Goal: Task Accomplishment & Management: Manage account settings

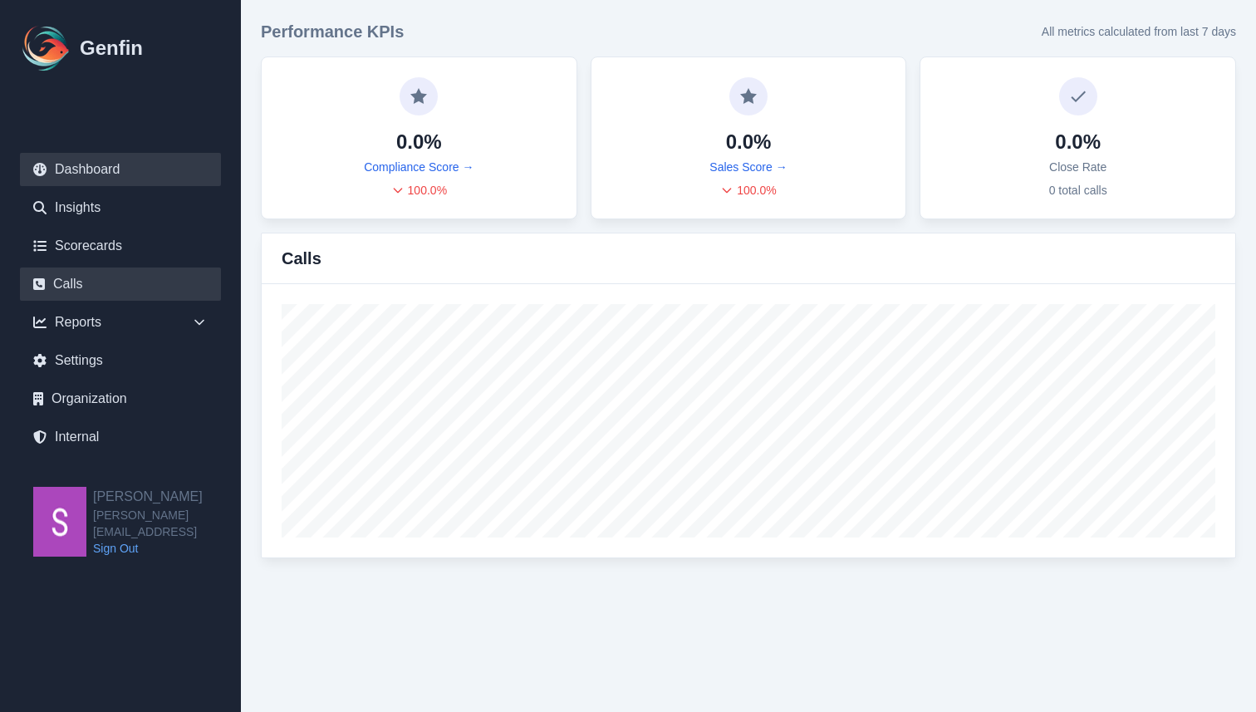
click at [110, 282] on link "Calls" at bounding box center [120, 283] width 201 height 33
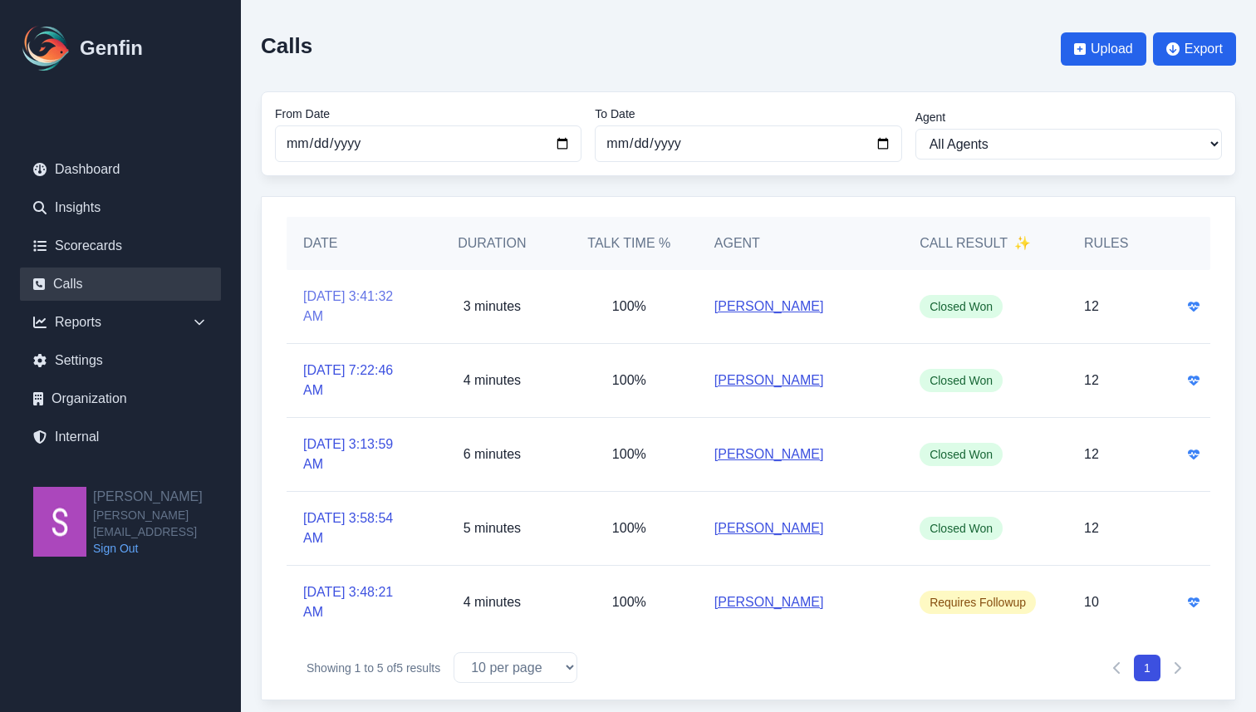
click at [341, 308] on link "[DATE] 3:41:32 AM" at bounding box center [355, 307] width 104 height 40
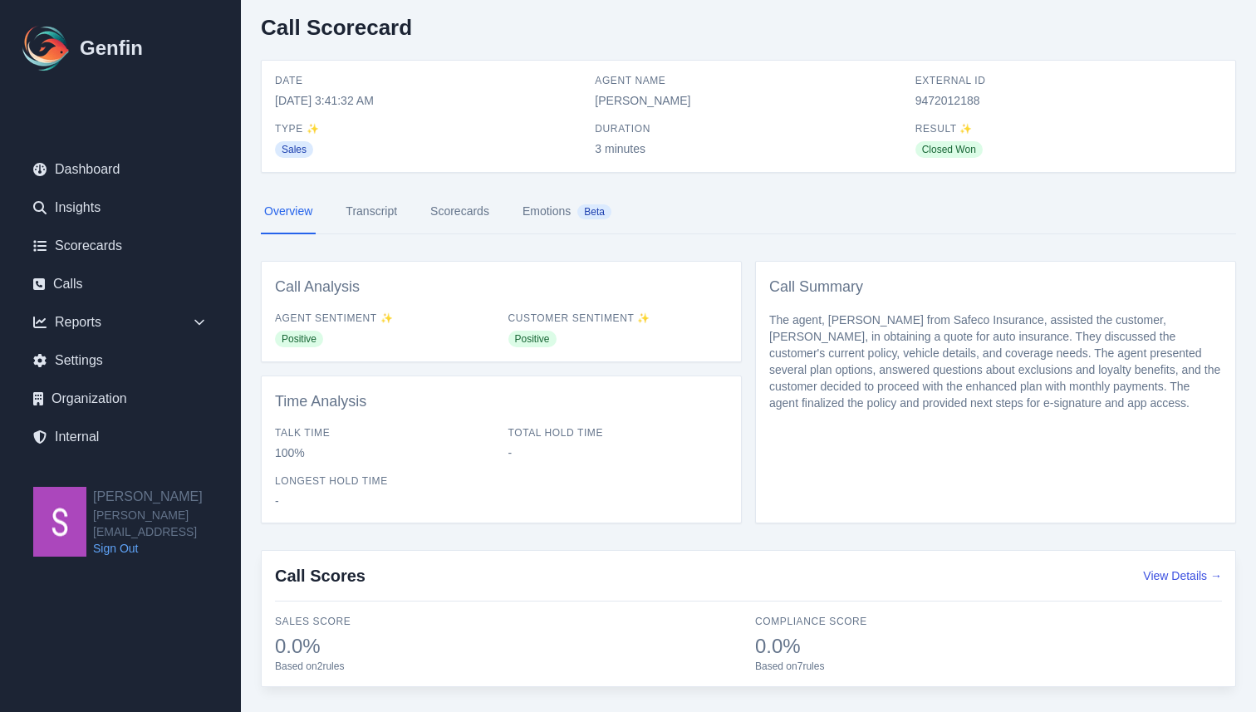
scroll to position [19, 0]
click at [130, 432] on link "Internal" at bounding box center [120, 436] width 201 height 33
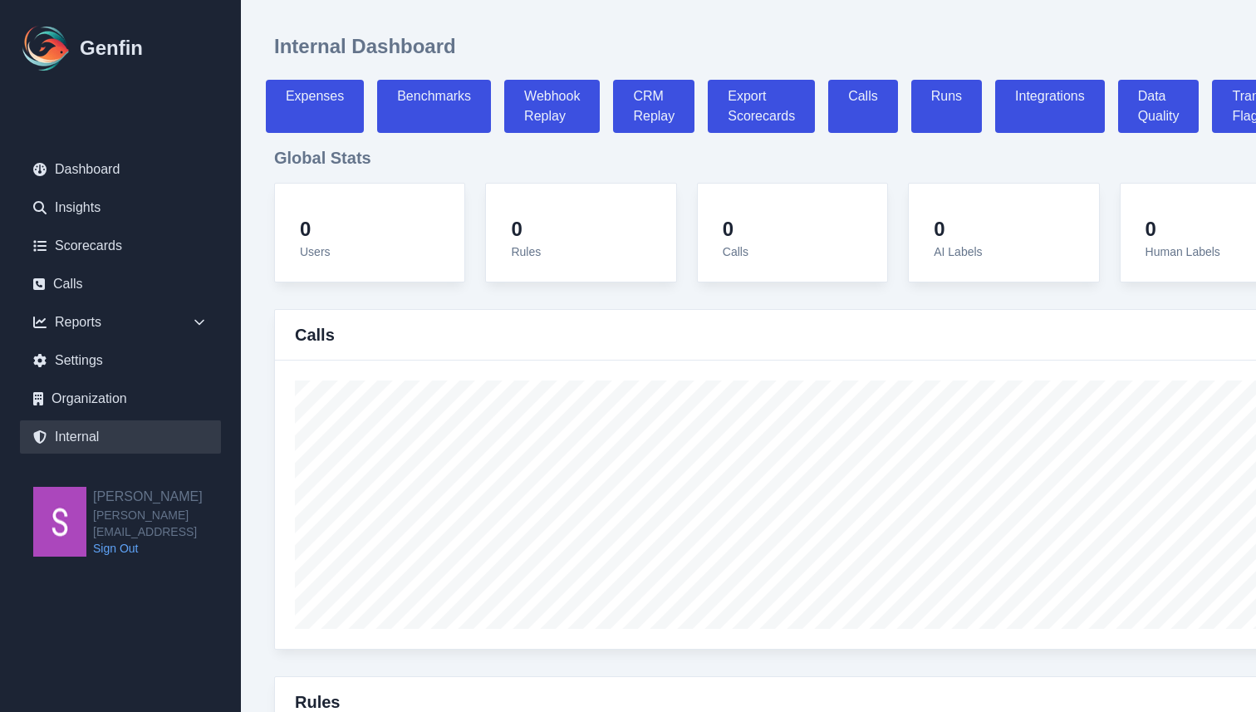
select select "paid"
select select "7"
select select "paid"
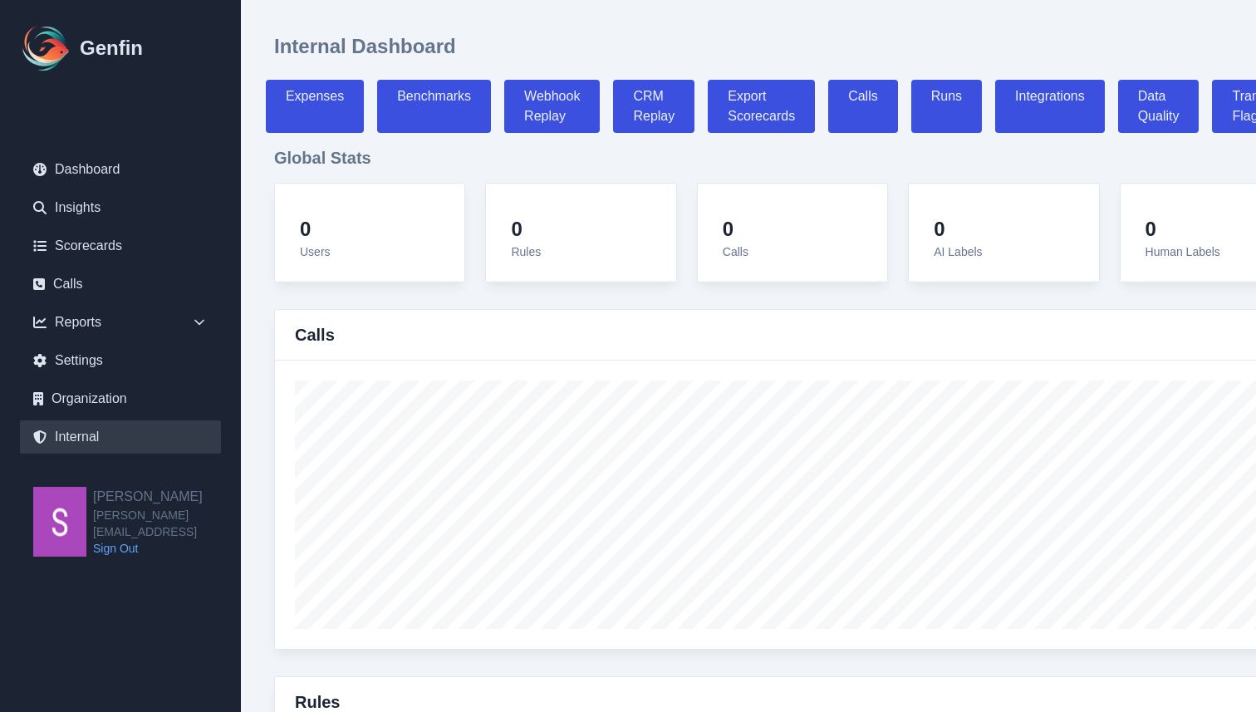
select select "7"
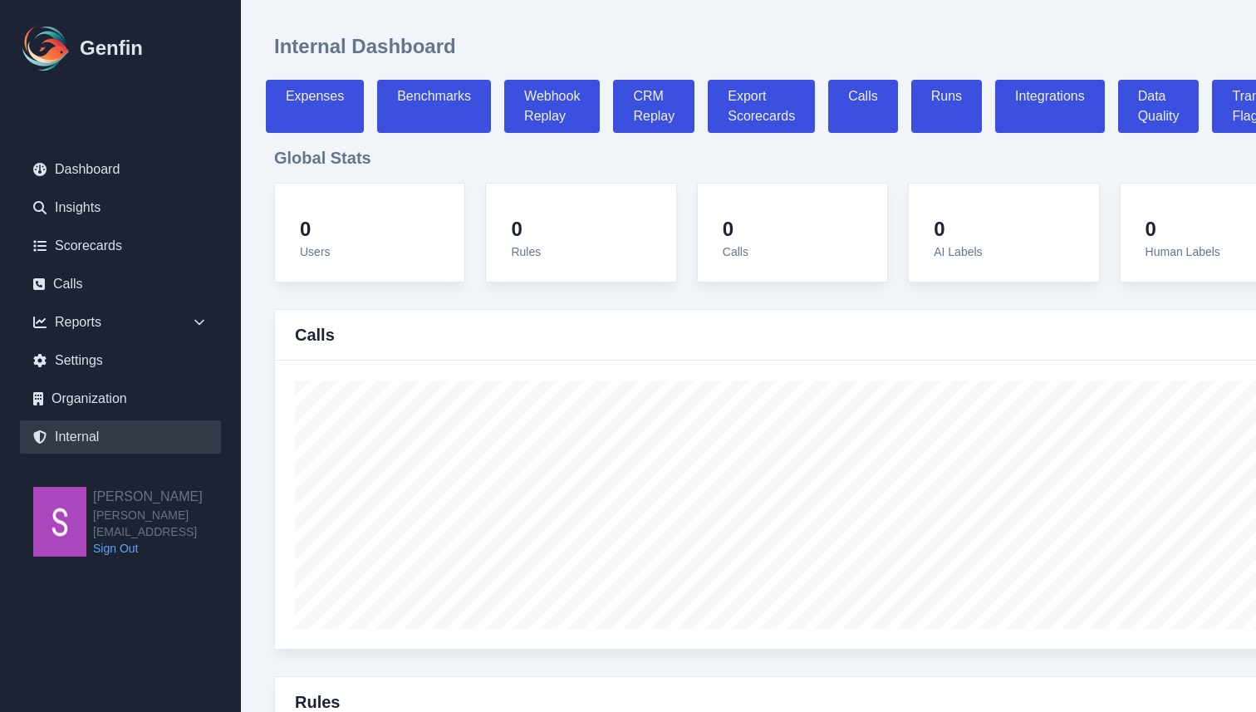
select select "7"
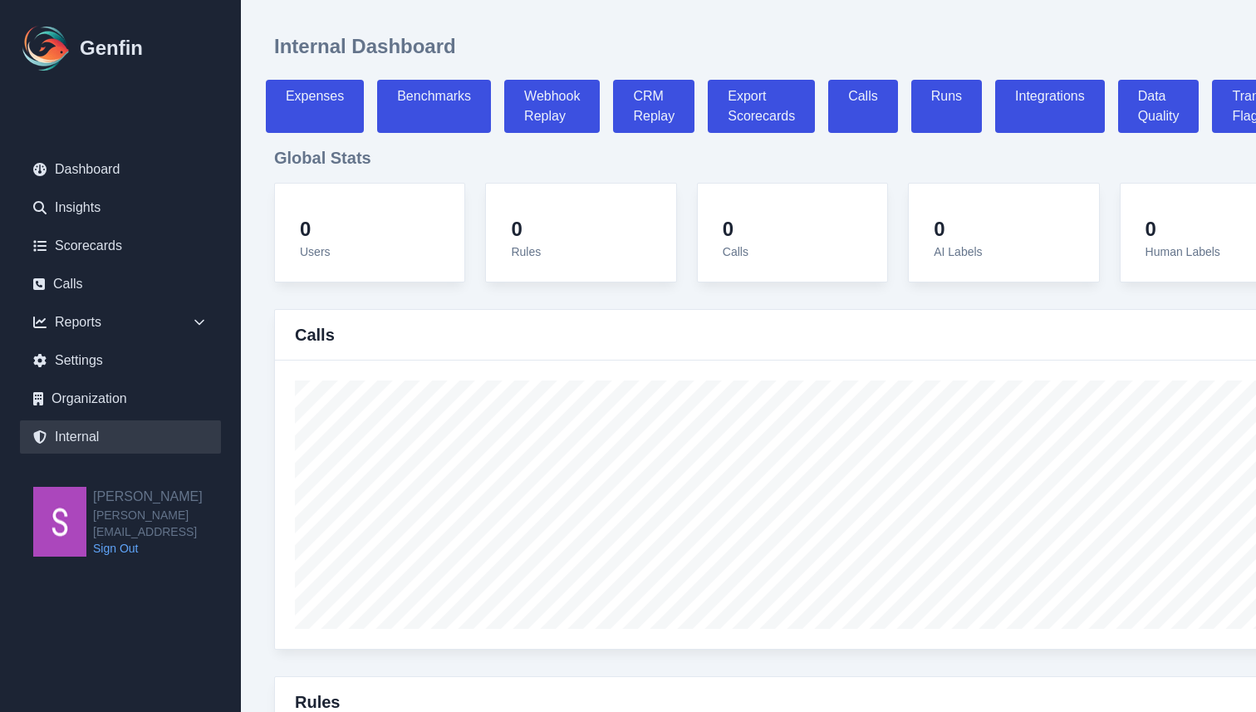
select select "7"
select select "paid"
select select "7"
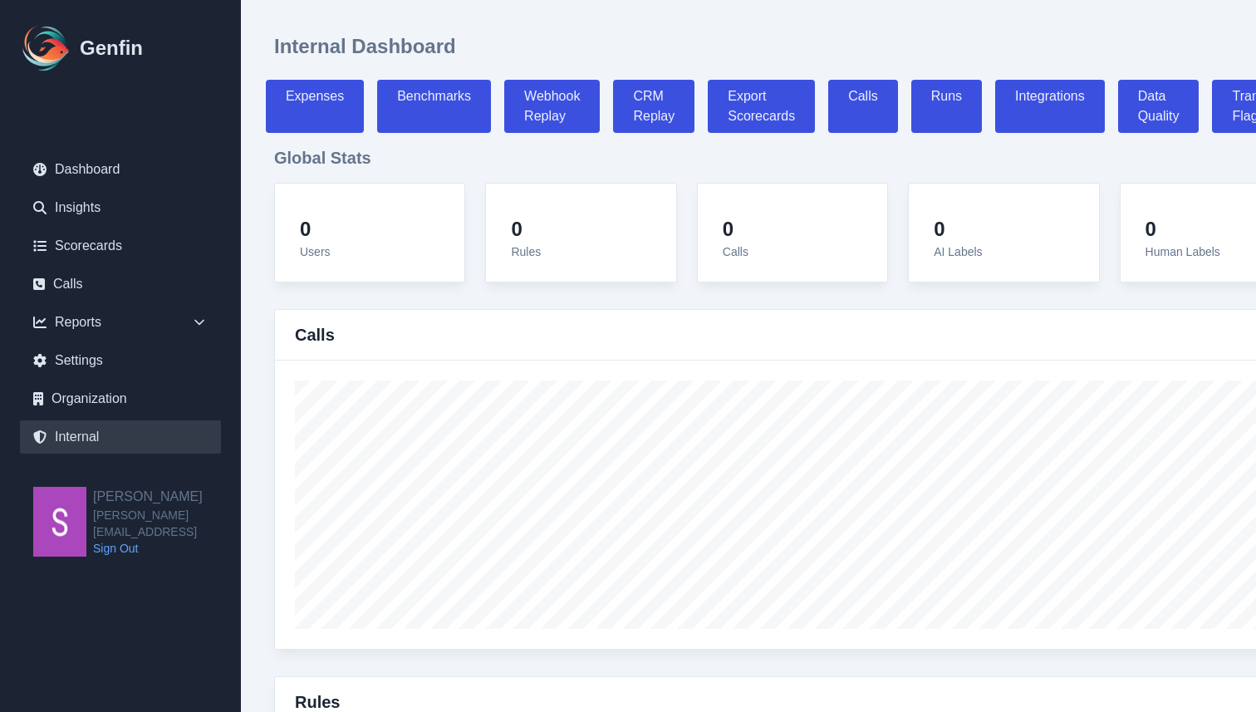
select select "7"
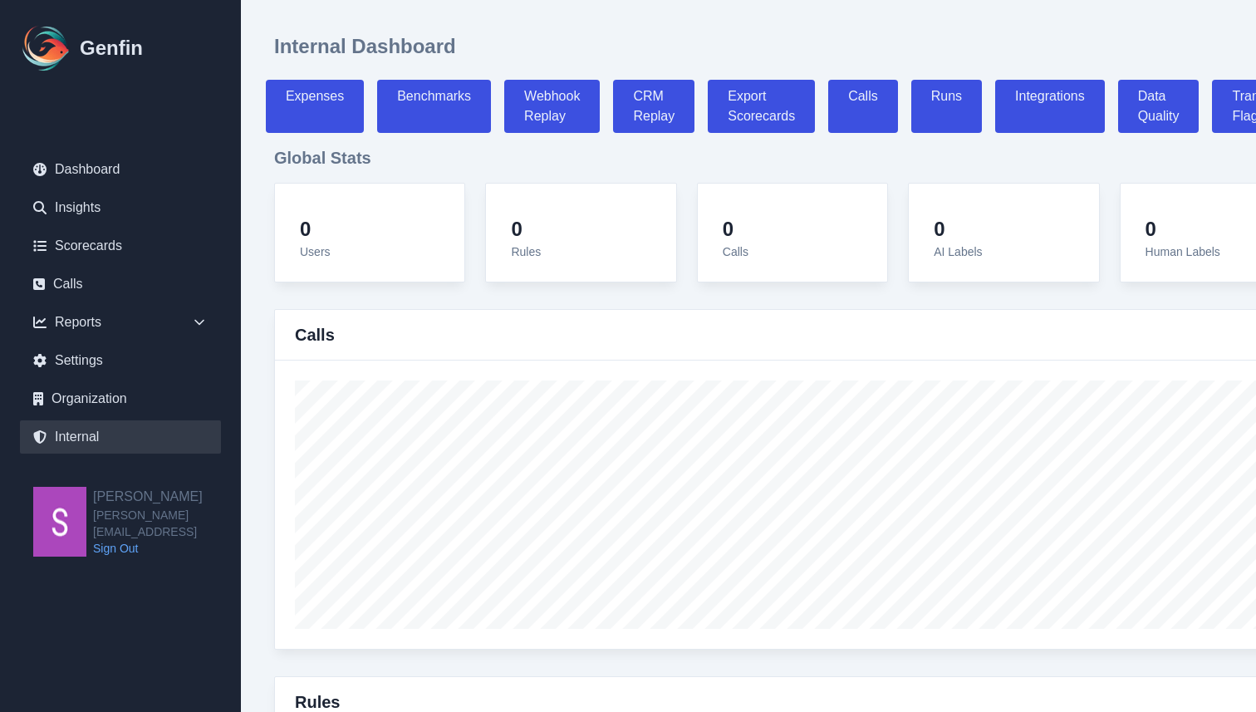
select select "7"
select select "paid"
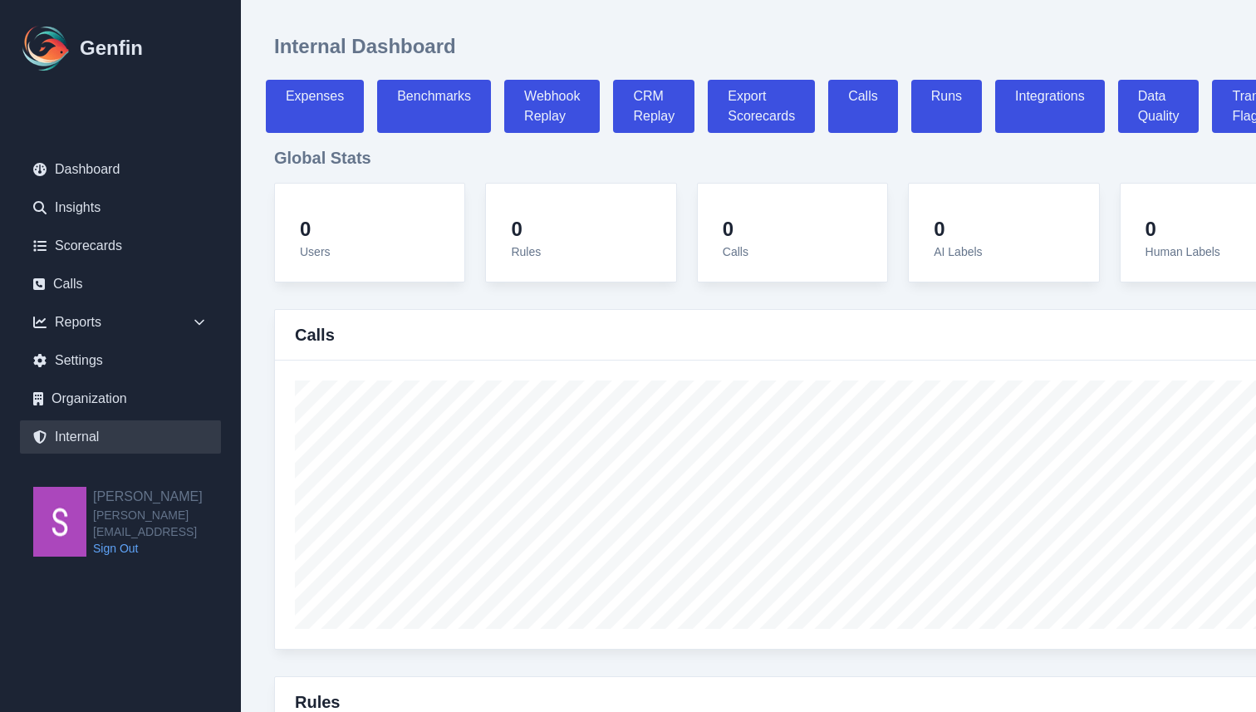
select select "7"
select select "paid"
select select "7"
select select "paid"
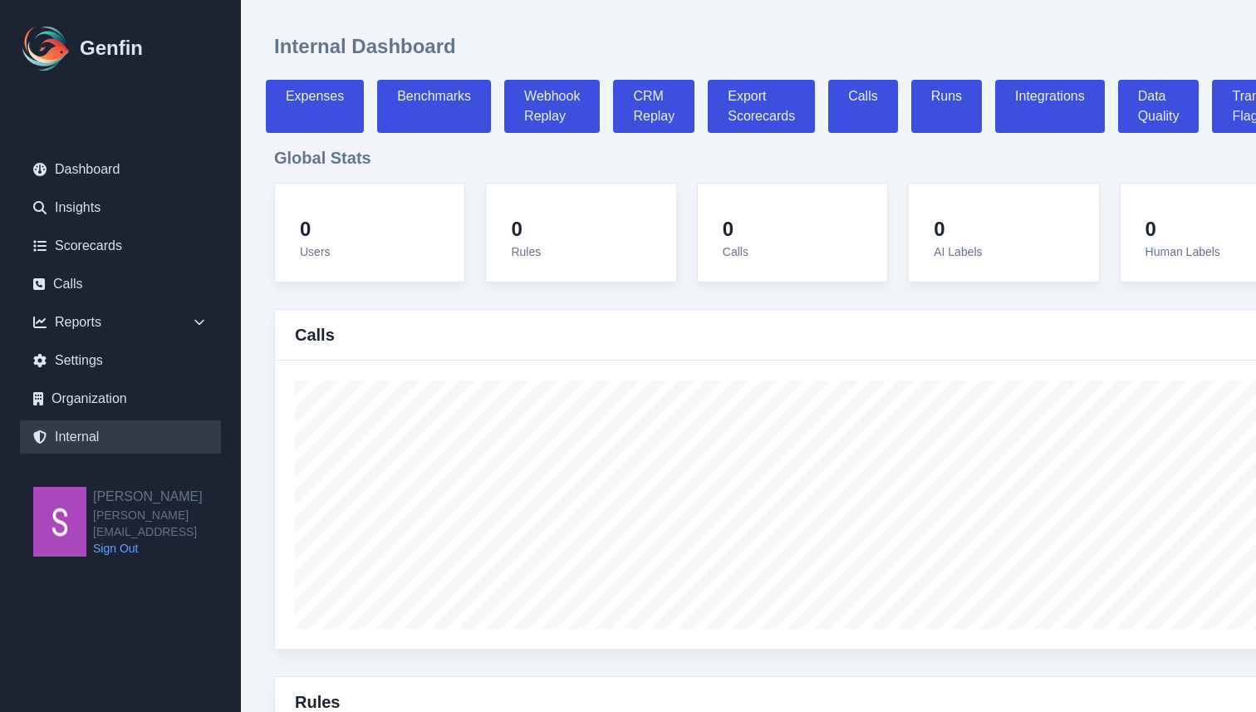
select select "7"
select select "paid"
select select "7"
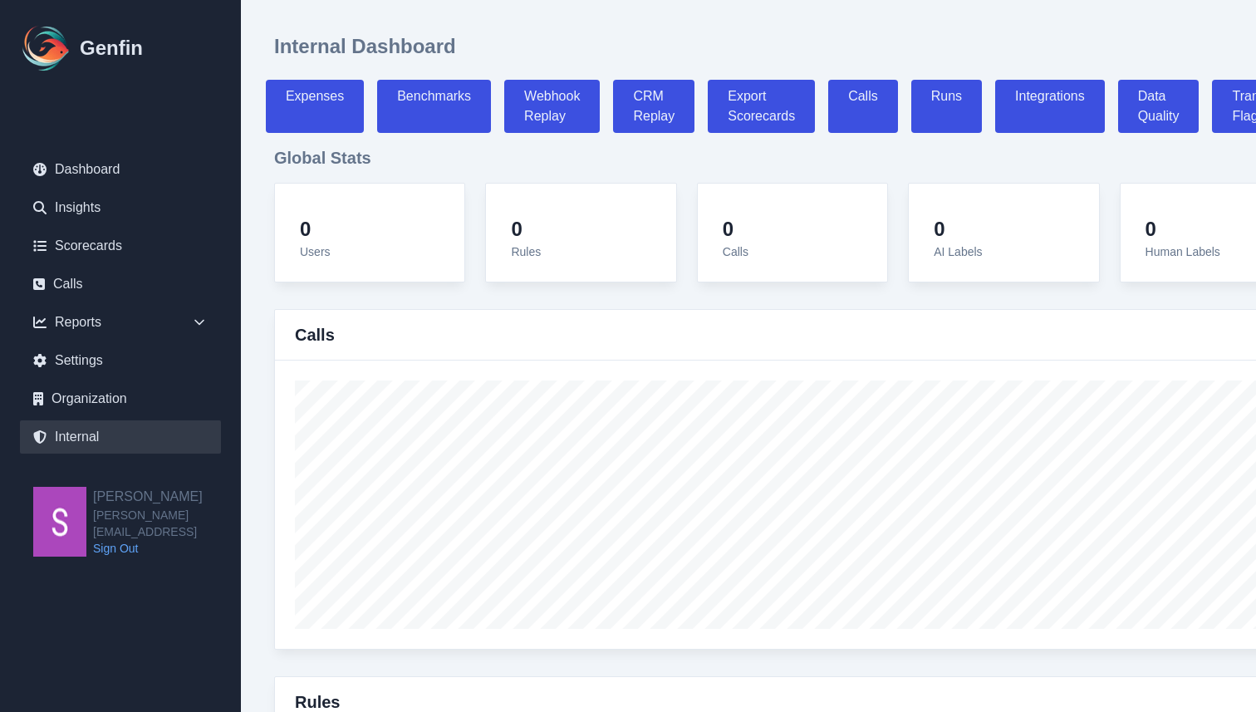
select select "7"
select select "paid"
select select "7"
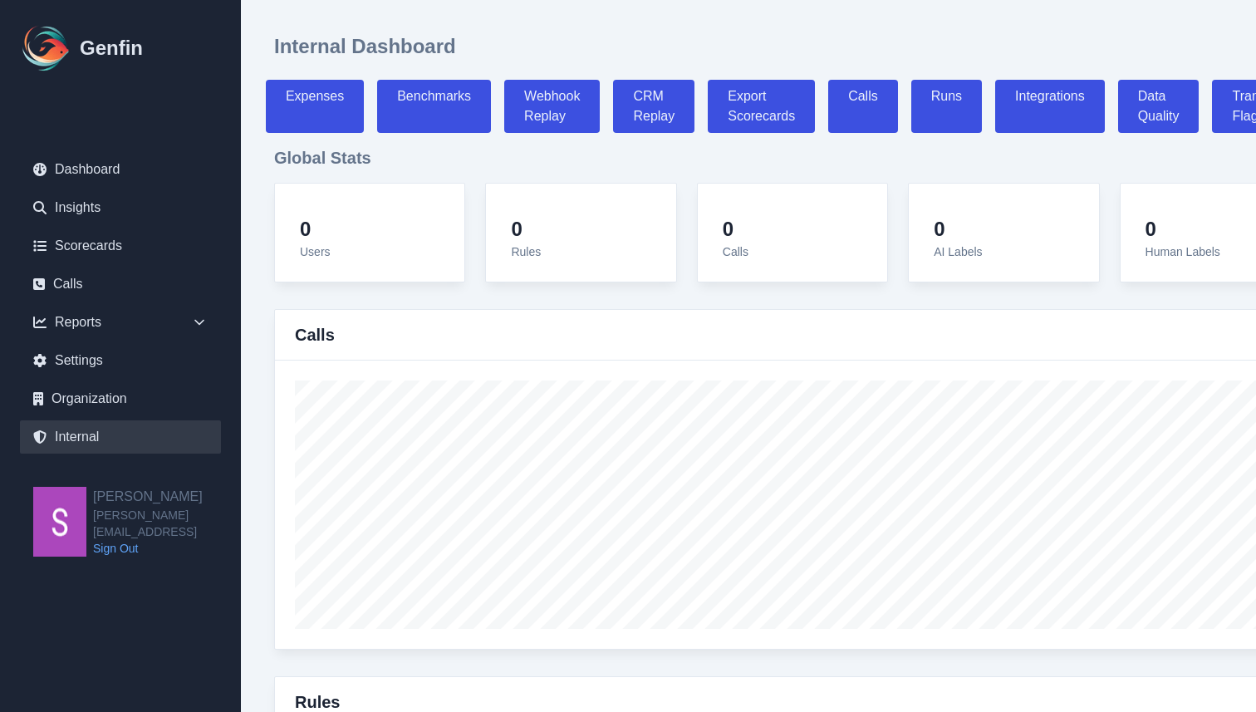
select select "paid"
select select "7"
select select "paid"
select select "7"
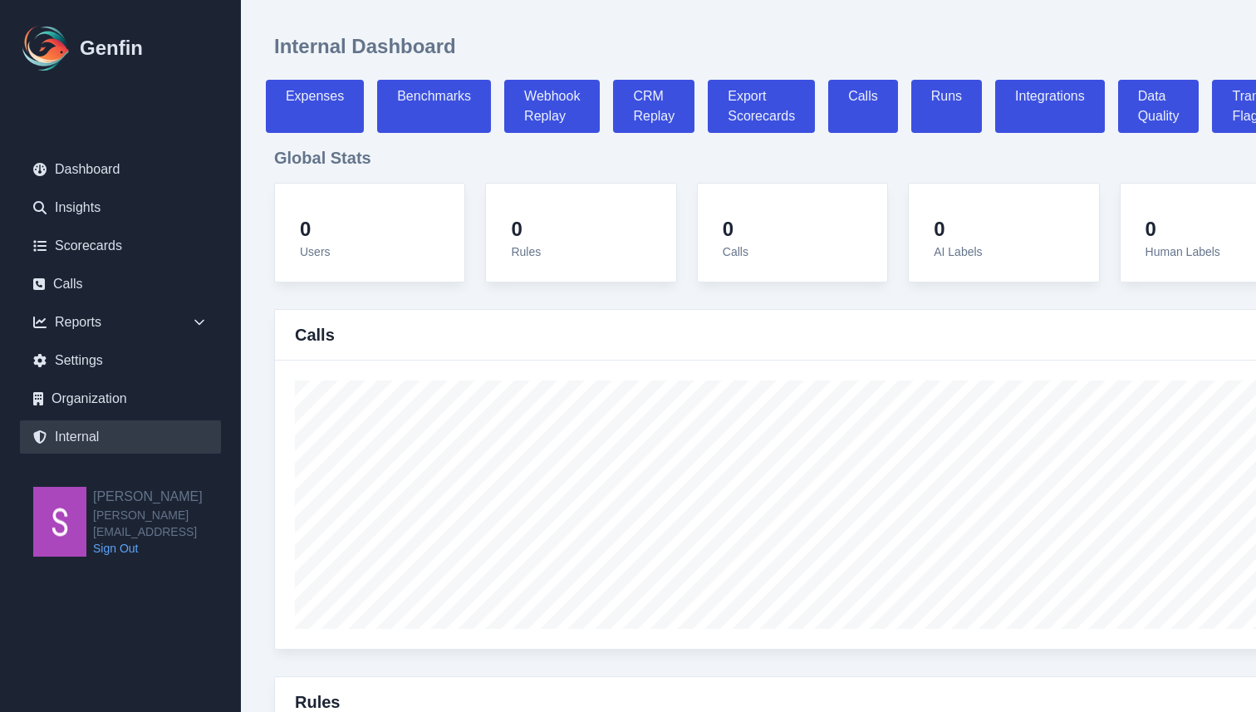
select select "paid"
select select "7"
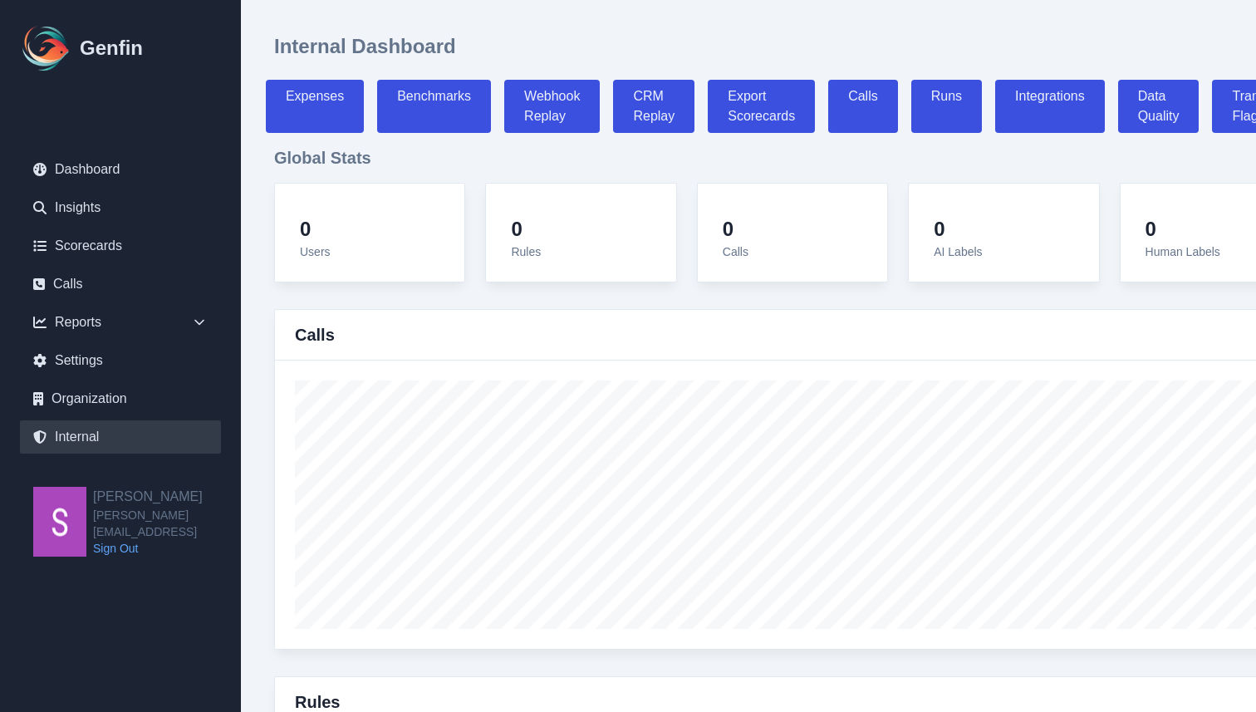
select select "7"
select select "paid"
select select "7"
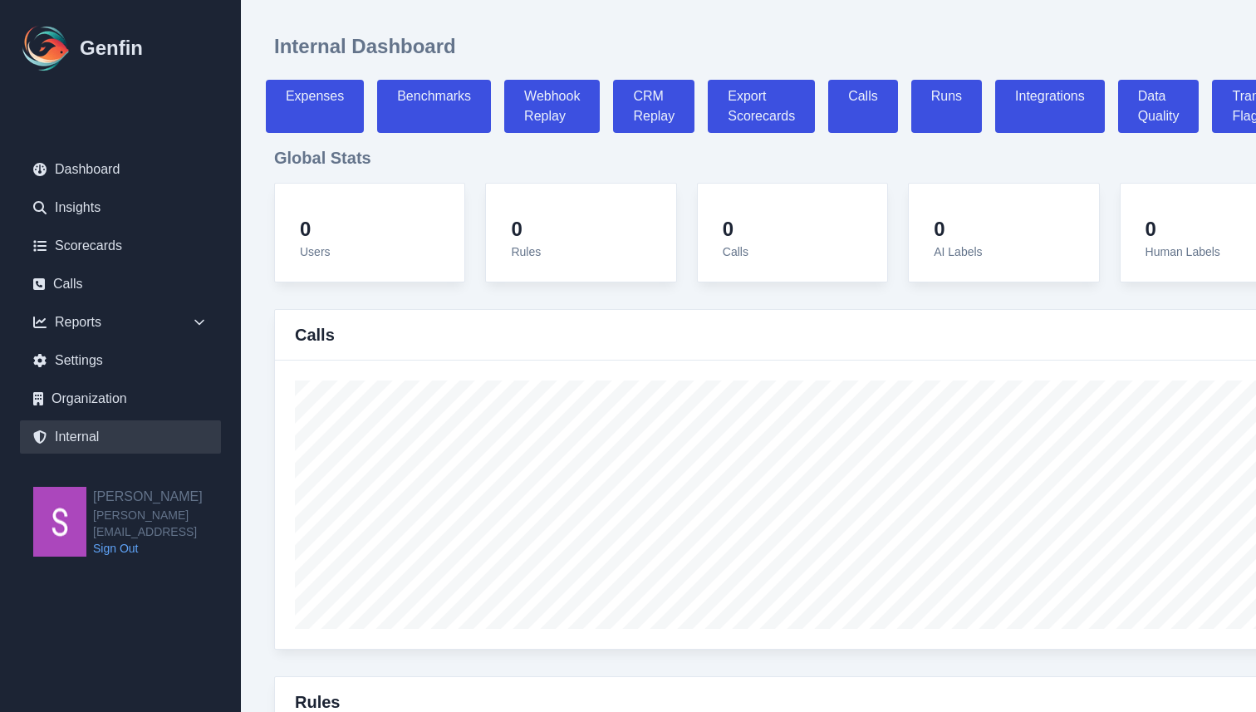
select select "7"
select select "paid"
select select "7"
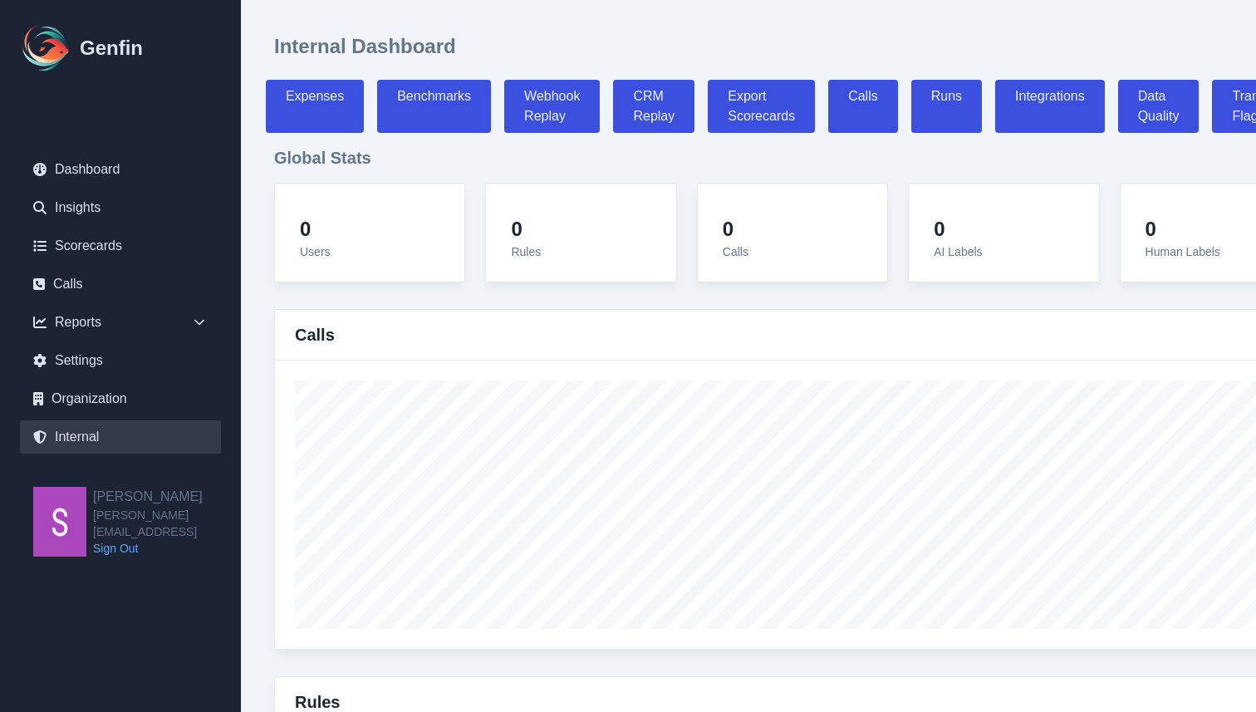
select select "7"
select select "paid"
select select "7"
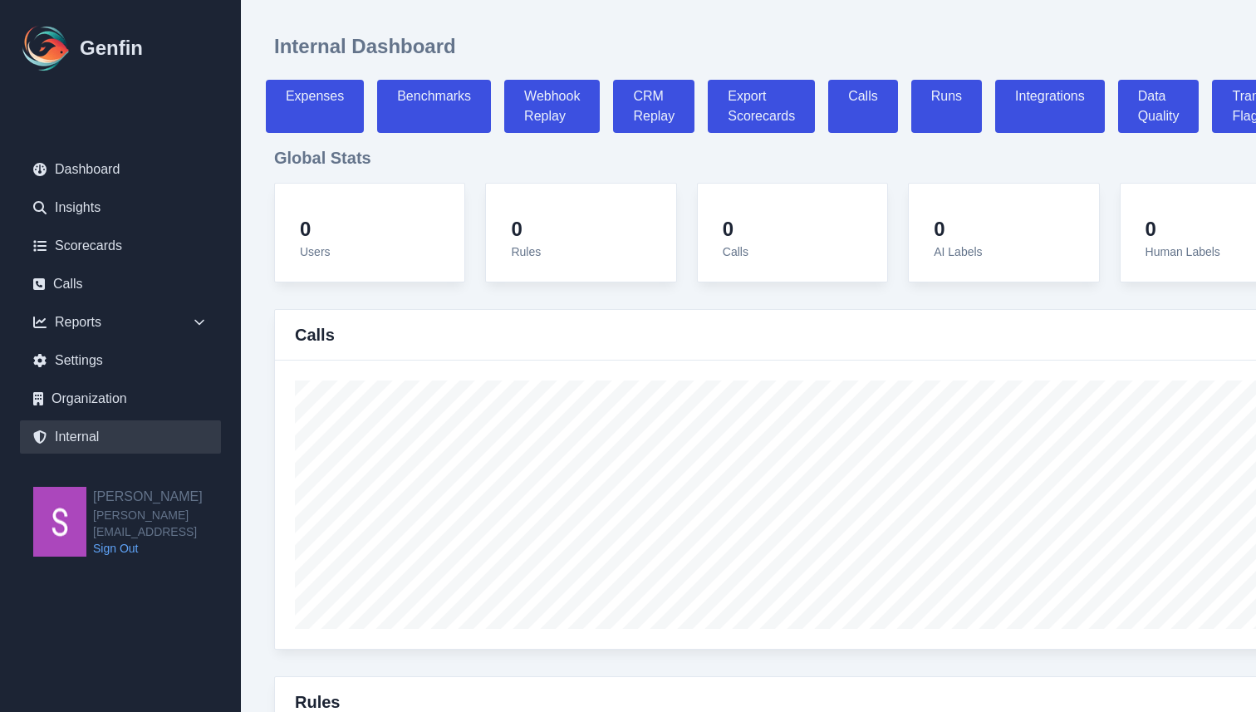
scroll to position [5688, 0]
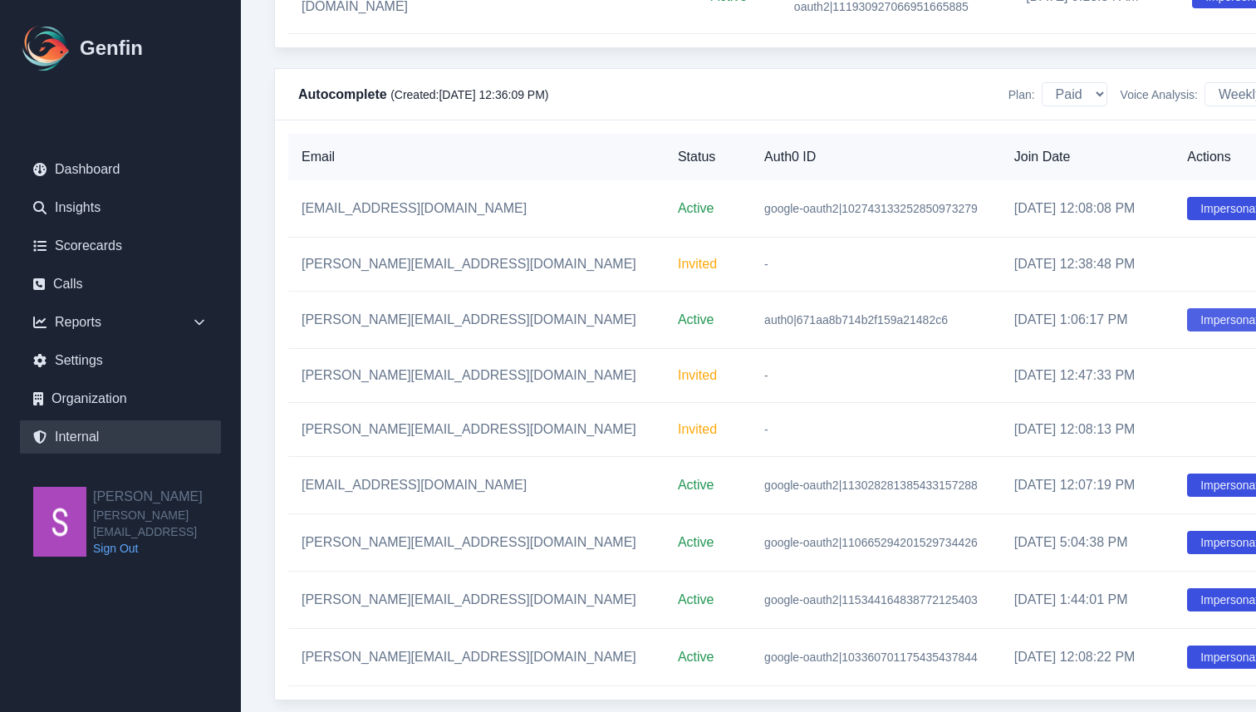
click at [1189, 331] on button "Impersonate" at bounding box center [1232, 319] width 91 height 23
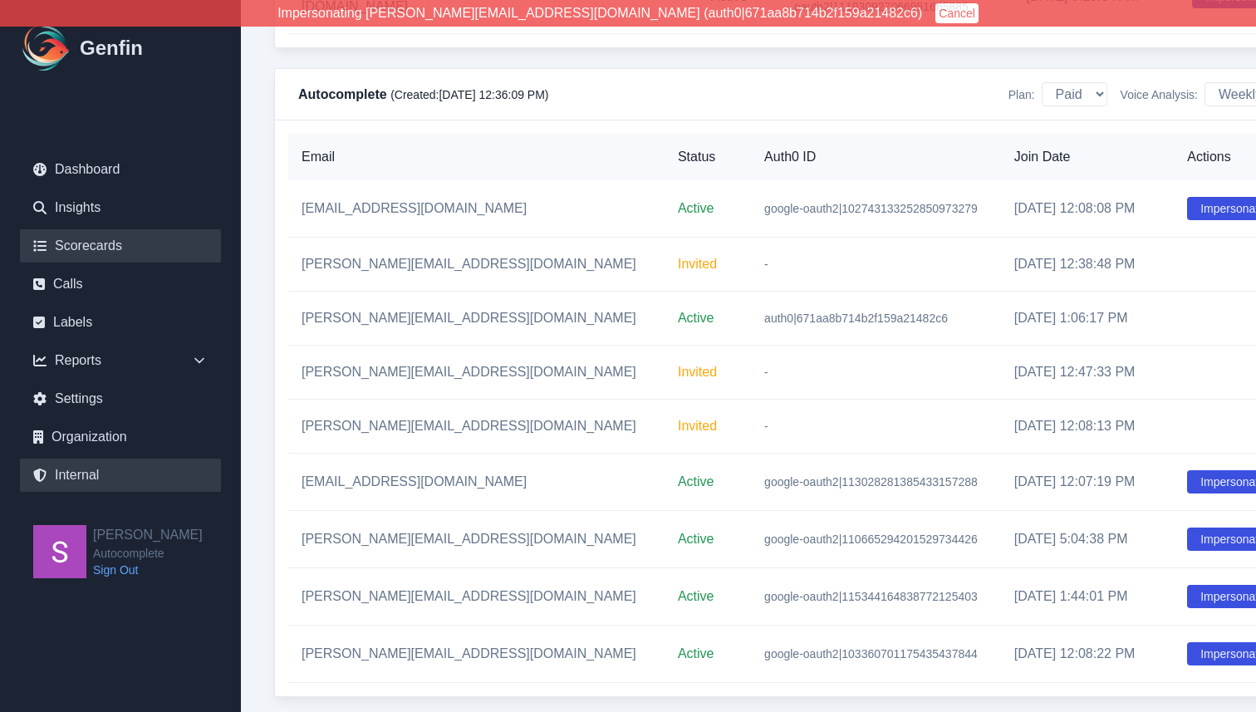
click at [146, 255] on link "Scorecards" at bounding box center [120, 245] width 201 height 33
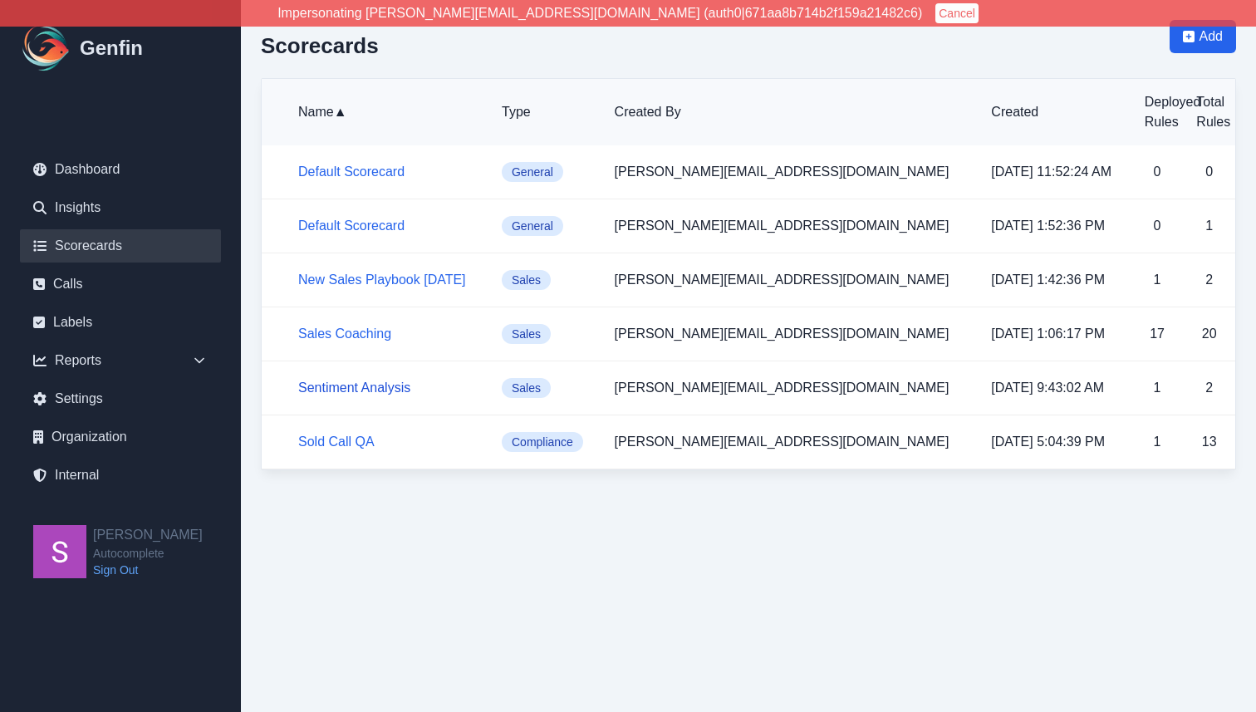
click at [367, 390] on link "Sentiment Analysis" at bounding box center [354, 387] width 112 height 14
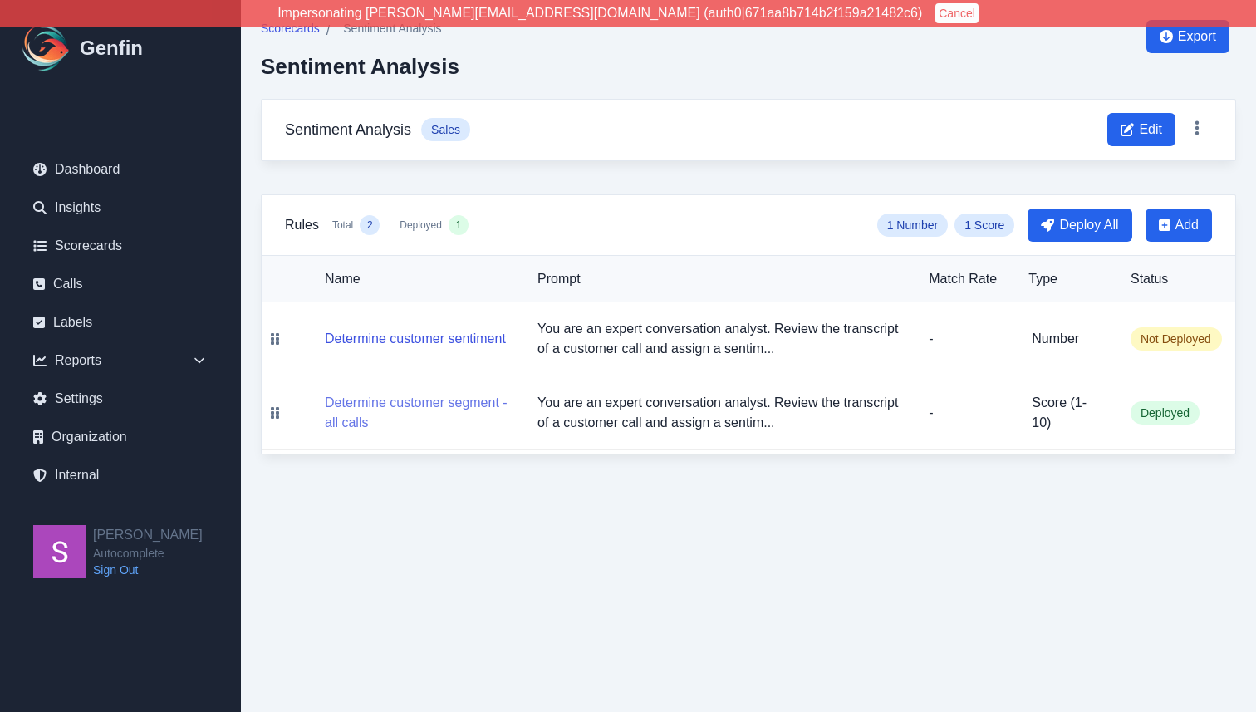
click at [453, 401] on button "Determine customer segment - all calls" at bounding box center [418, 413] width 186 height 40
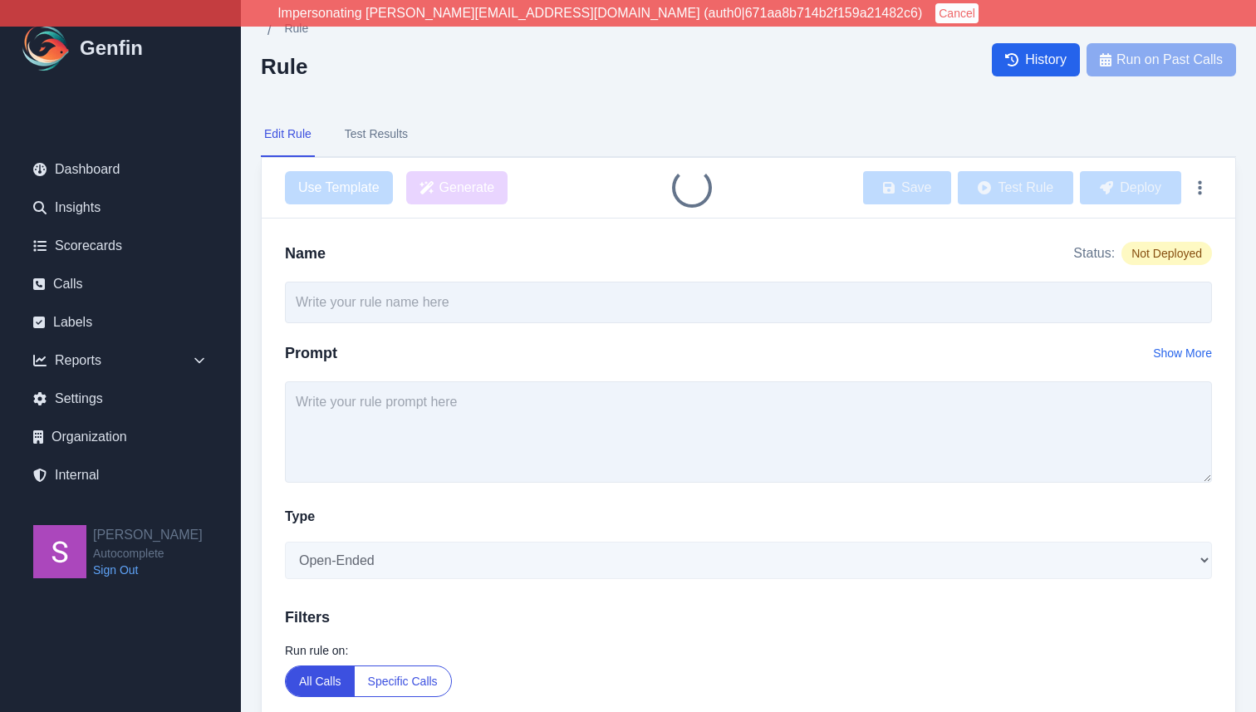
type input "Determine customer segment - all calls"
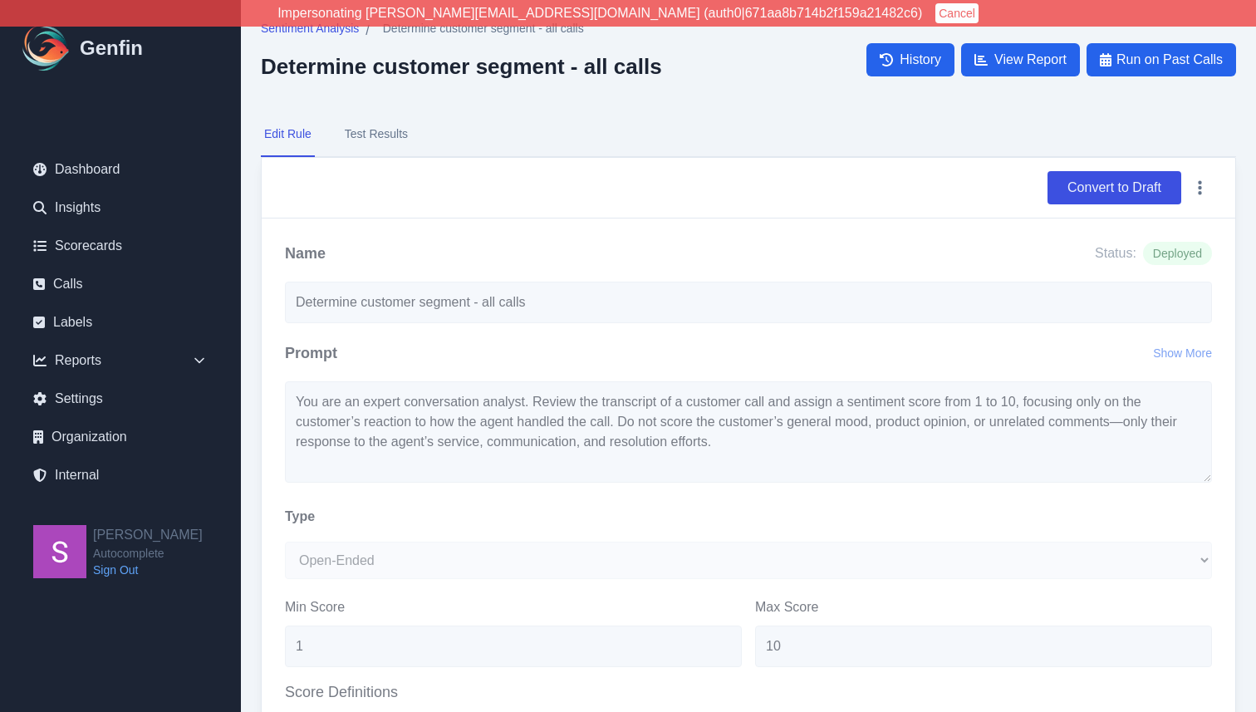
click at [391, 133] on button "Test Results" at bounding box center [376, 134] width 70 height 45
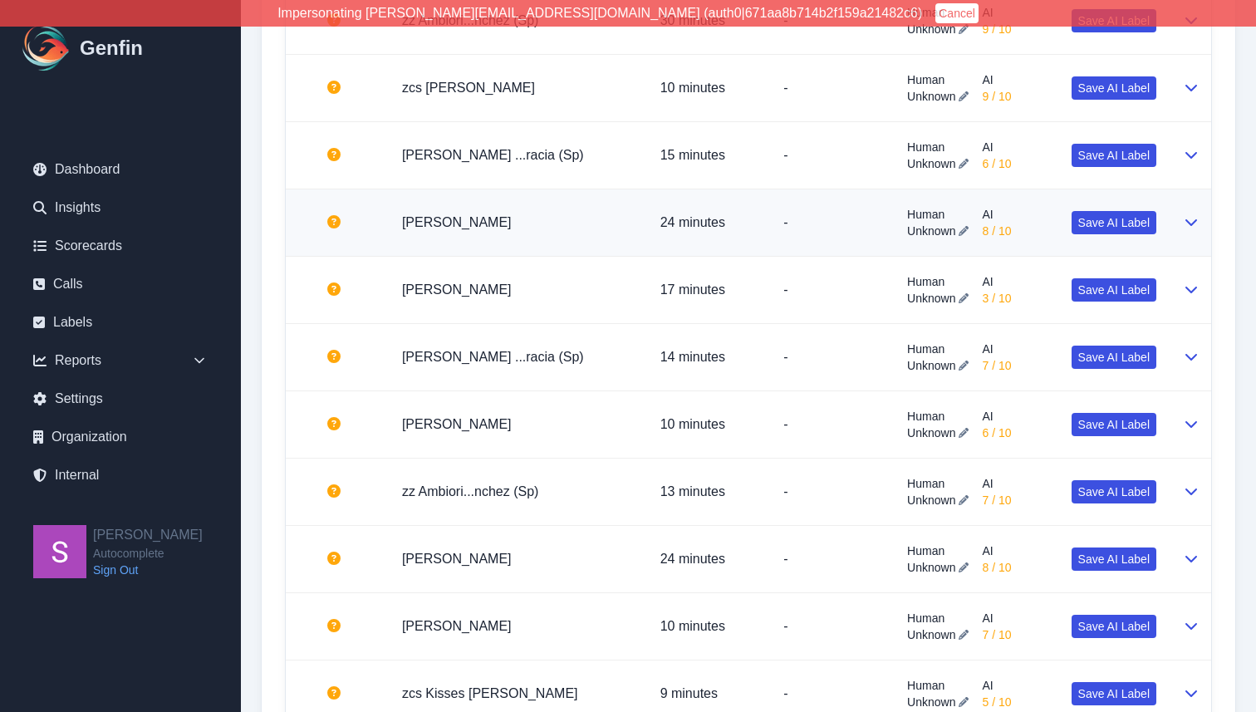
scroll to position [1117, 0]
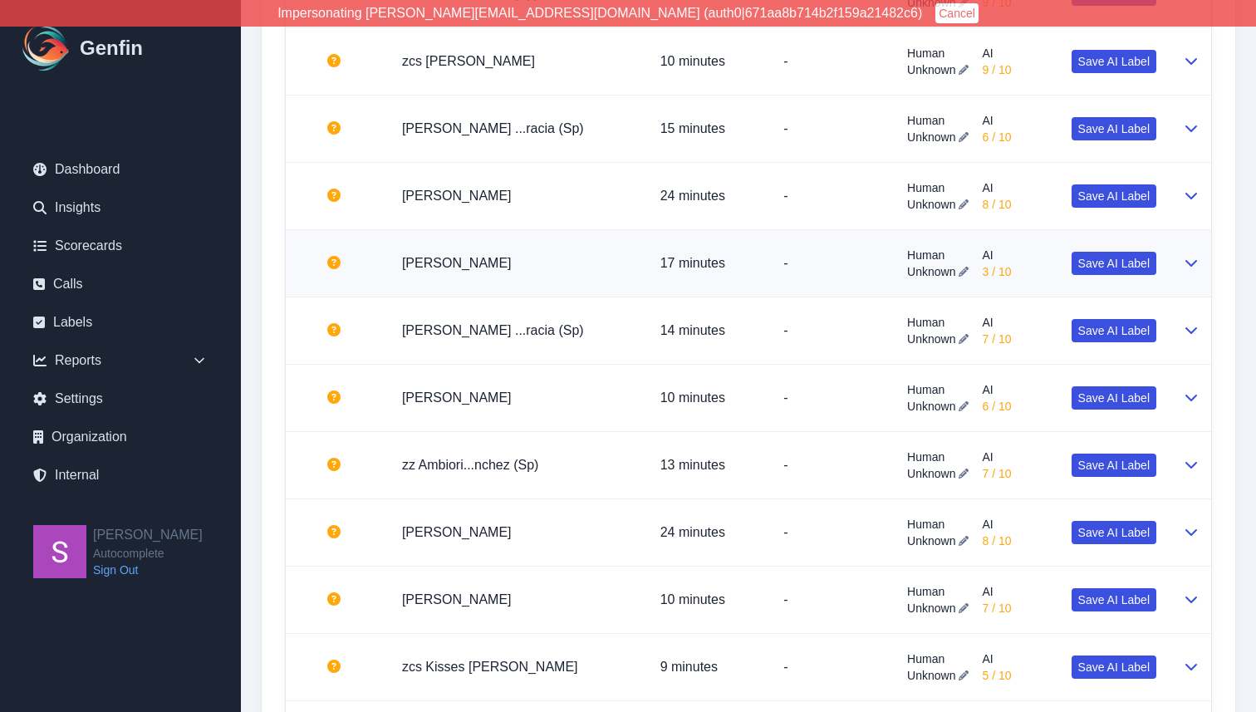
click at [1197, 263] on icon at bounding box center [1190, 262] width 13 height 13
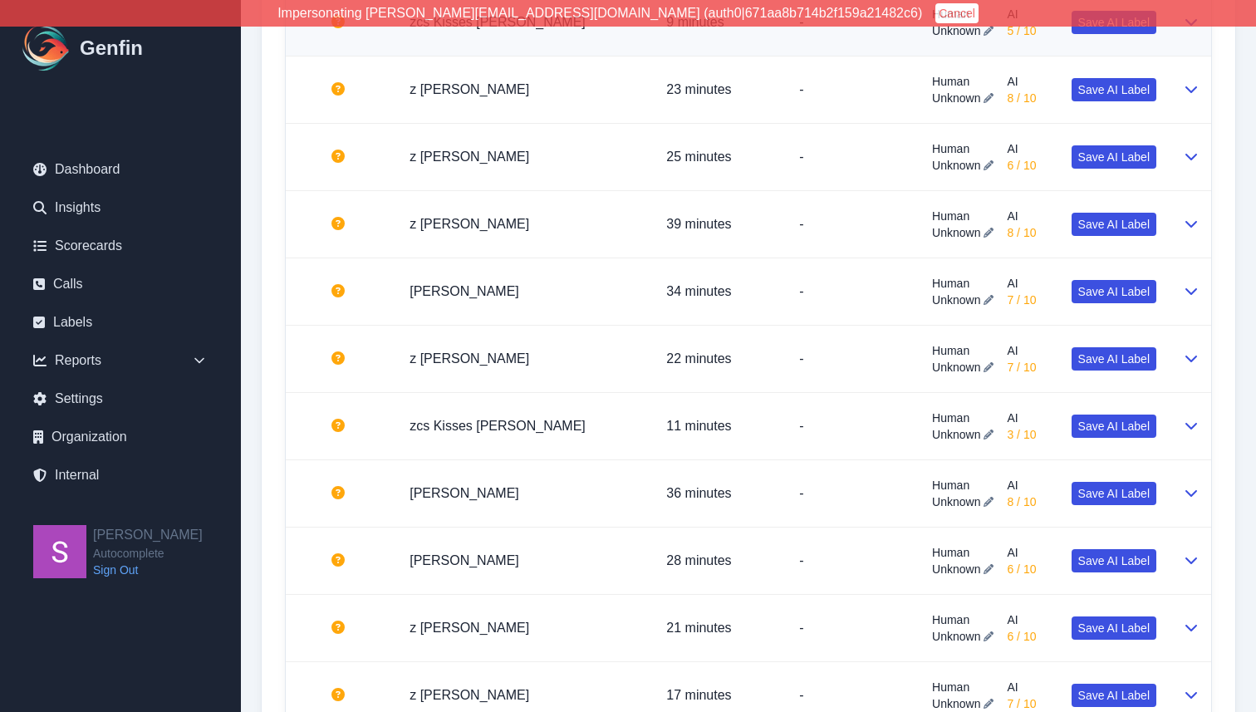
scroll to position [2056, 0]
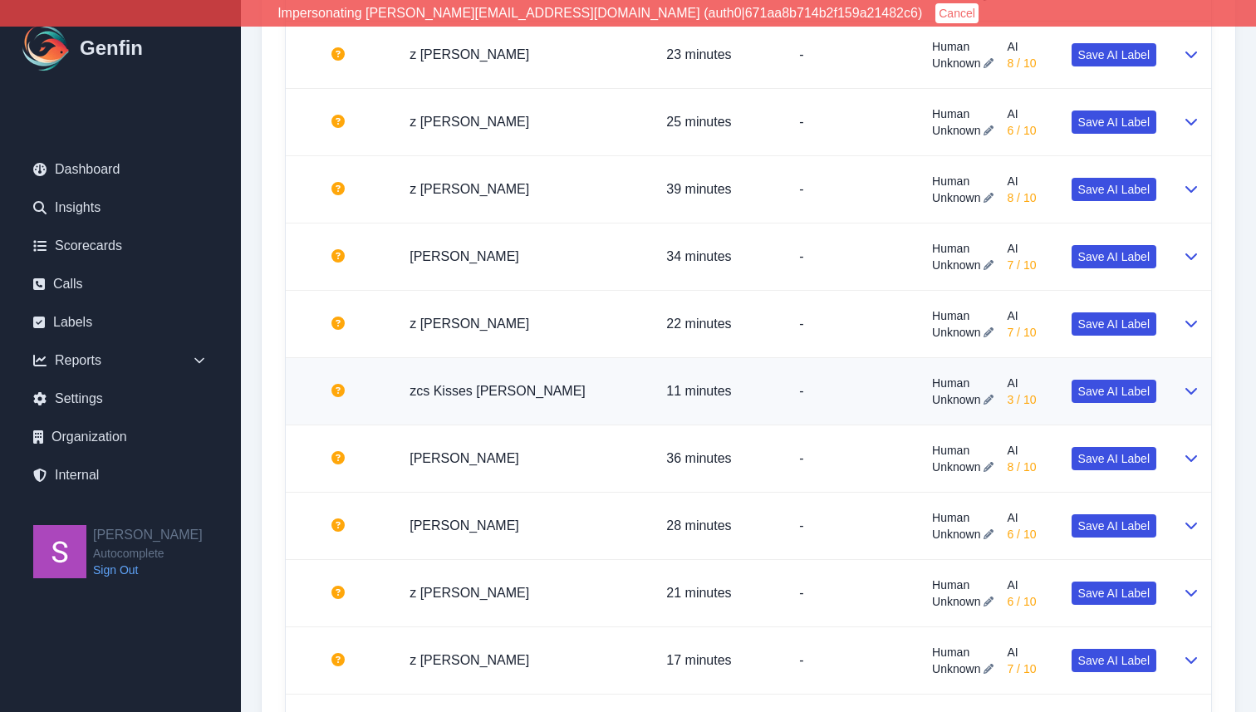
click at [1189, 389] on icon at bounding box center [1190, 390] width 13 height 13
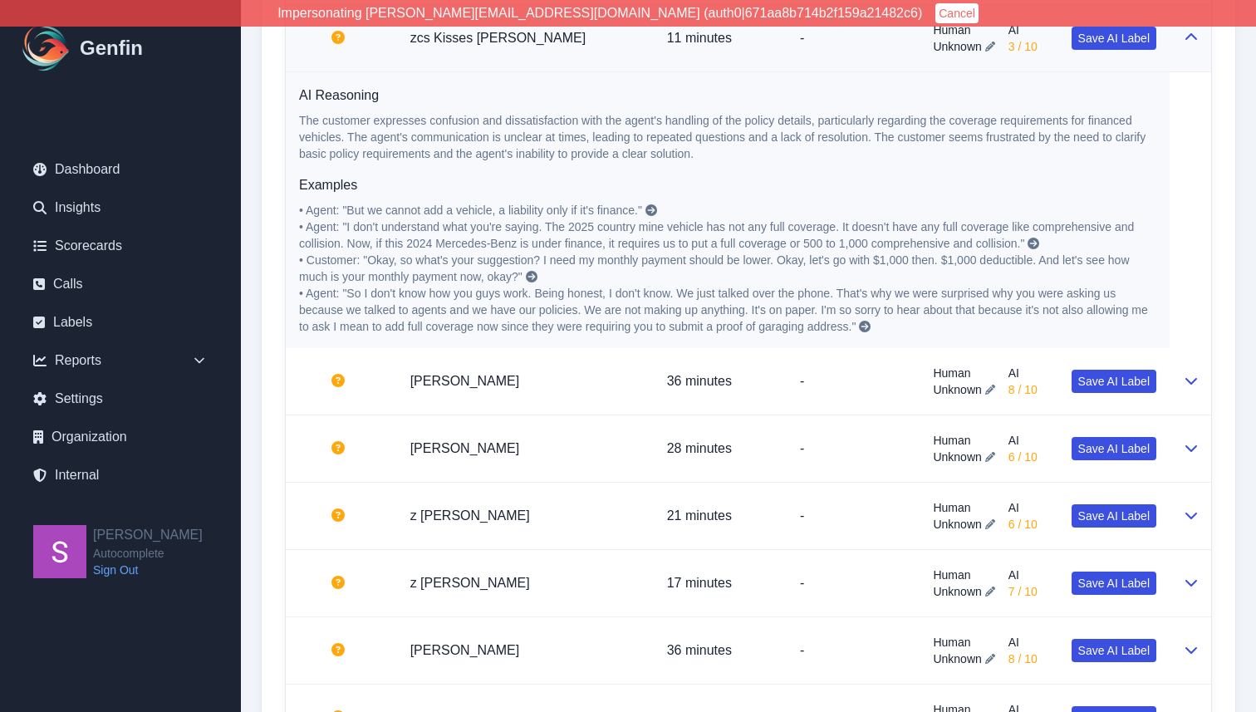
scroll to position [2068, 0]
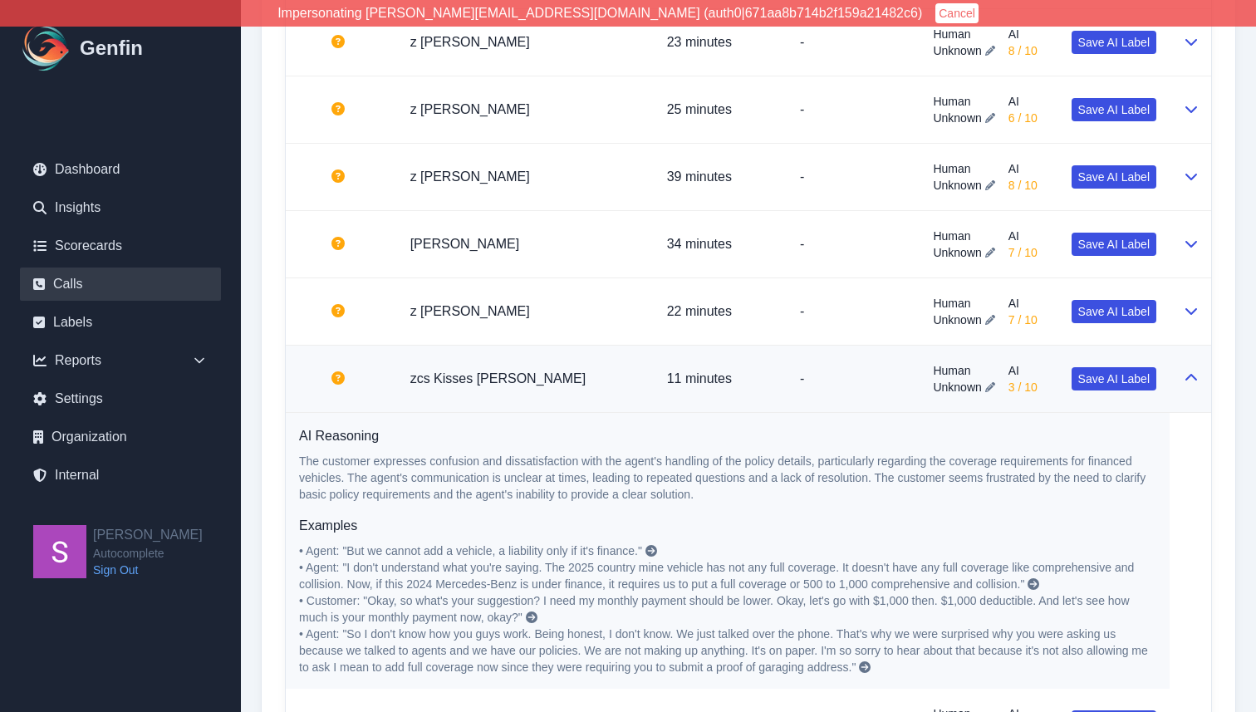
click at [135, 280] on link "Calls" at bounding box center [120, 283] width 201 height 33
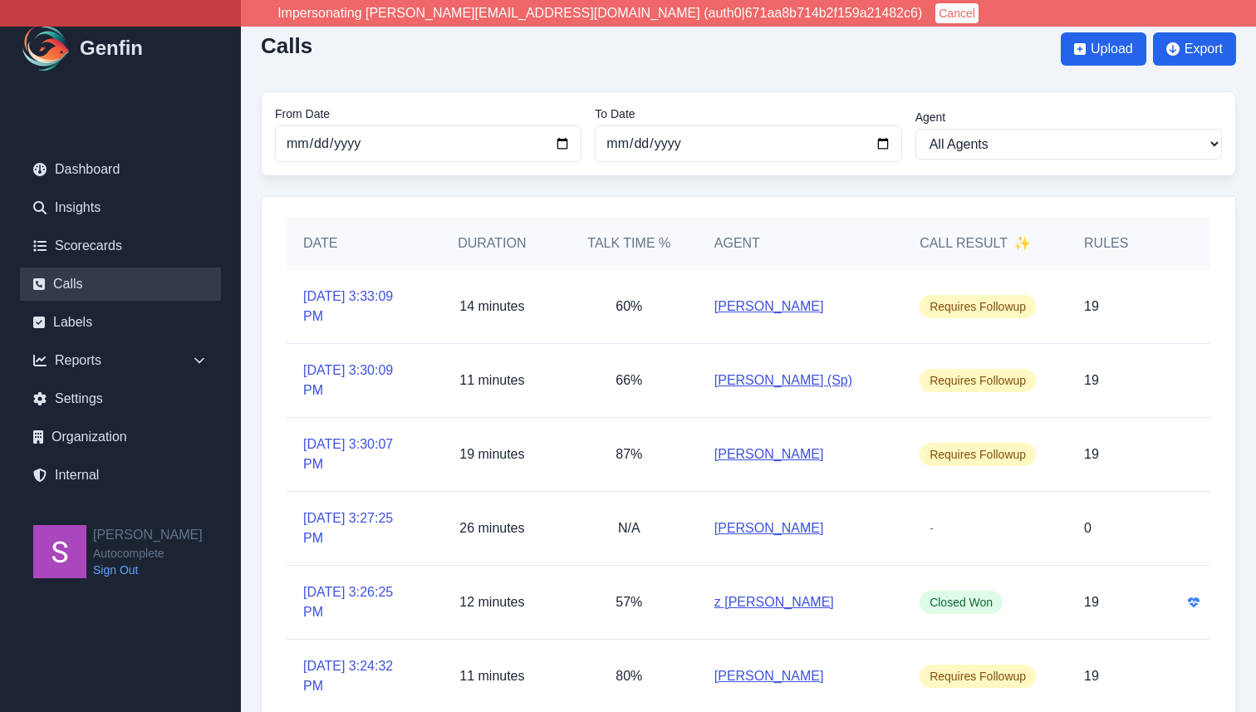
click at [1044, 535] on div "-" at bounding box center [985, 528] width 164 height 73
click at [1196, 603] on icon "Has emotion analysis" at bounding box center [1194, 602] width 12 height 12
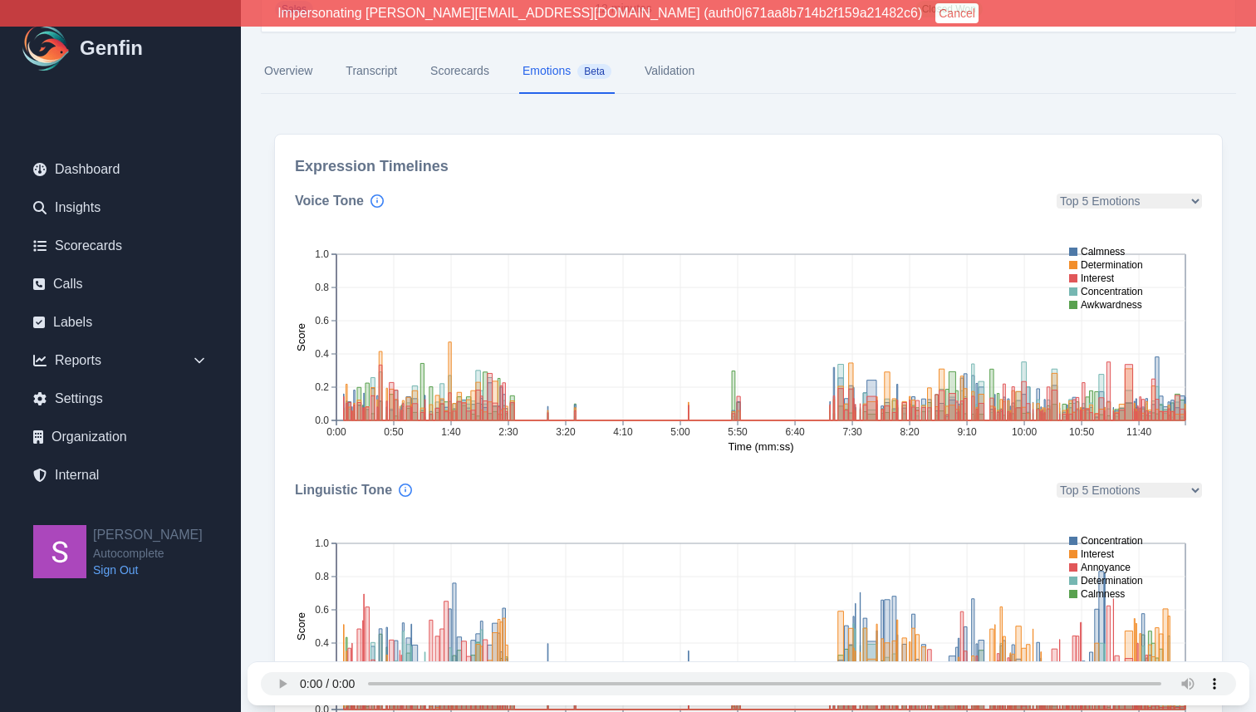
scroll to position [165, 0]
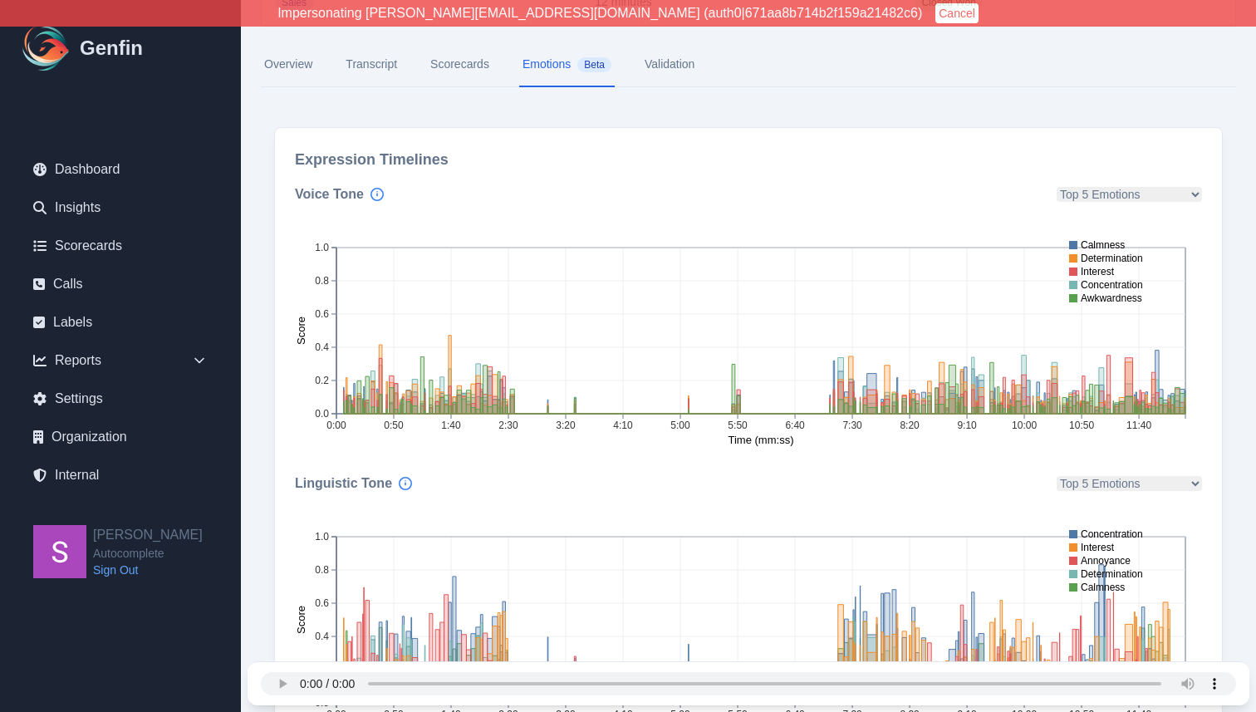
click at [998, 149] on h3 "Expression Timelines" at bounding box center [748, 159] width 907 height 23
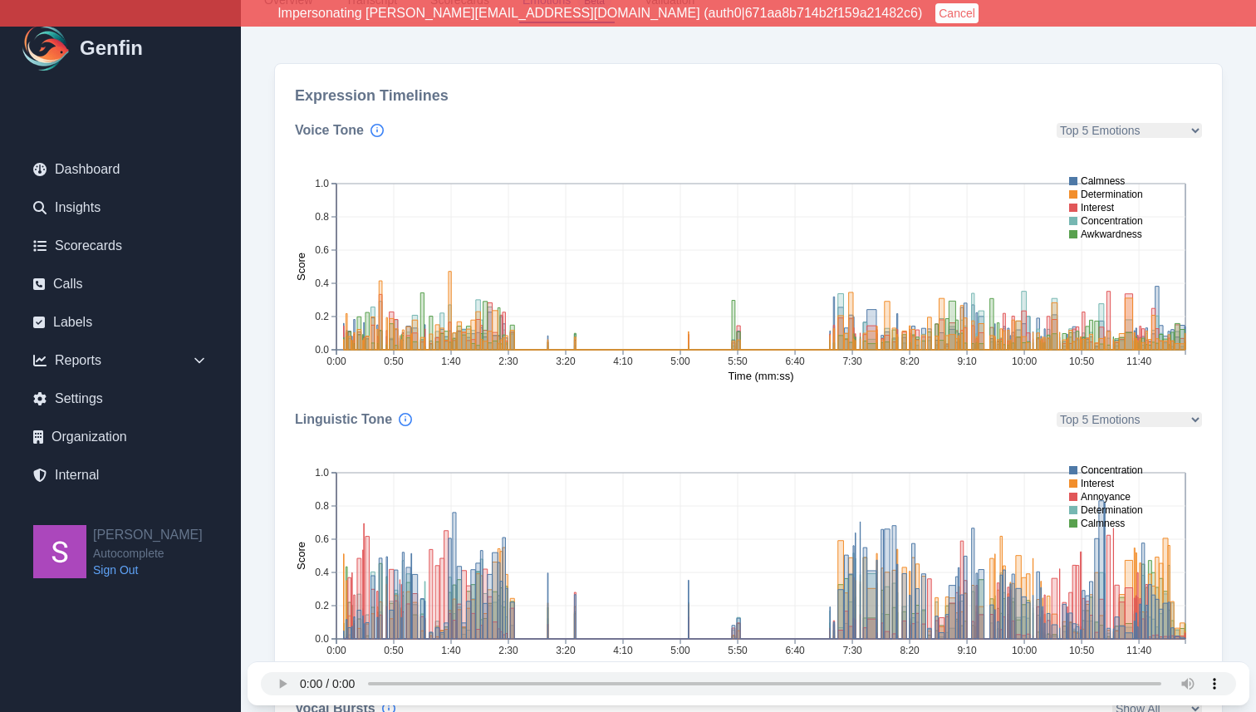
scroll to position [227, 0]
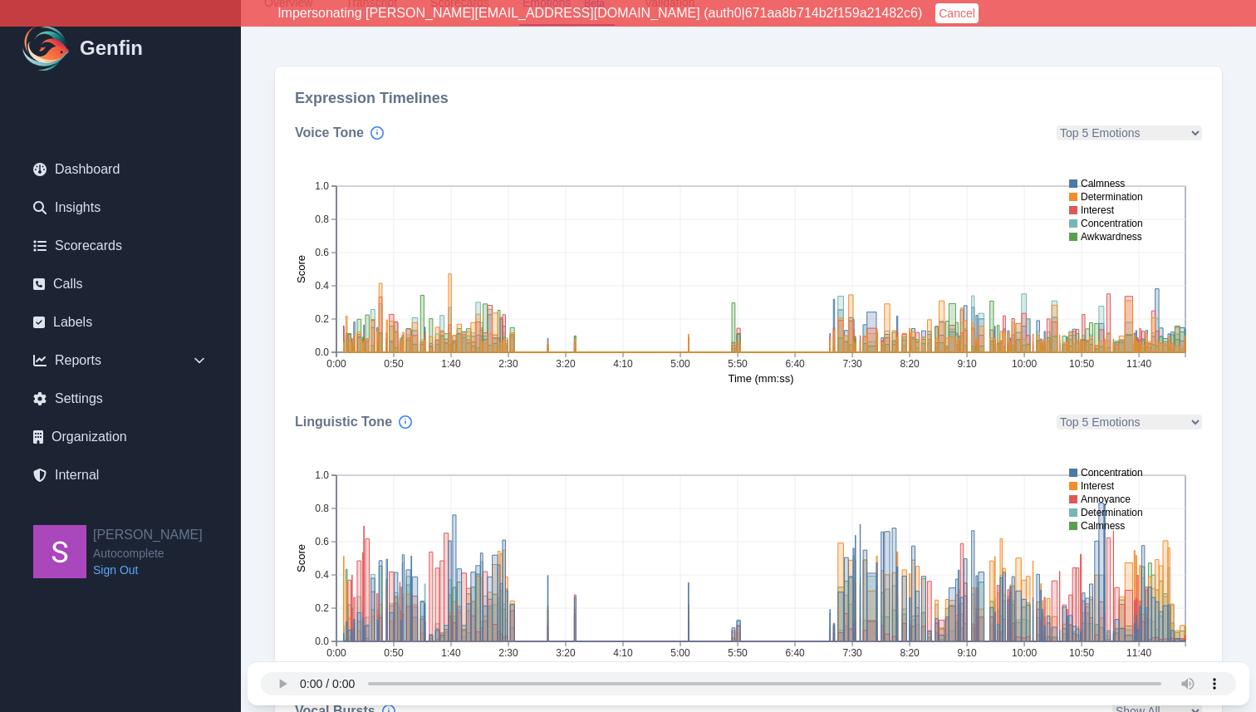
click at [1148, 132] on select "Top 5 Emotions Admiration Adoration Aesthetic Appreciation Amusement Anger Anxi…" at bounding box center [1128, 132] width 145 height 15
select select "anger"
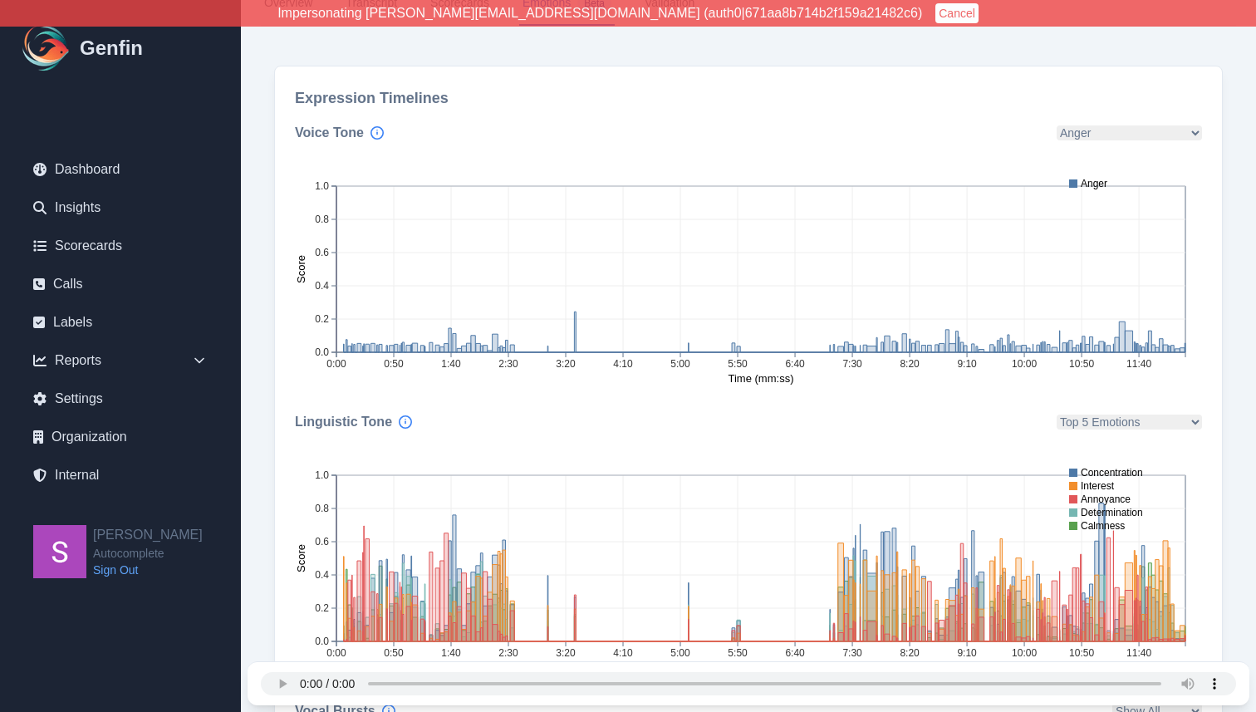
click at [1140, 422] on select "Top 5 Emotions Admiration Adoration Aesthetic Appreciation Amusement Anger Anno…" at bounding box center [1128, 421] width 145 height 15
select select "anger"
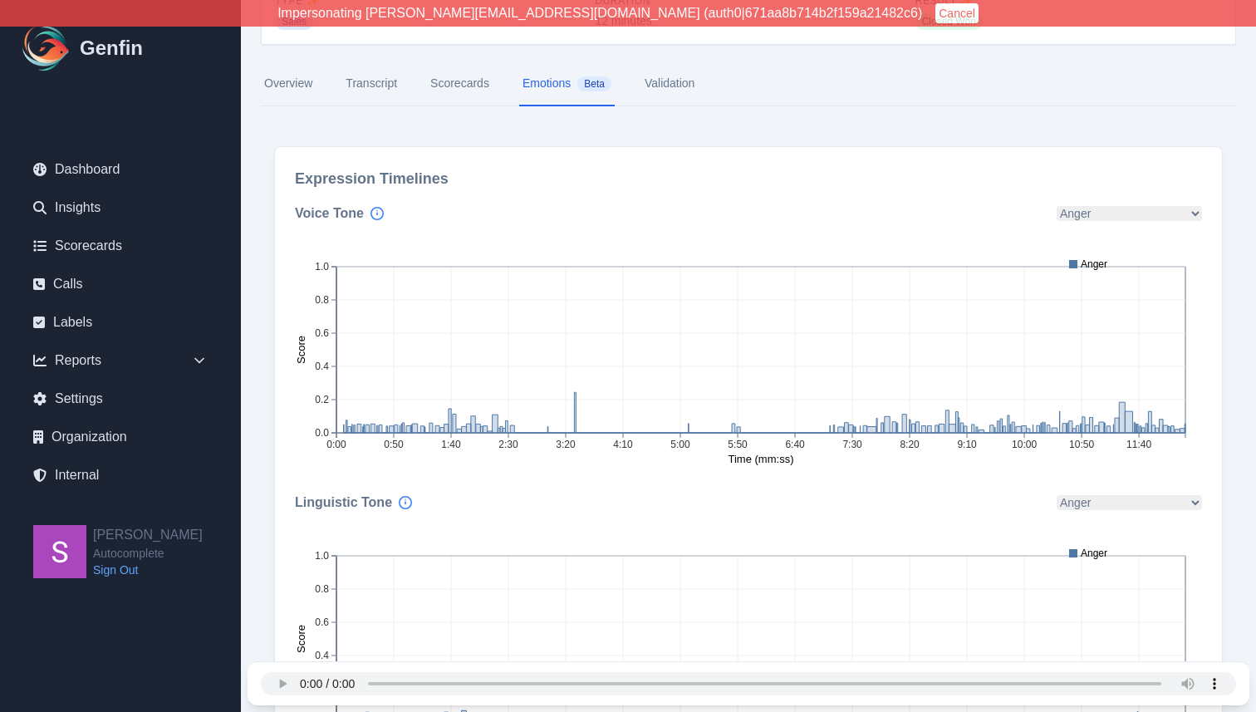
scroll to position [139, 0]
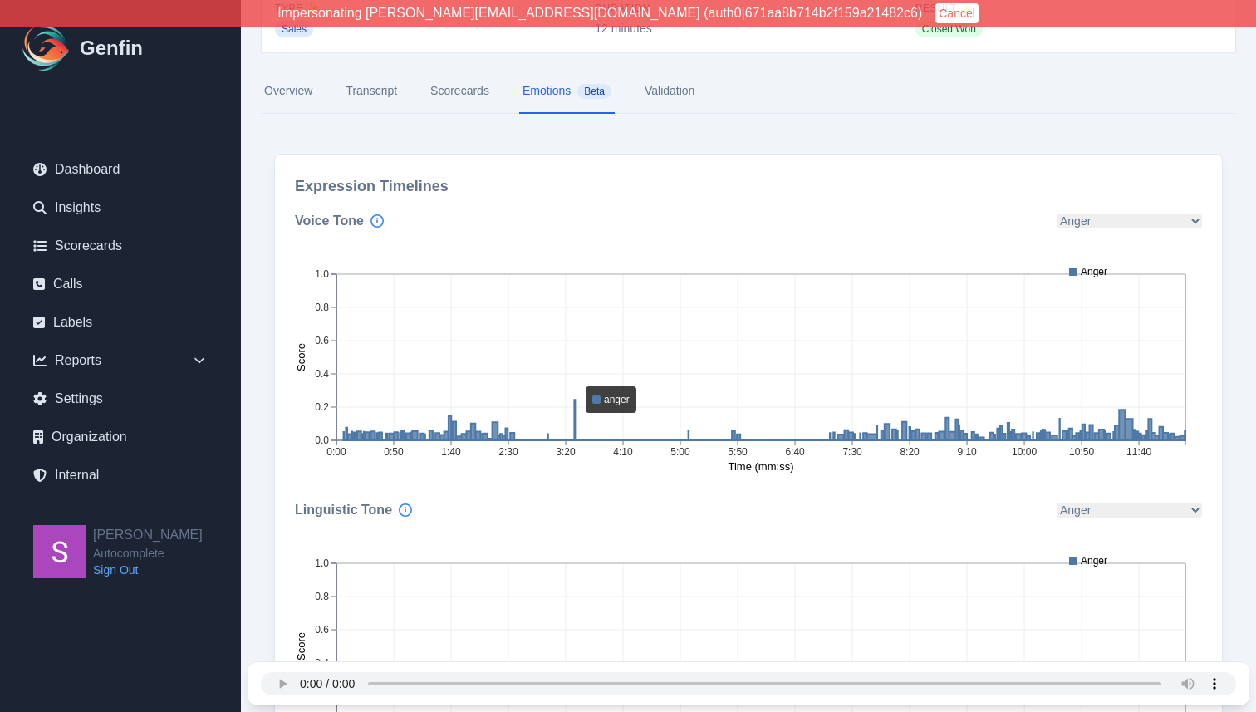
click at [575, 409] on icon at bounding box center [764, 419] width 841 height 41
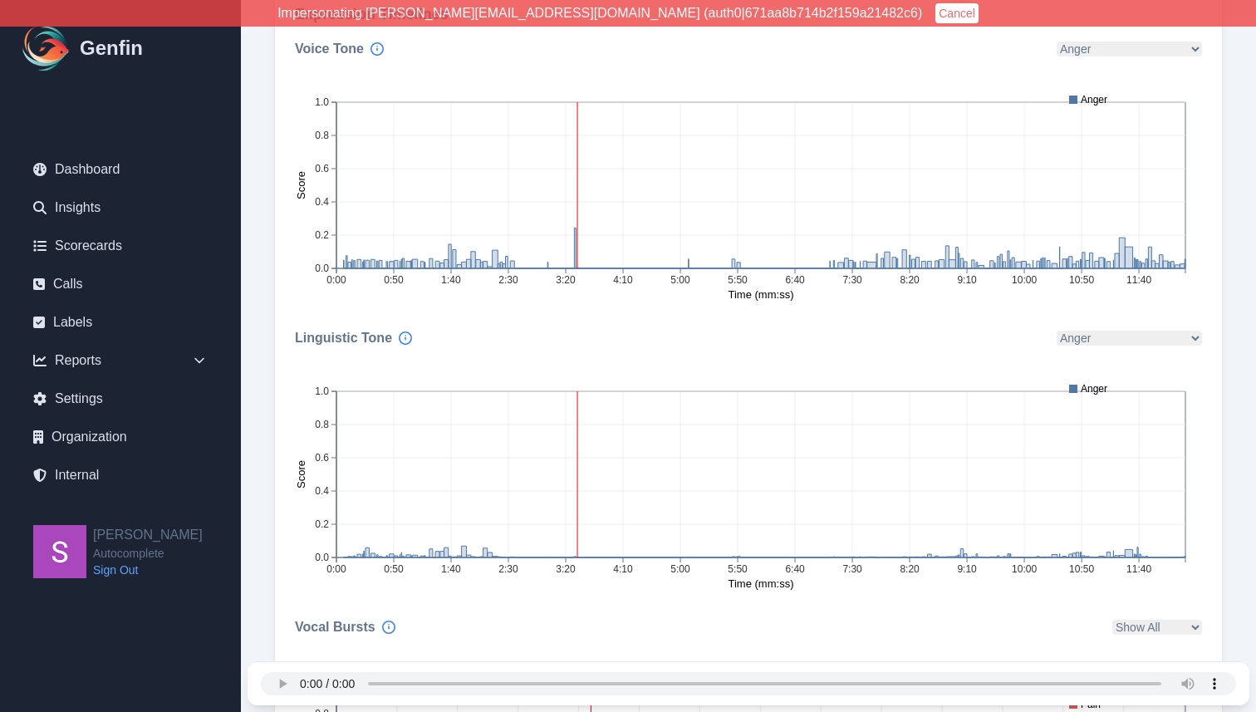
scroll to position [0, 0]
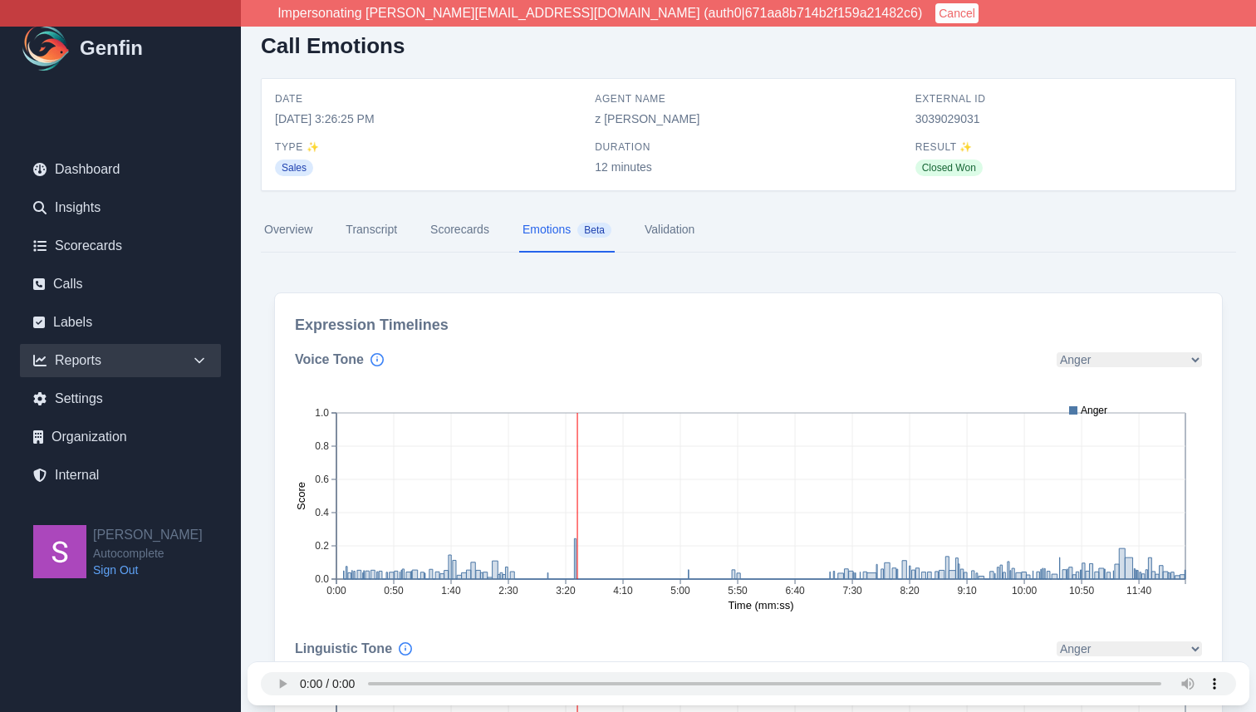
click at [184, 367] on div "Reports" at bounding box center [120, 360] width 201 height 33
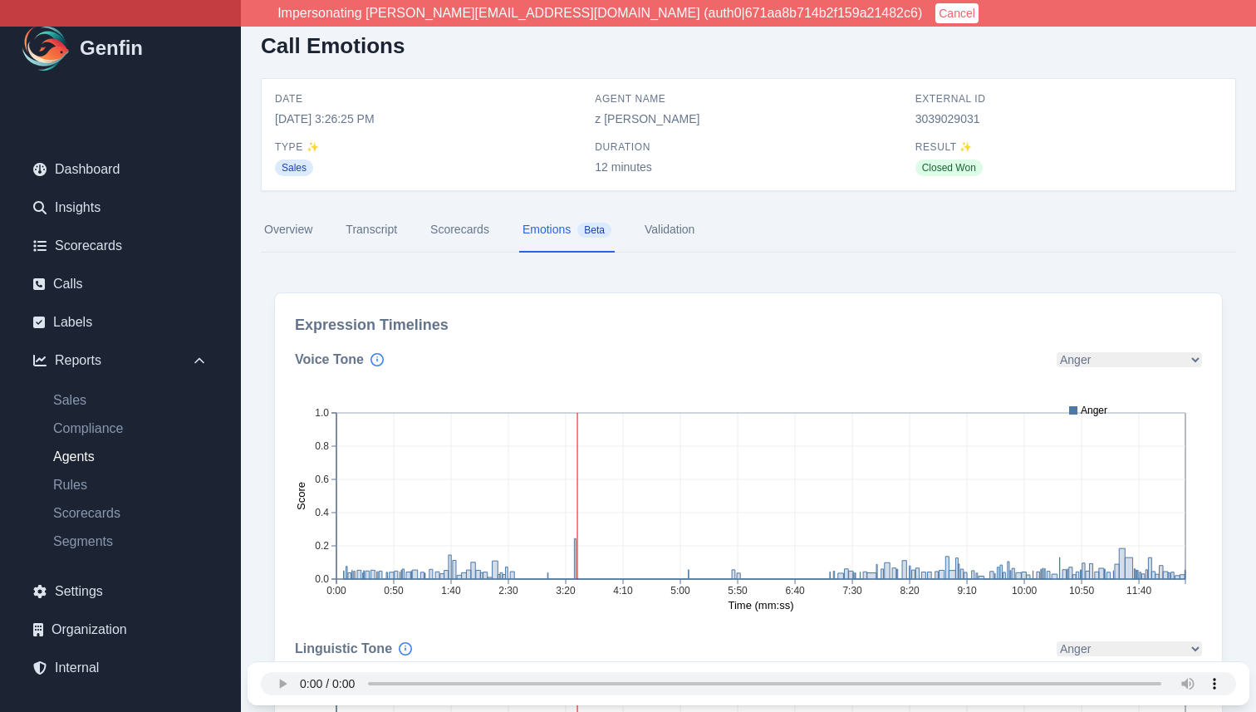
click at [81, 453] on link "Agents" at bounding box center [130, 457] width 181 height 20
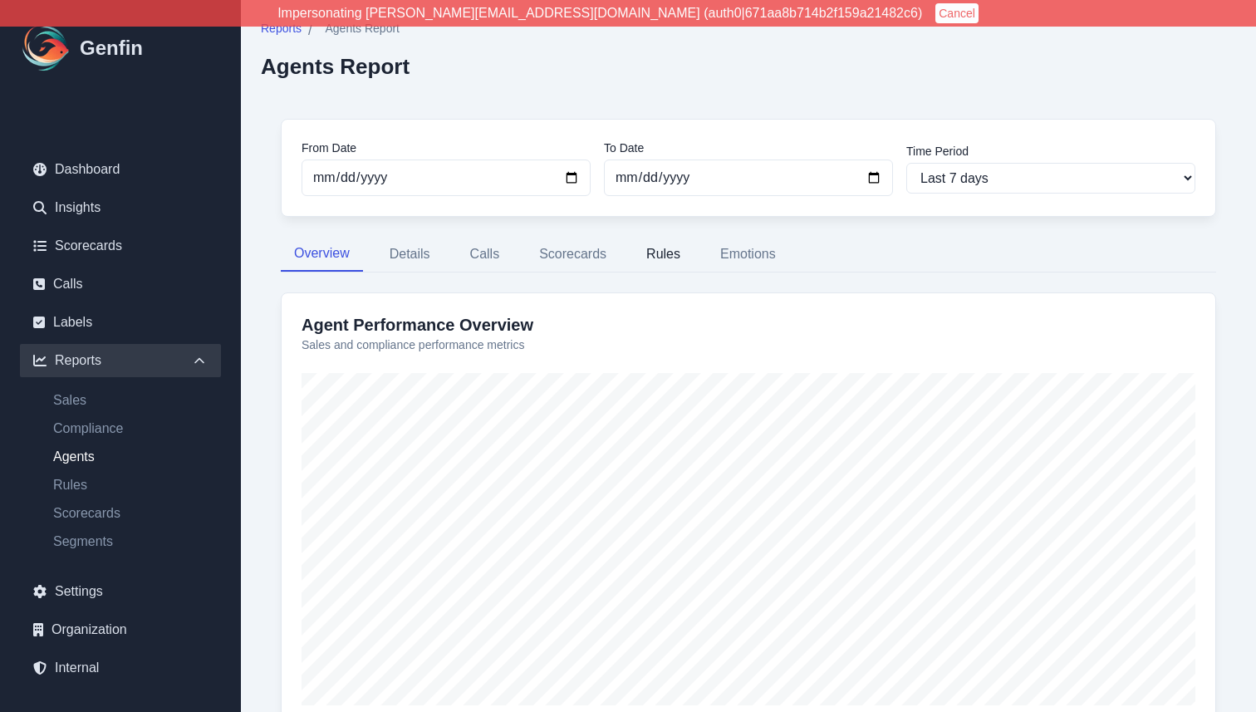
click at [664, 249] on button "Rules" at bounding box center [663, 254] width 61 height 35
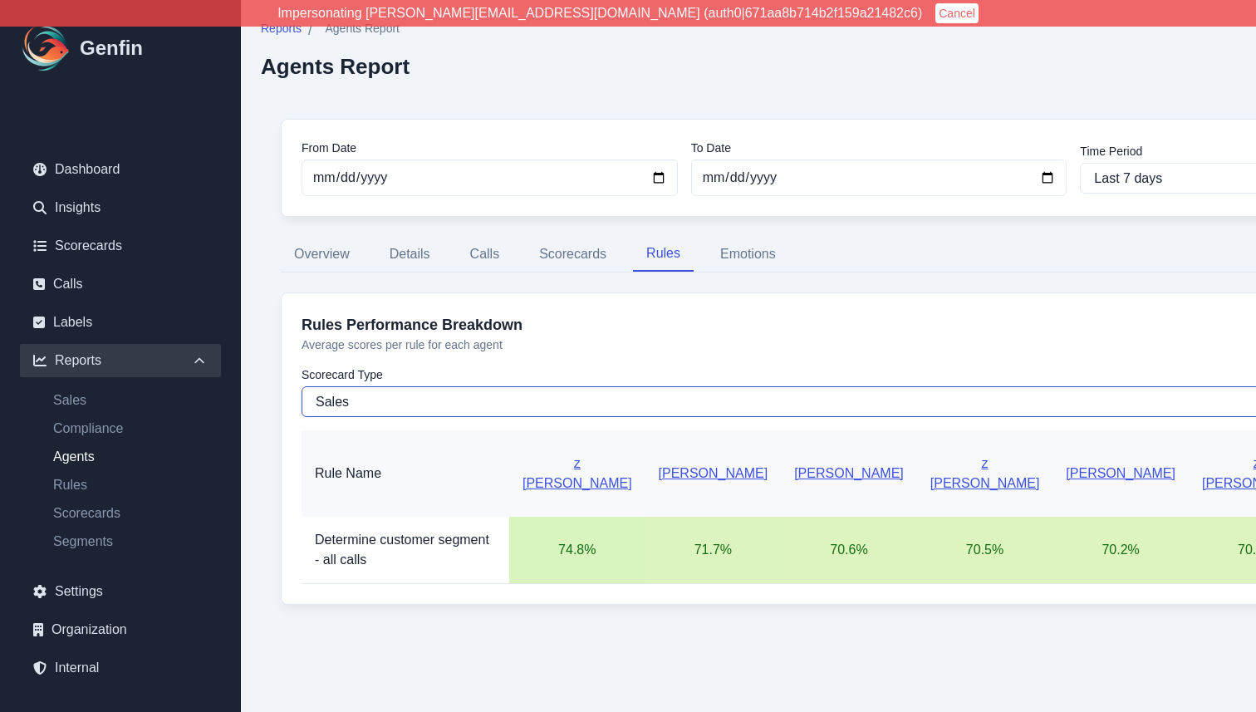
click at [635, 403] on select "Sales Compliance" at bounding box center [878, 401] width 1154 height 31
click at [670, 407] on select "Sales Compliance" at bounding box center [878, 401] width 1154 height 31
select select "compliance"
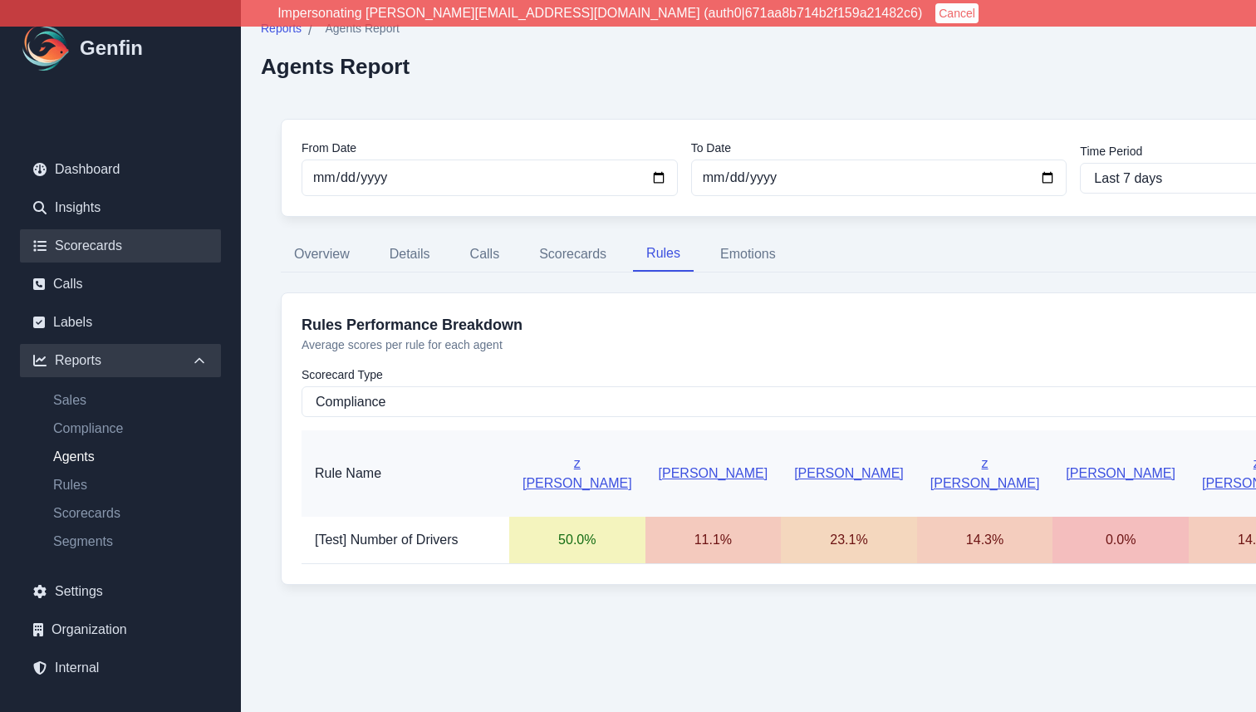
click at [91, 253] on link "Scorecards" at bounding box center [120, 245] width 201 height 33
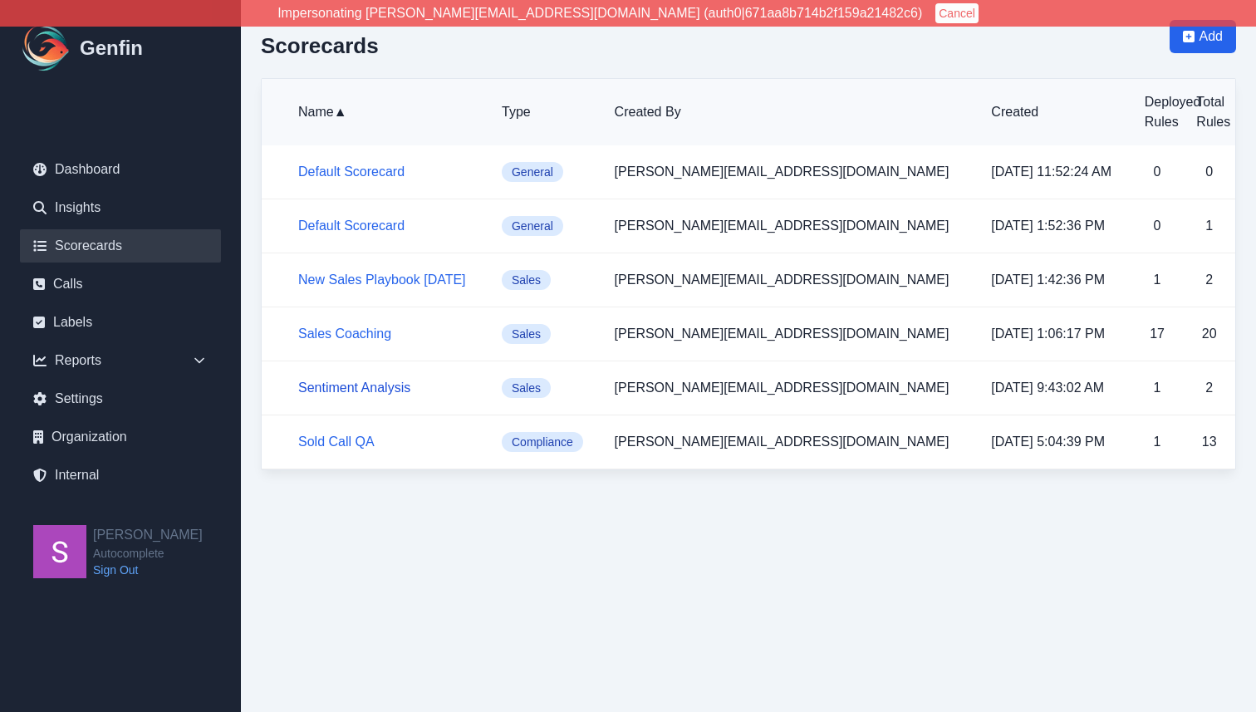
click at [359, 390] on link "Sentiment Analysis" at bounding box center [354, 387] width 112 height 14
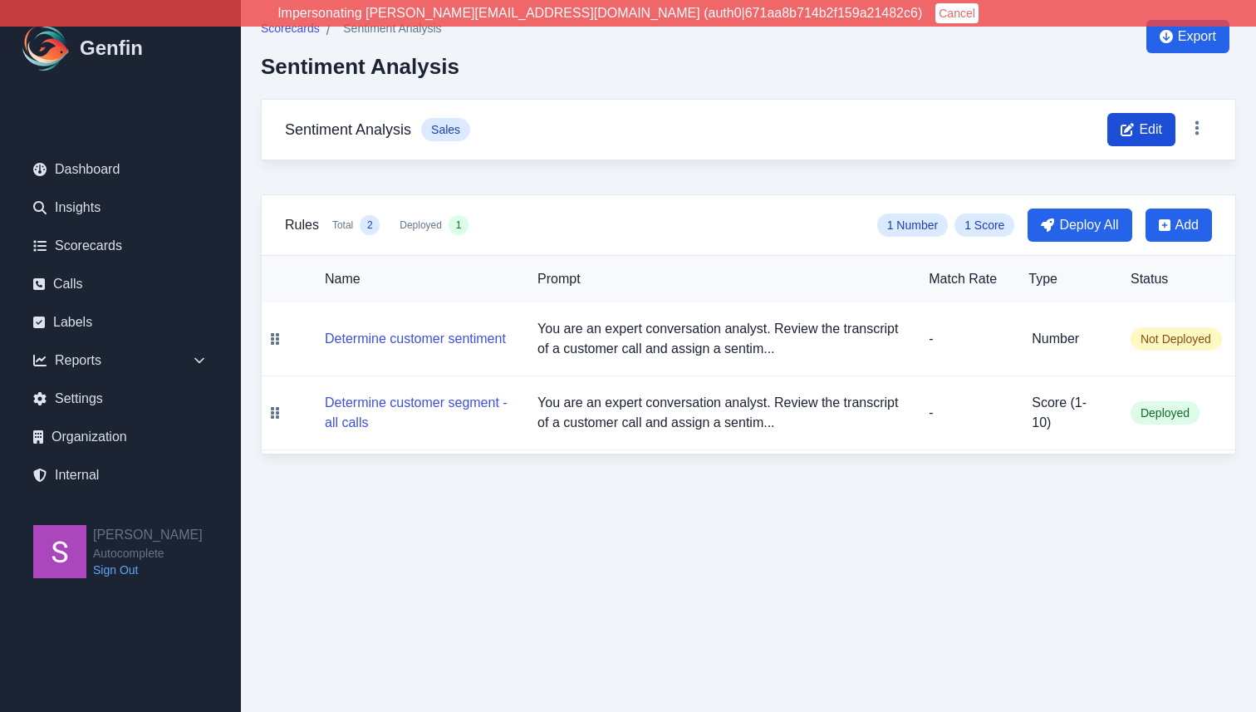
click at [1126, 135] on icon at bounding box center [1126, 129] width 13 height 13
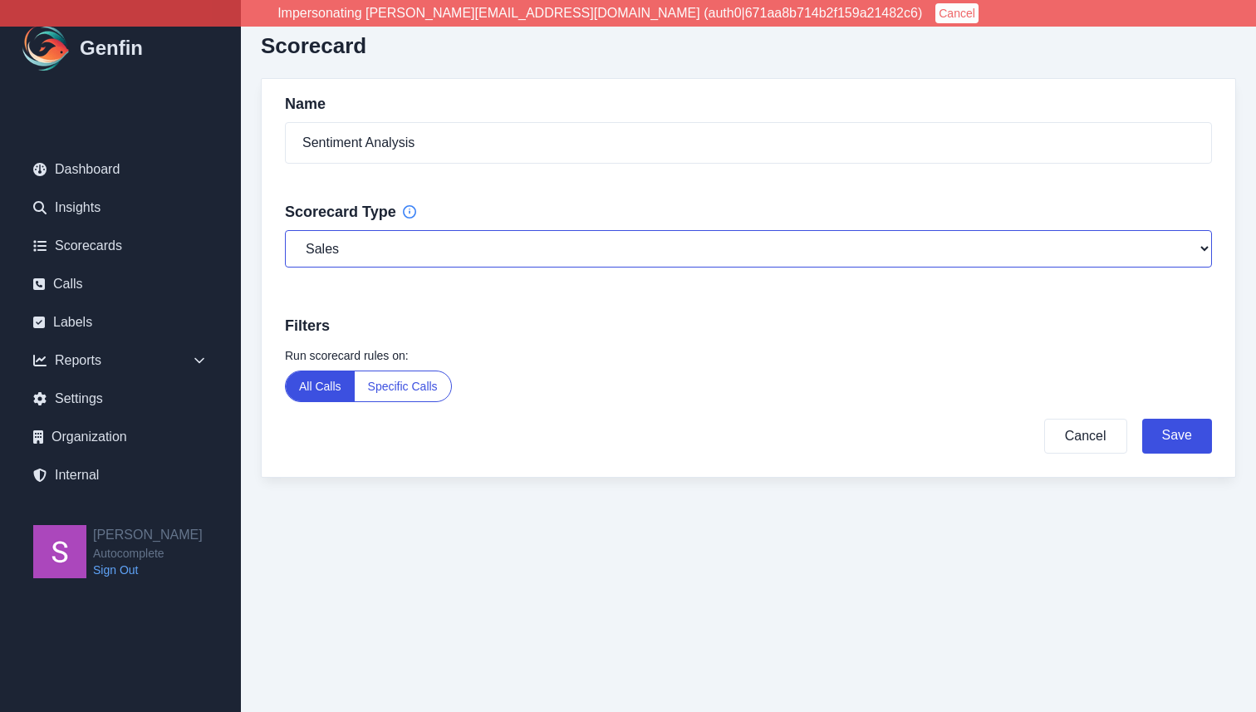
click at [629, 259] on select "General Compliance Sales" at bounding box center [748, 248] width 927 height 37
select select "compliance"
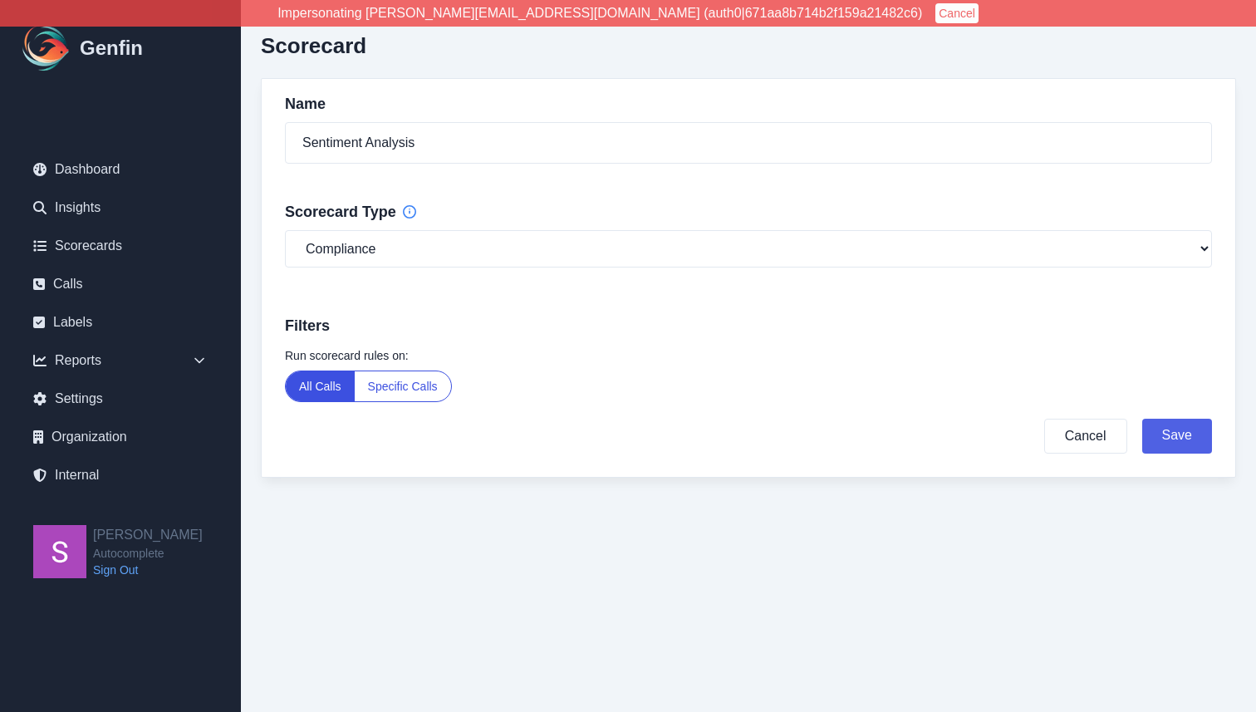
click at [1159, 436] on button "Save" at bounding box center [1177, 436] width 70 height 35
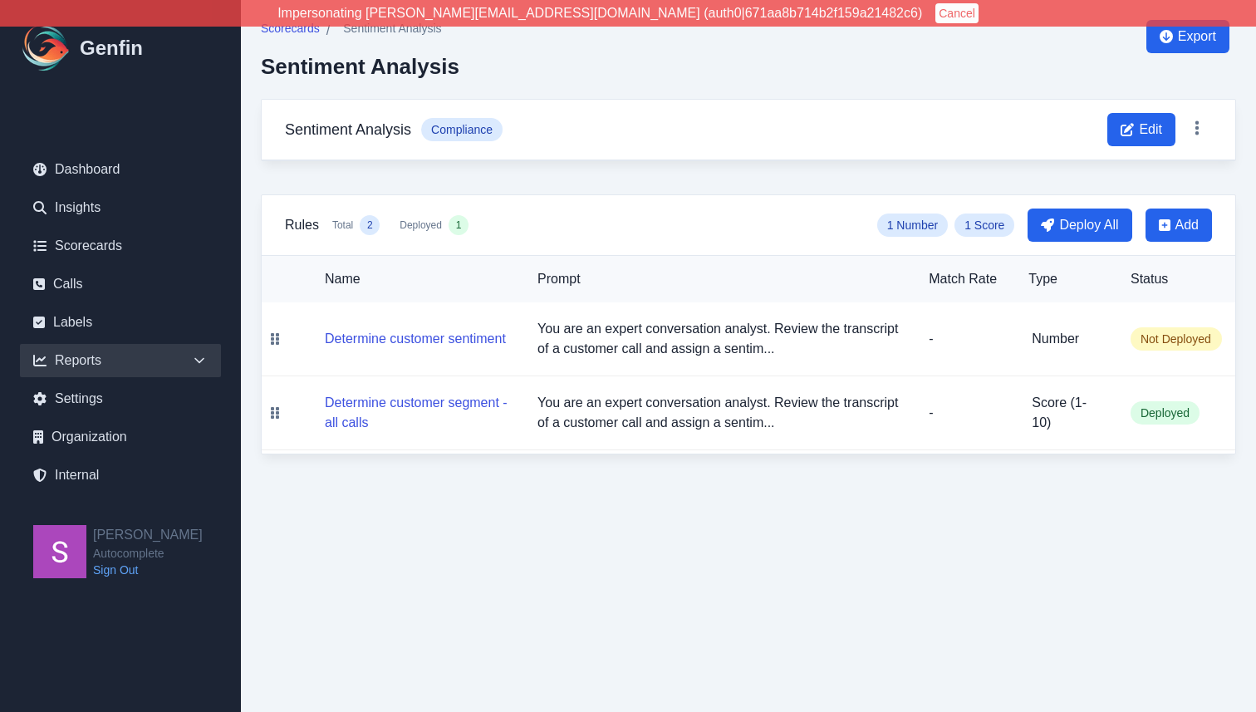
click at [108, 360] on div "Reports" at bounding box center [120, 360] width 201 height 33
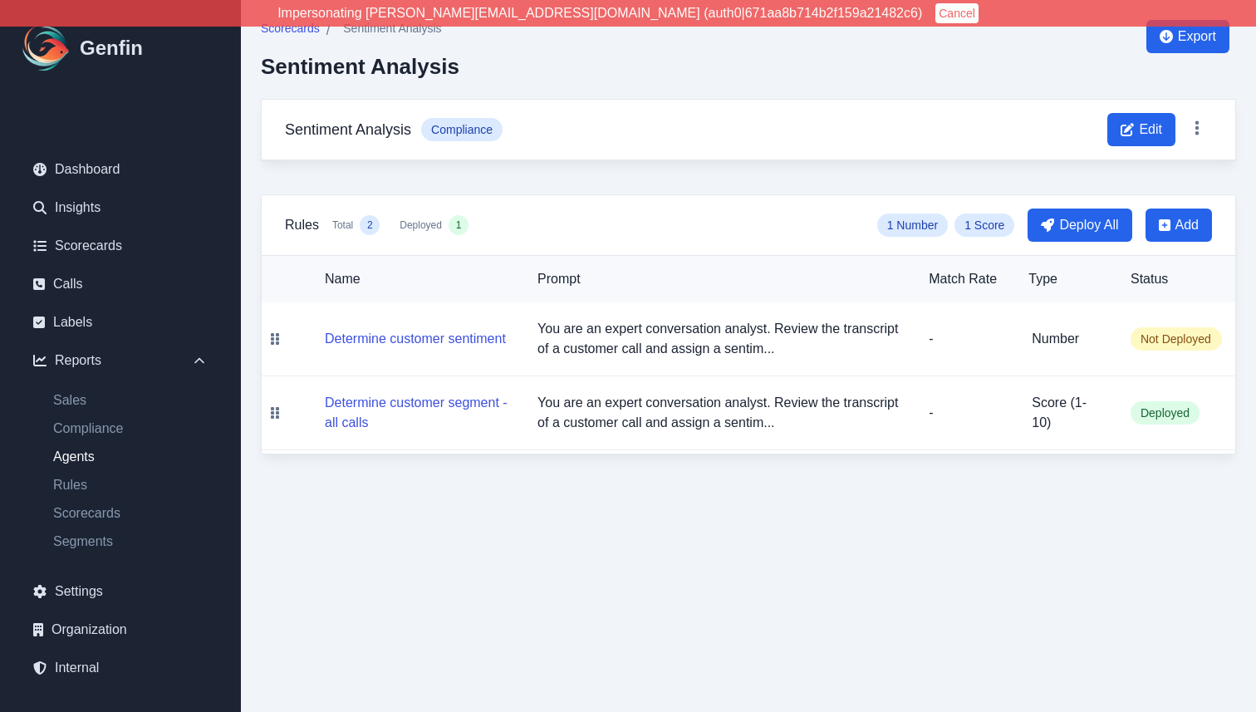
click at [84, 464] on link "Agents" at bounding box center [130, 457] width 181 height 20
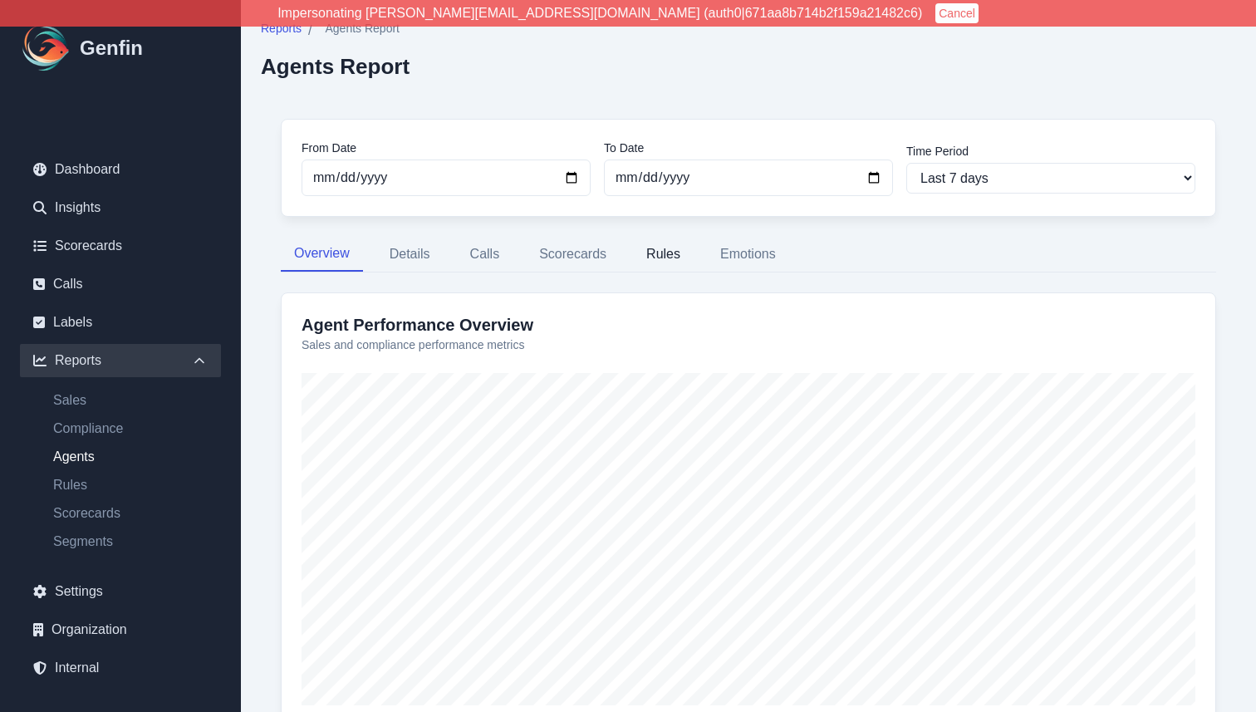
click at [658, 257] on button "Rules" at bounding box center [663, 254] width 61 height 35
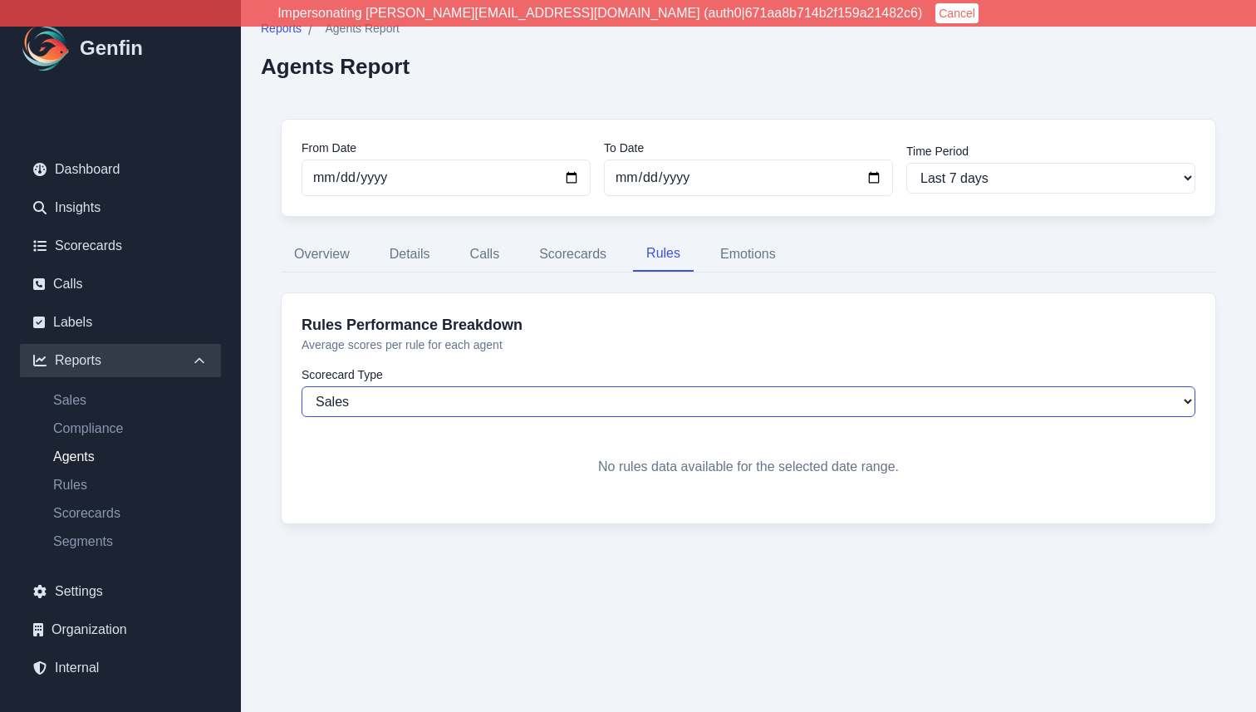
click at [477, 409] on select "Sales Compliance" at bounding box center [748, 401] width 894 height 31
select select "compliance"
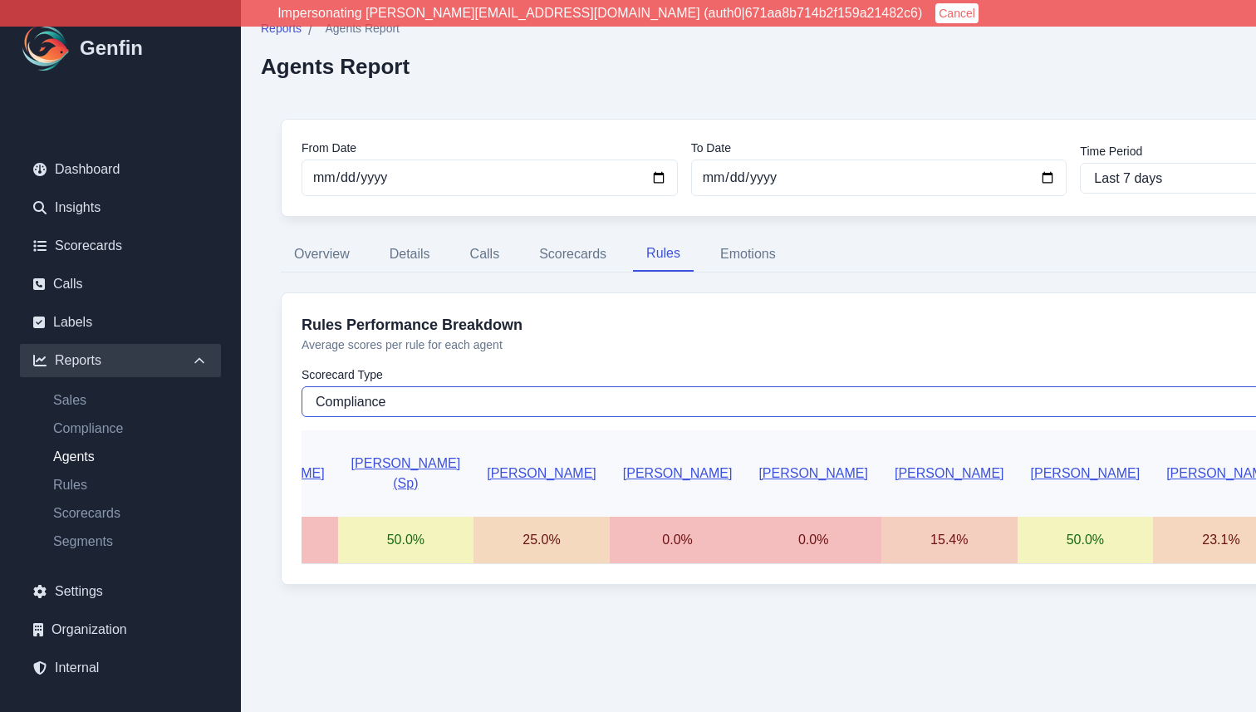
scroll to position [0, 237]
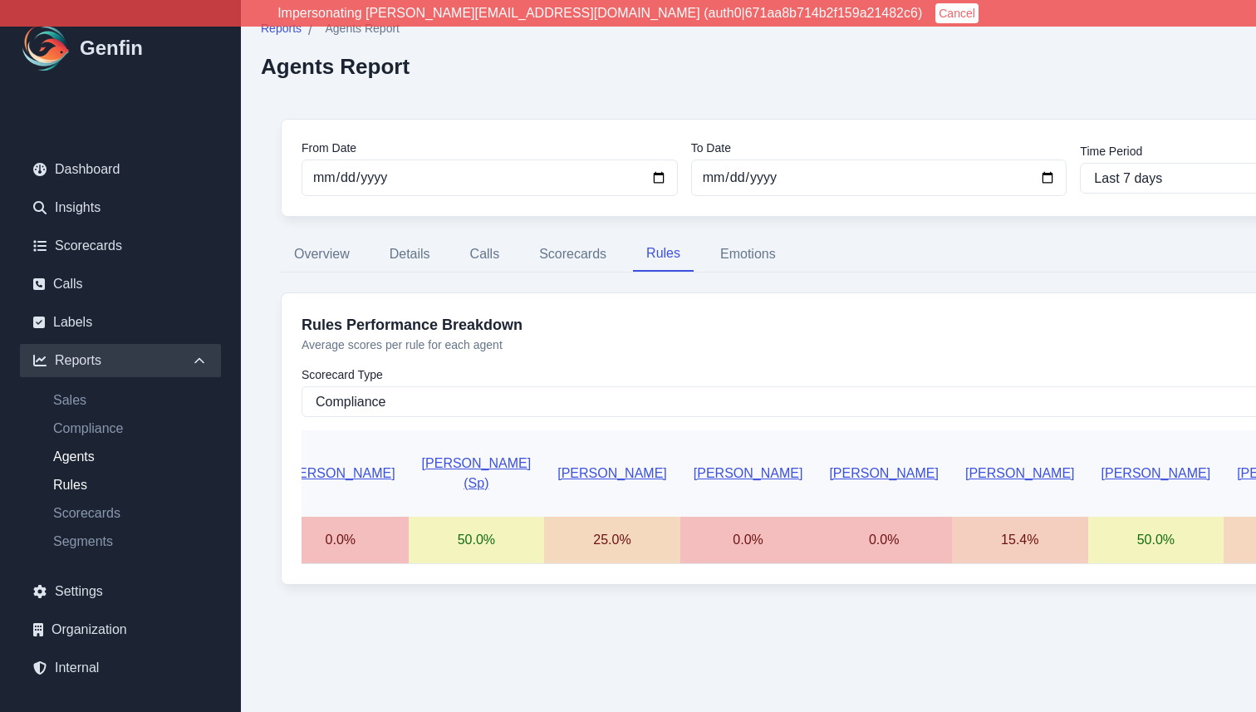
click at [72, 488] on link "Rules" at bounding box center [130, 485] width 181 height 20
select select "14"
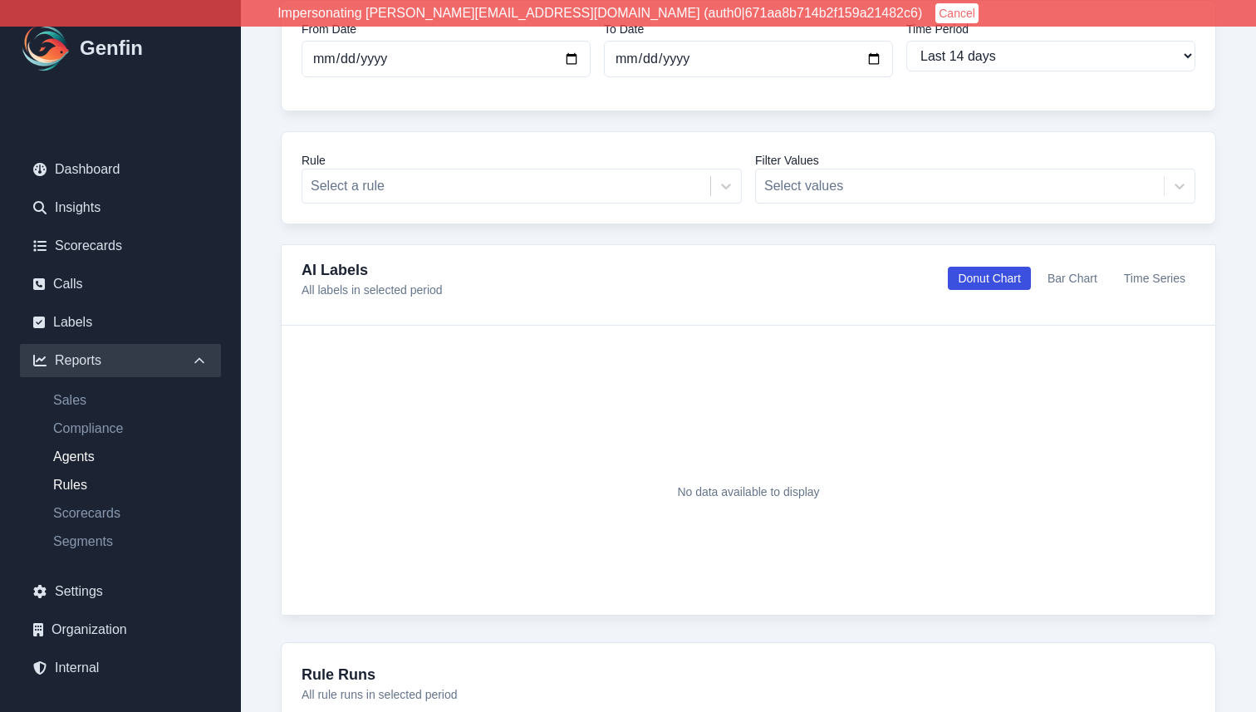
scroll to position [121, 0]
click at [70, 453] on link "Agents" at bounding box center [130, 457] width 181 height 20
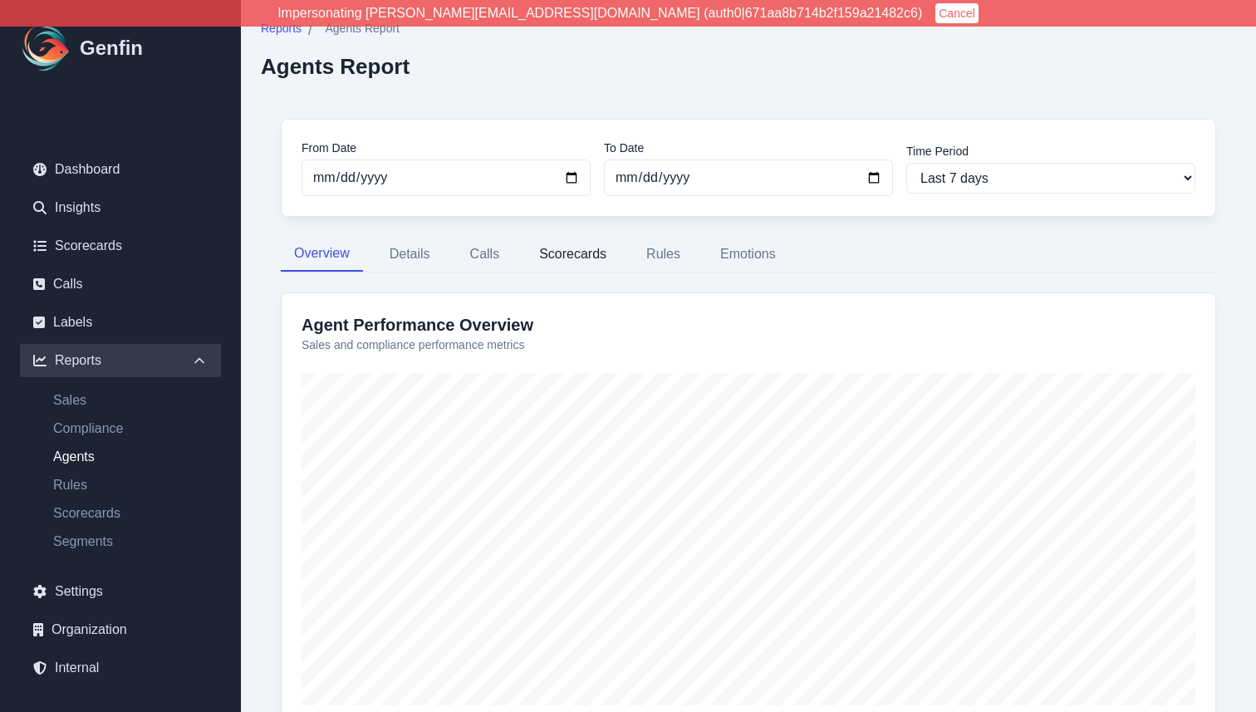
click at [557, 258] on button "Scorecards" at bounding box center [573, 254] width 94 height 35
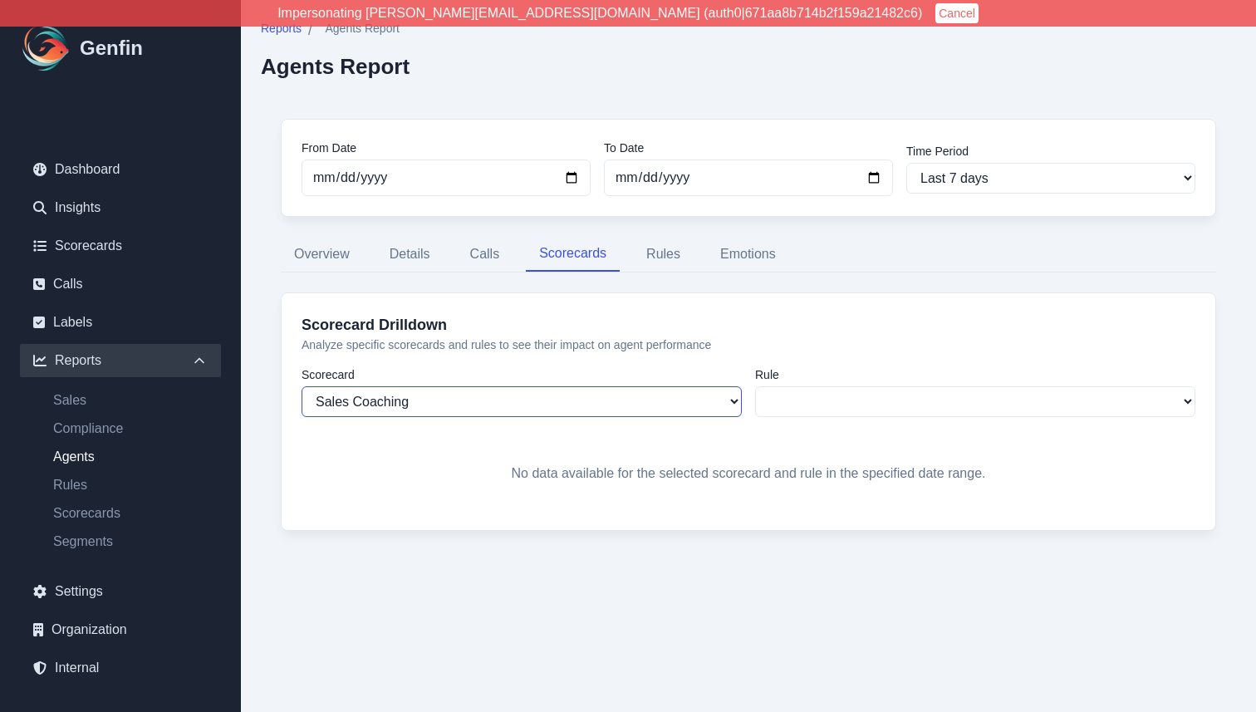
click at [488, 399] on select "Sales Coaching Sold Call QA New Sales Playbook [DATE] Default Scorecard Explore…" at bounding box center [521, 401] width 440 height 31
select select "31"
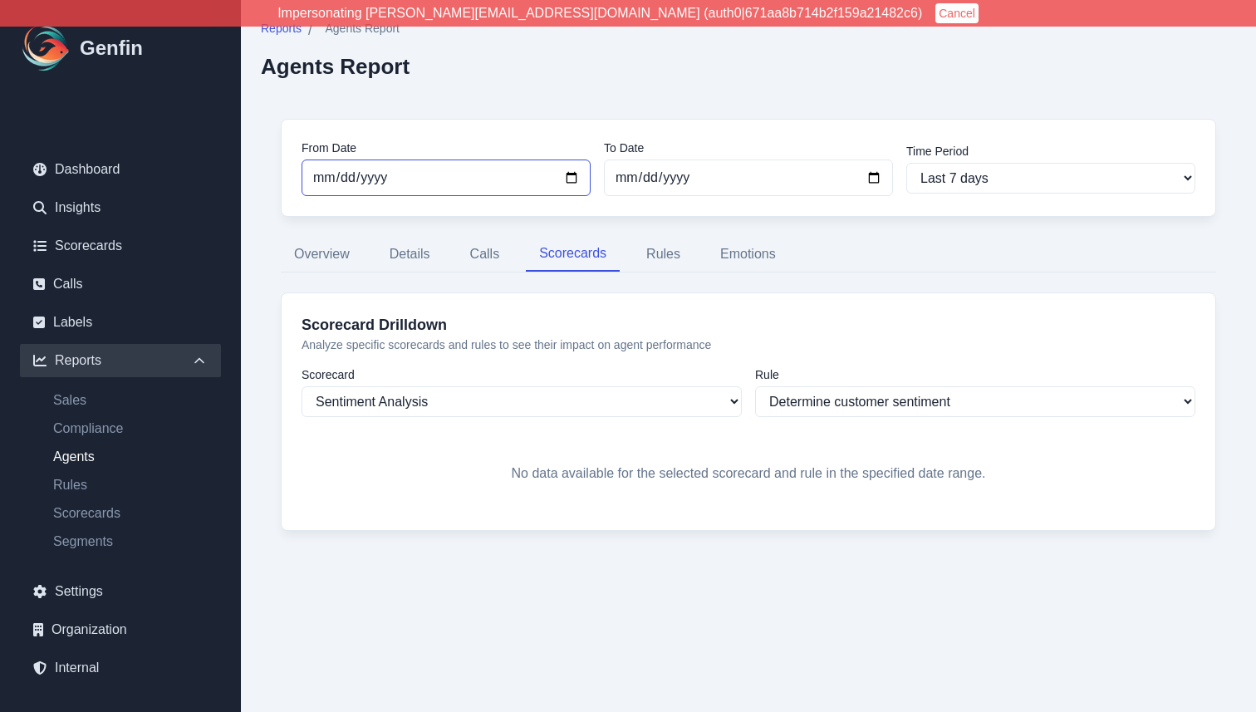
click at [568, 179] on input "[DATE]" at bounding box center [445, 177] width 289 height 37
type input "[DATE]"
click at [860, 266] on nav "Overview Details Calls Scorecards Rules Emotions" at bounding box center [748, 254] width 935 height 35
click at [737, 255] on button "Emotions" at bounding box center [748, 254] width 82 height 35
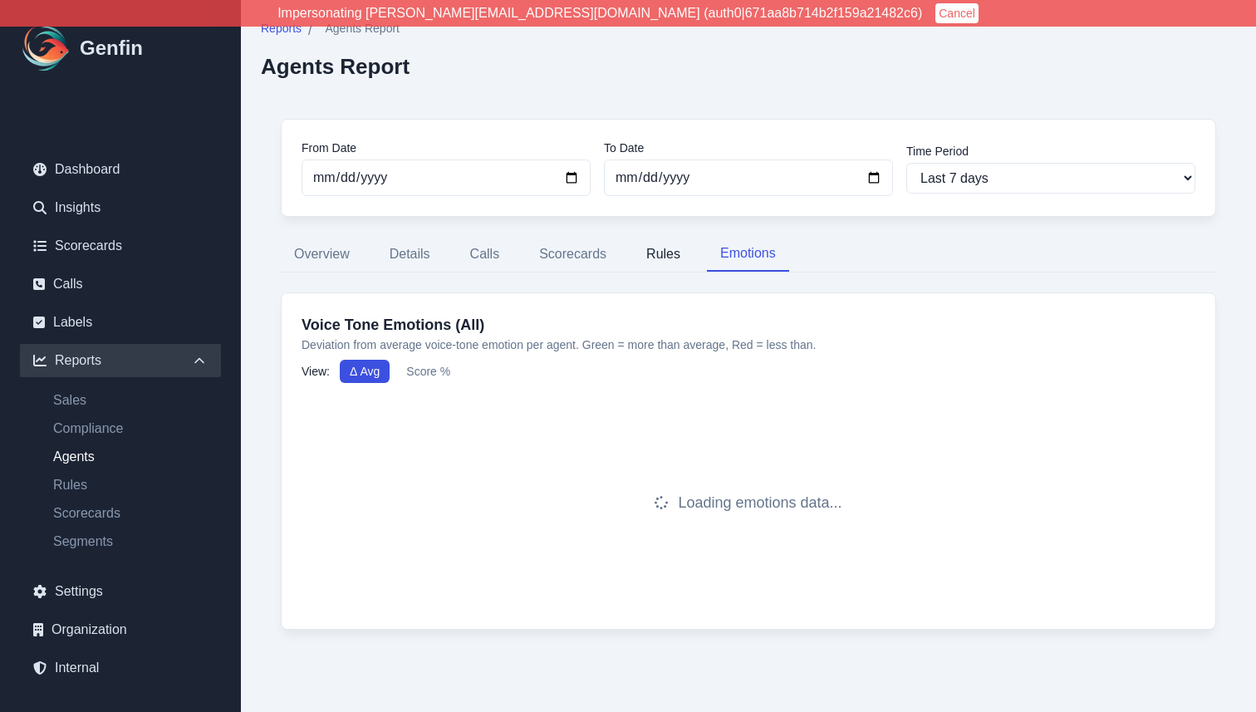
click at [670, 255] on button "Rules" at bounding box center [663, 254] width 61 height 35
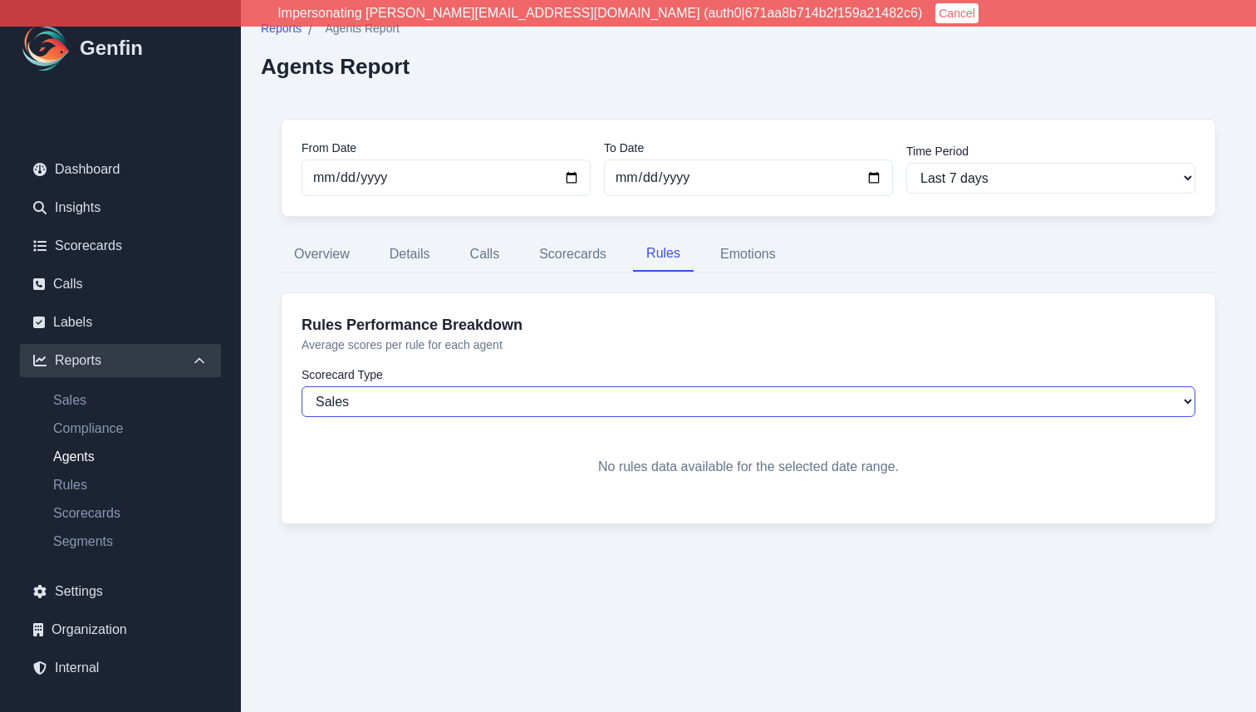
click at [501, 408] on select "Sales Compliance" at bounding box center [748, 401] width 894 height 31
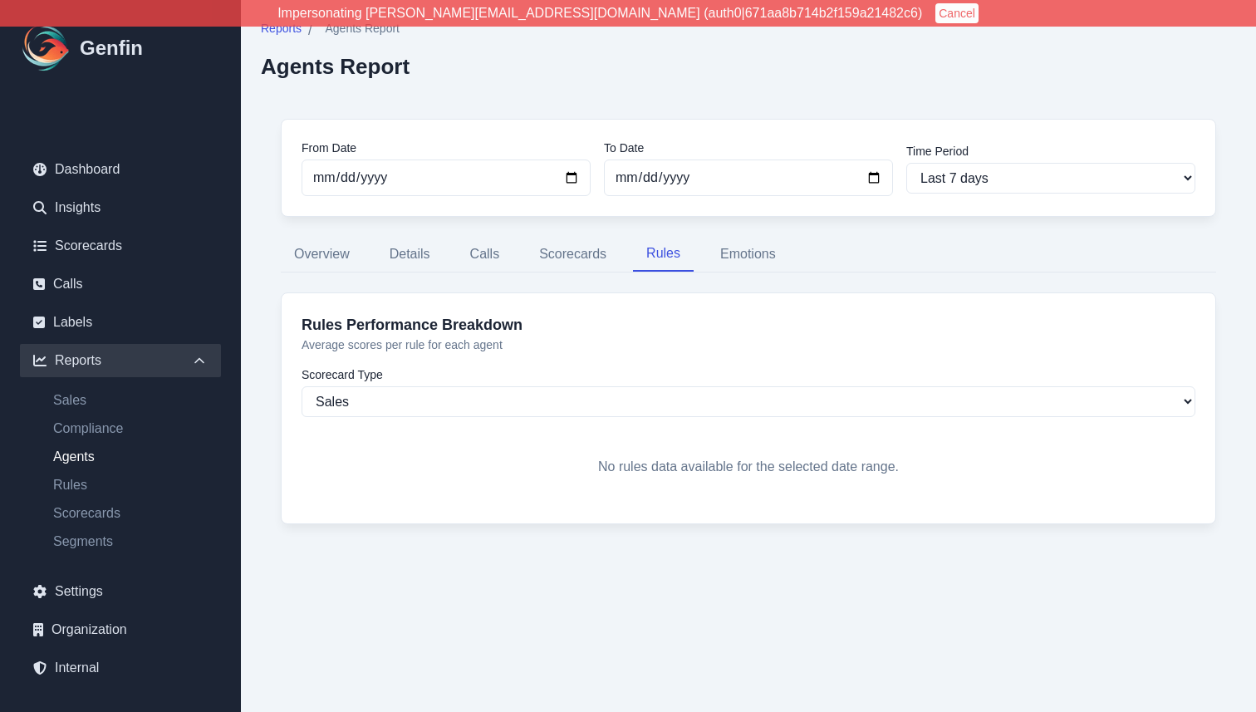
click at [91, 551] on div "Sales Compliance Agents Rules Scorecards Segments" at bounding box center [120, 473] width 201 height 193
click at [99, 532] on link "Segments" at bounding box center [130, 542] width 181 height 20
select select "14"
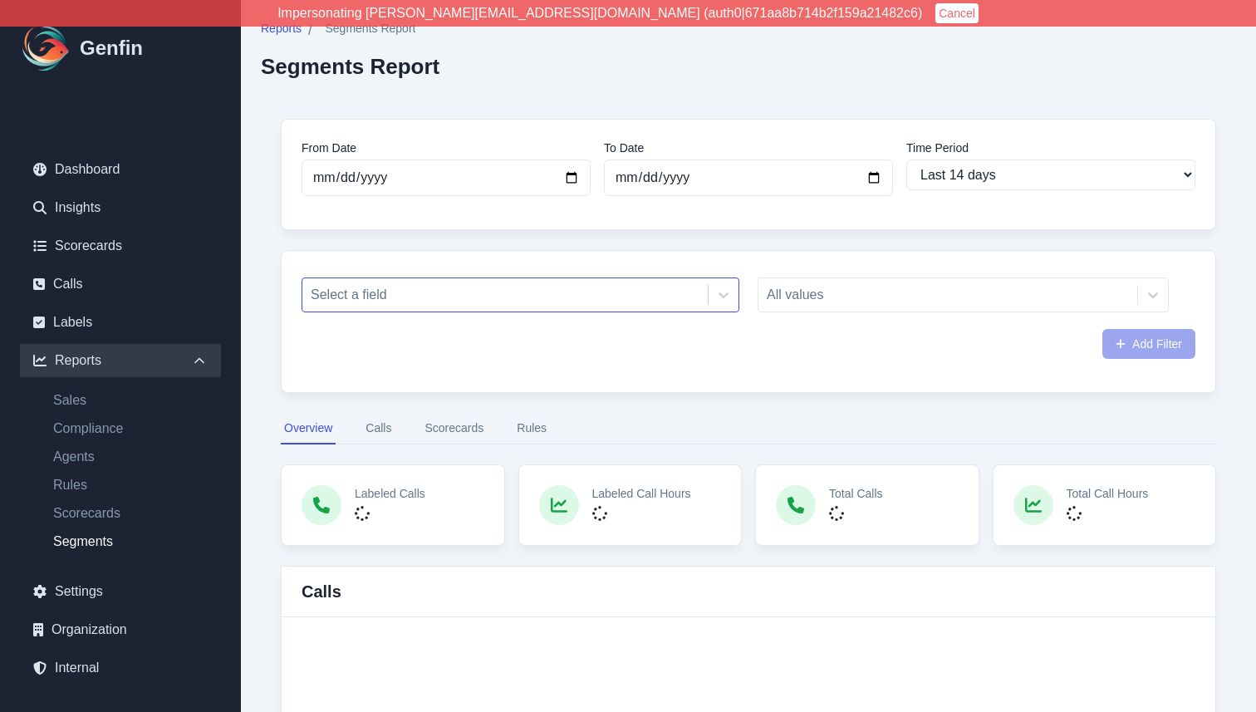
click at [541, 305] on div at bounding box center [505, 294] width 389 height 23
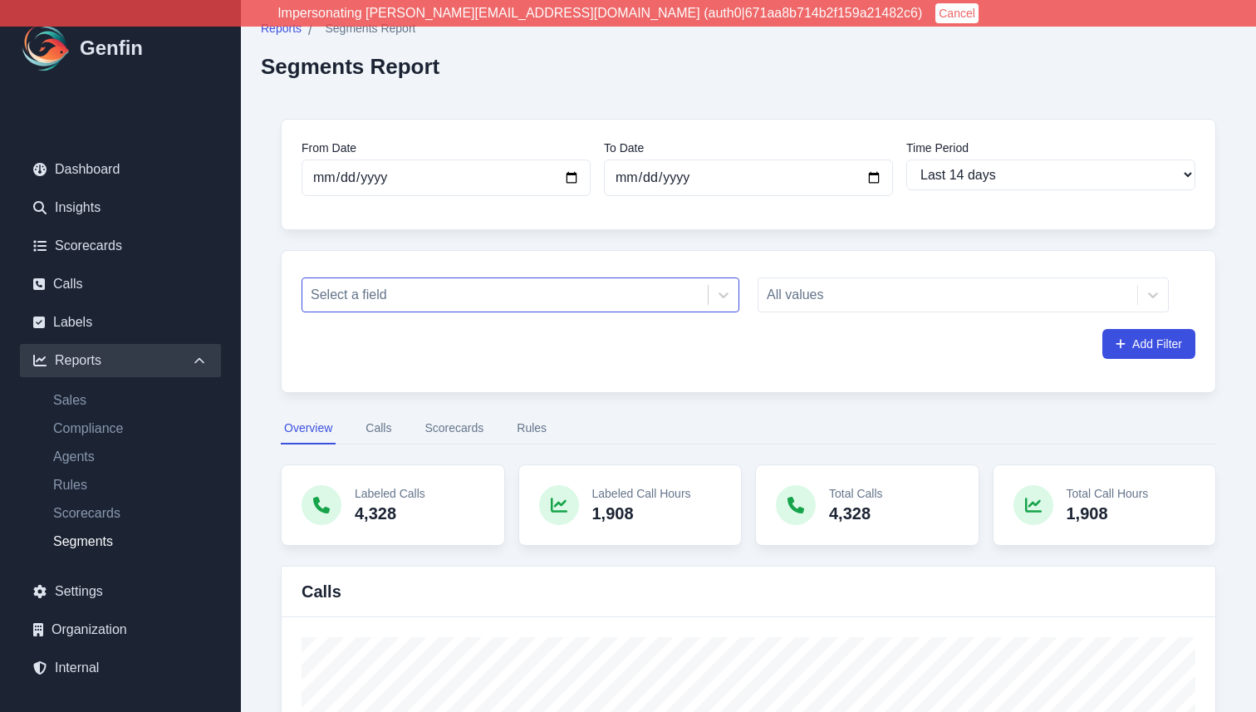
click at [588, 294] on div at bounding box center [505, 294] width 389 height 23
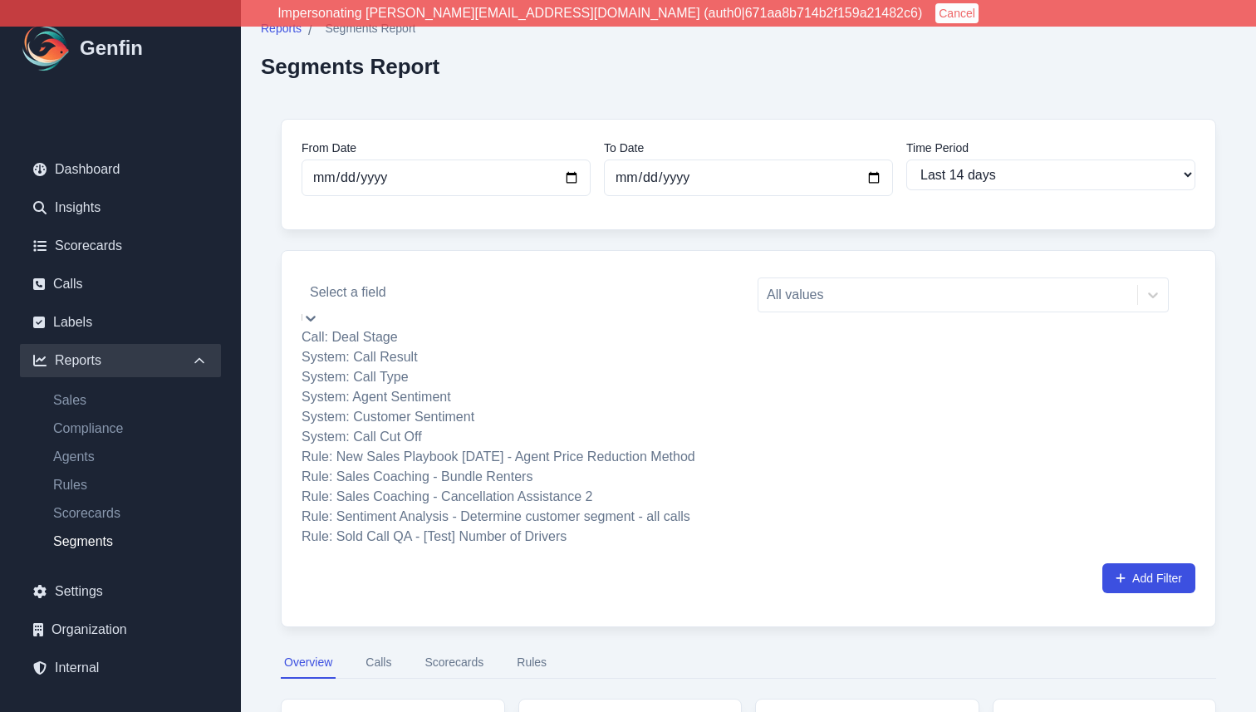
scroll to position [131, 0]
click at [526, 527] on div "Rule: Sentiment Analysis - Determine customer segment - all calls" at bounding box center [520, 517] width 438 height 20
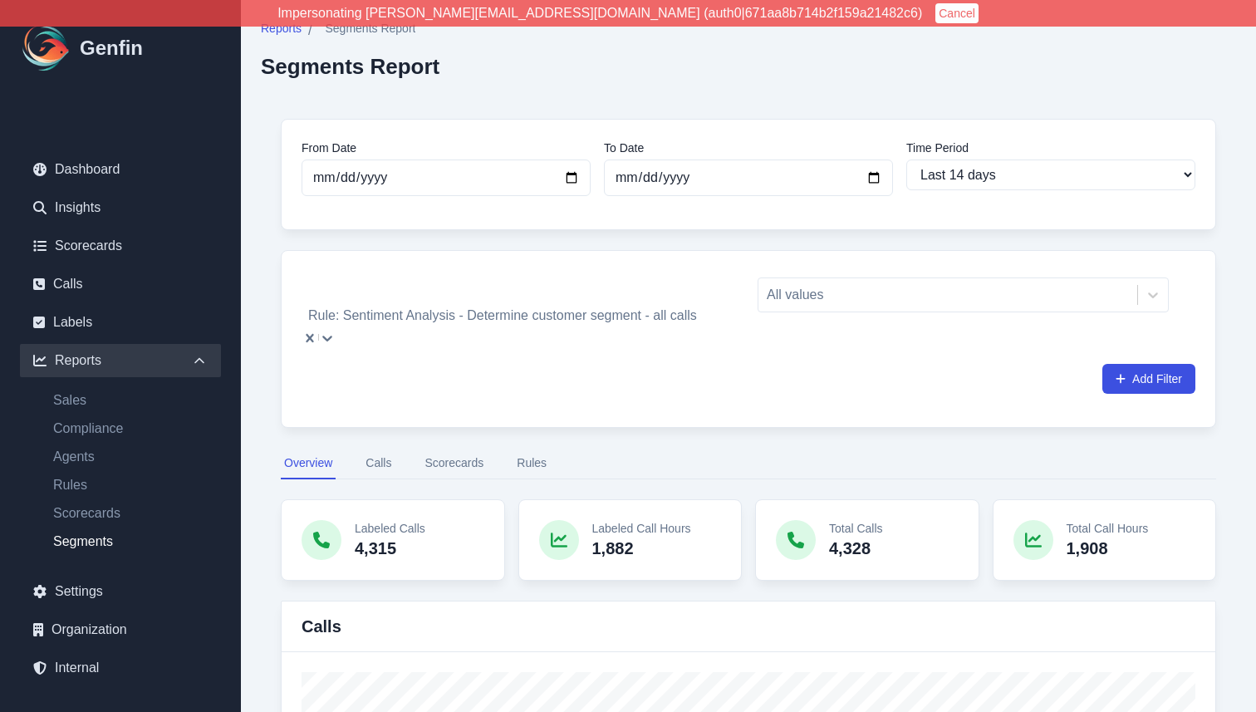
click at [530, 448] on button "Rules" at bounding box center [531, 464] width 37 height 32
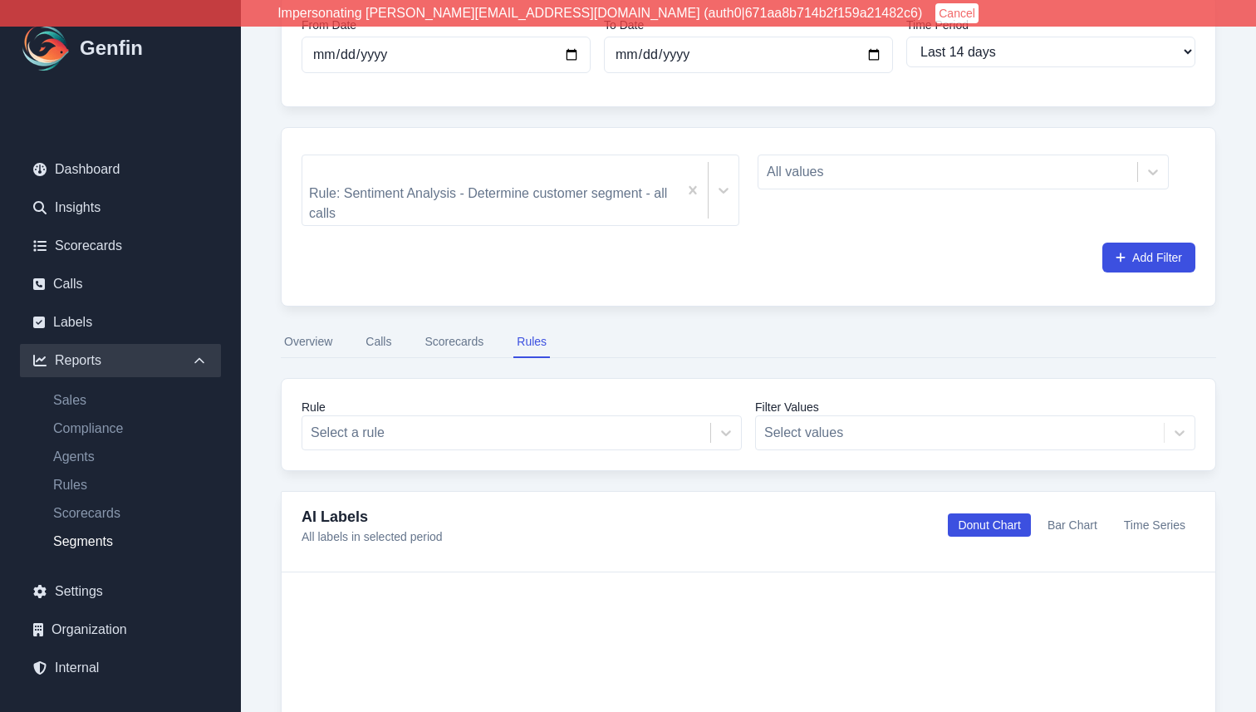
scroll to position [153, 0]
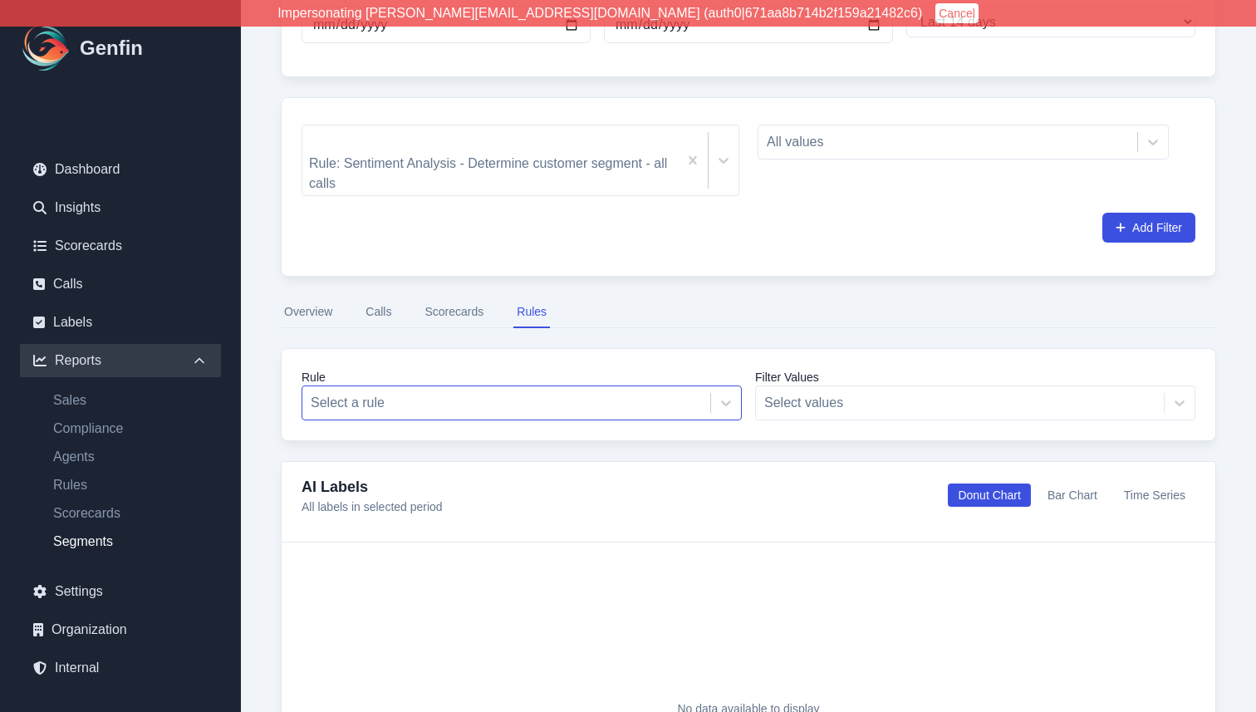
click at [534, 391] on div at bounding box center [506, 402] width 391 height 23
click at [568, 302] on div "From Date [DATE] To Date [DATE] Time Period Last 7 days Last 14 days Last 30 da…" at bounding box center [748, 496] width 975 height 1100
click at [456, 297] on button "Scorecards" at bounding box center [454, 313] width 66 height 32
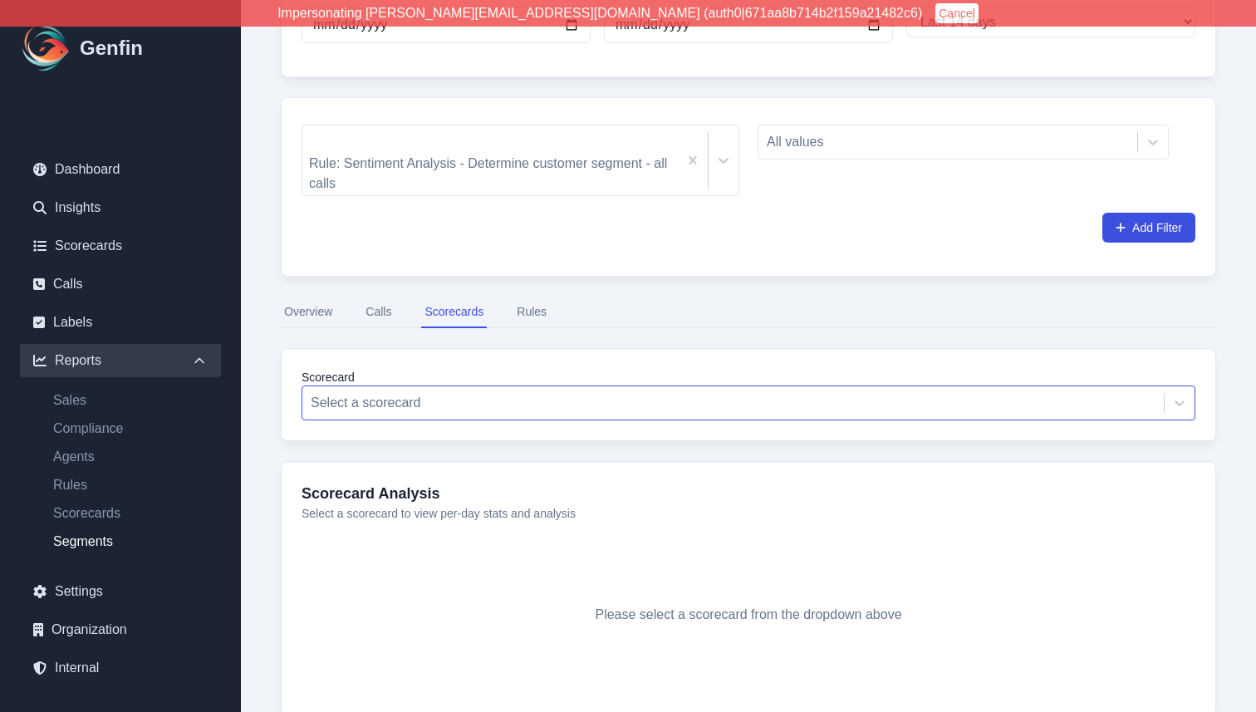
click at [576, 391] on div at bounding box center [733, 402] width 845 height 23
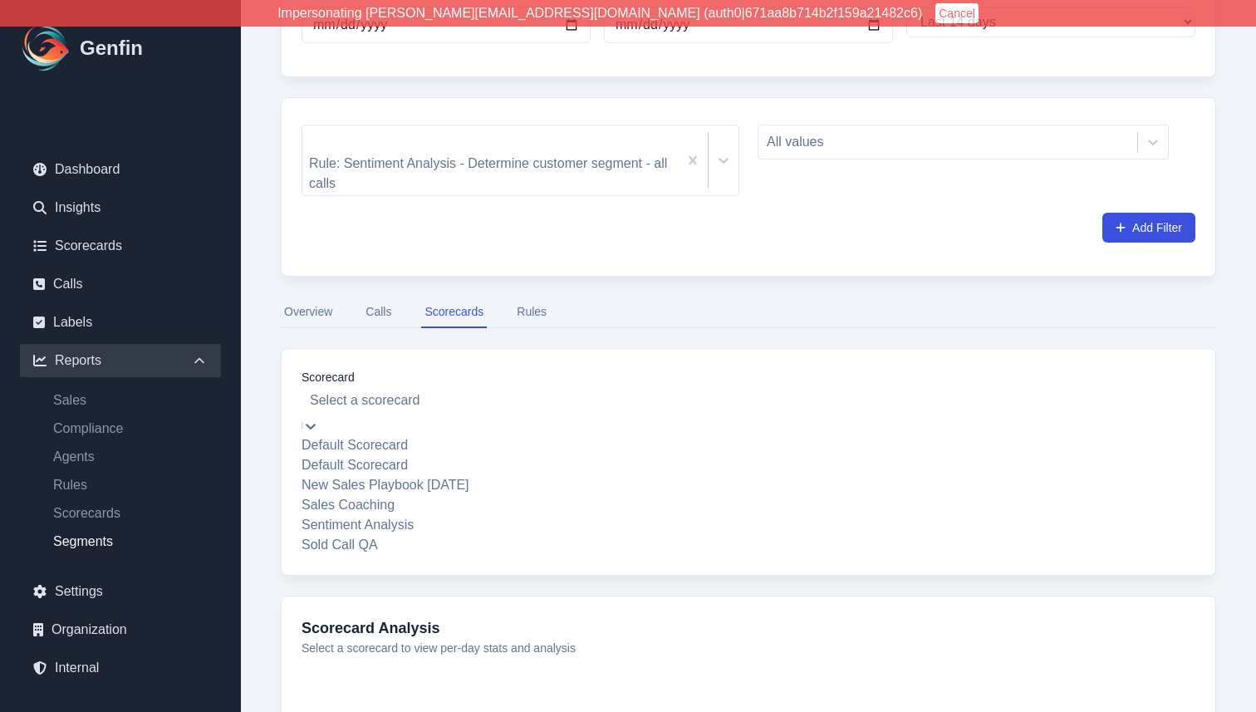
click at [663, 257] on div "From Date [DATE] To Date [DATE] Time Period Last 7 days Last 14 days Last 30 da…" at bounding box center [748, 421] width 975 height 950
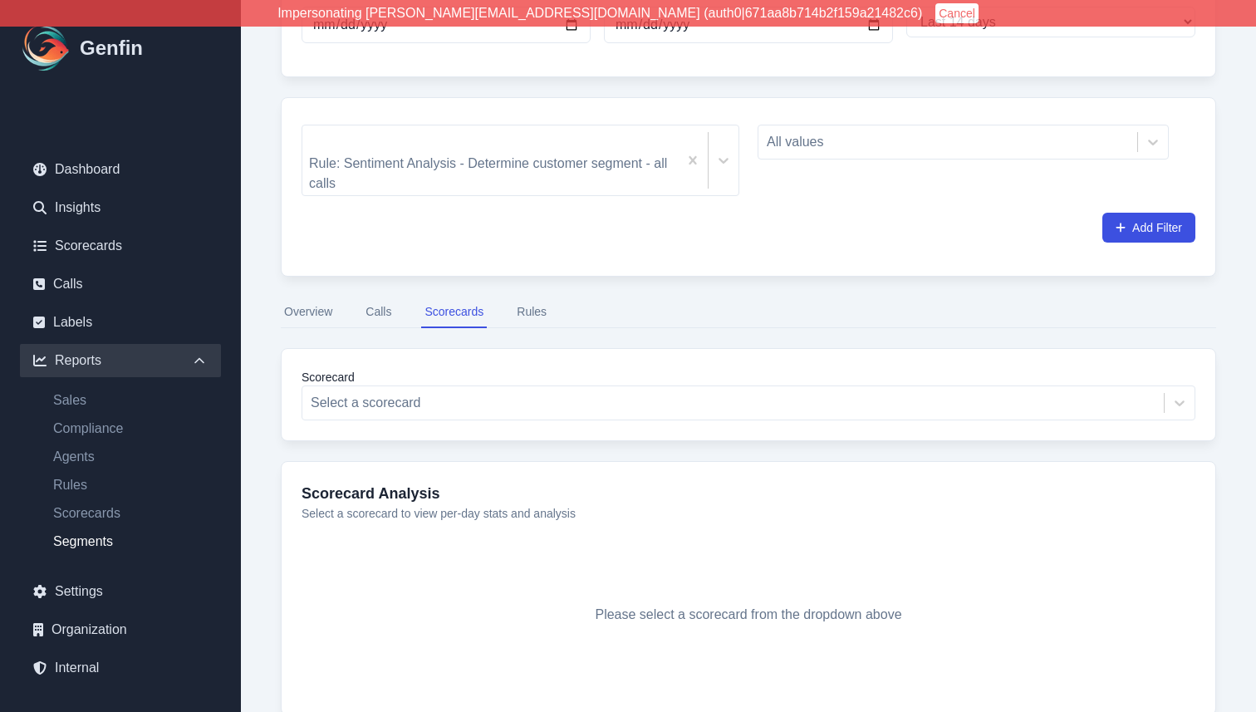
click at [313, 297] on button "Overview" at bounding box center [308, 313] width 55 height 32
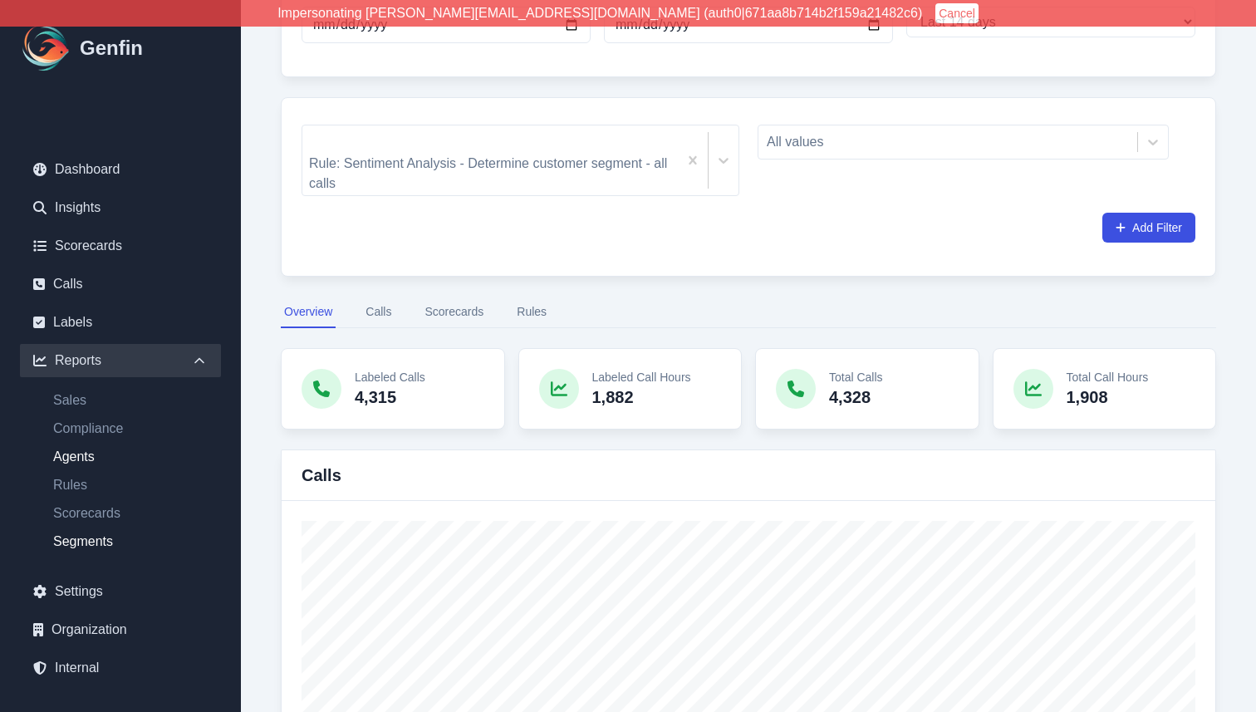
click at [73, 460] on link "Agents" at bounding box center [130, 457] width 181 height 20
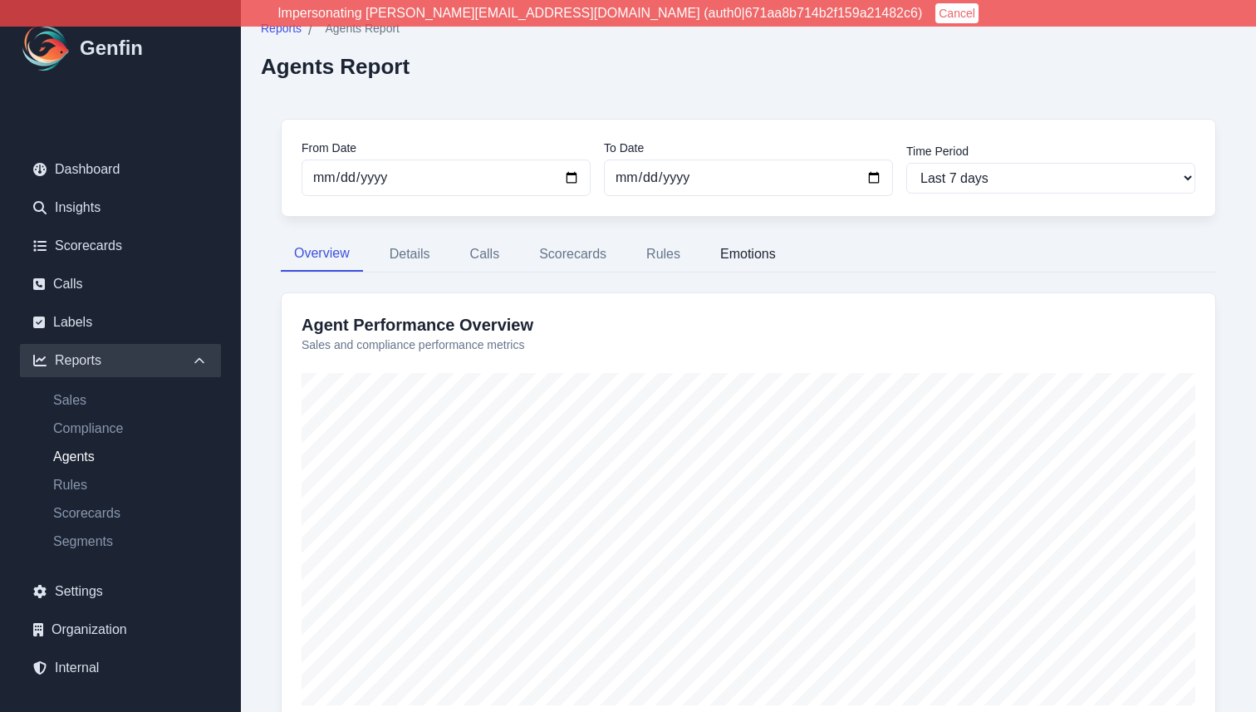
click at [747, 259] on button "Emotions" at bounding box center [748, 254] width 82 height 35
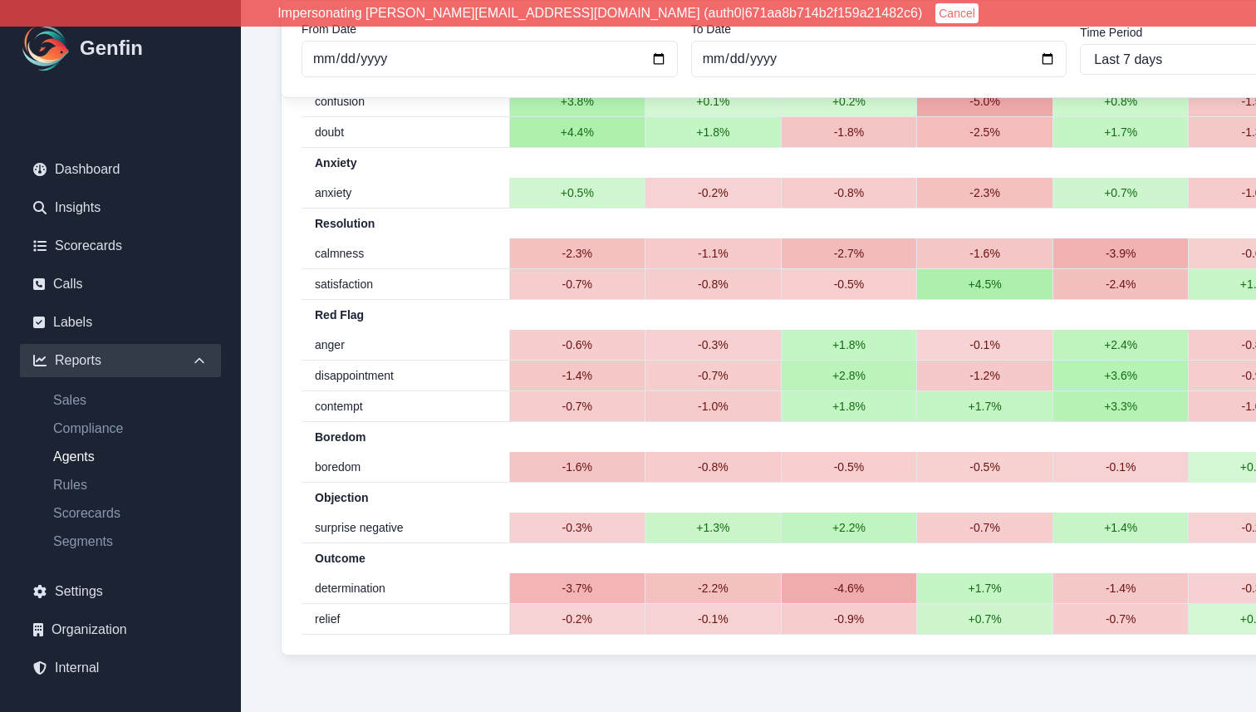
scroll to position [490, 0]
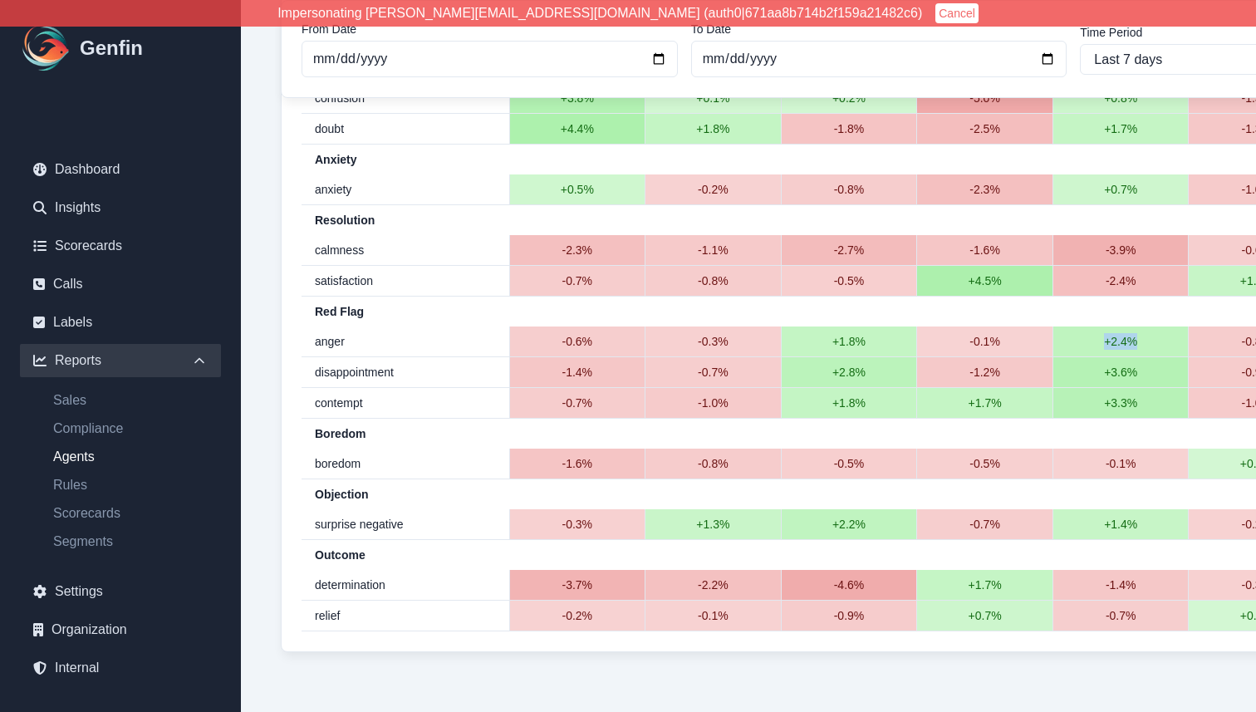
drag, startPoint x: 940, startPoint y: 341, endPoint x: 974, endPoint y: 342, distance: 34.1
click at [1052, 342] on td "+2.4%" at bounding box center [1120, 341] width 136 height 31
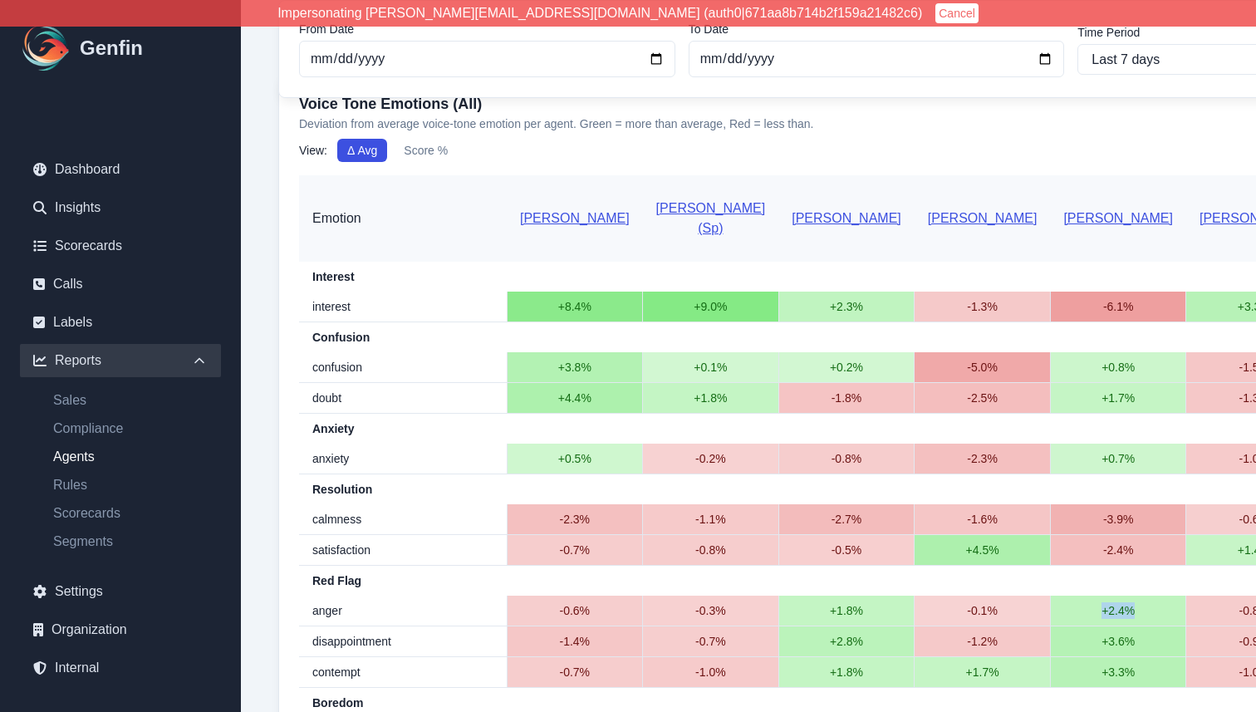
scroll to position [213, 2]
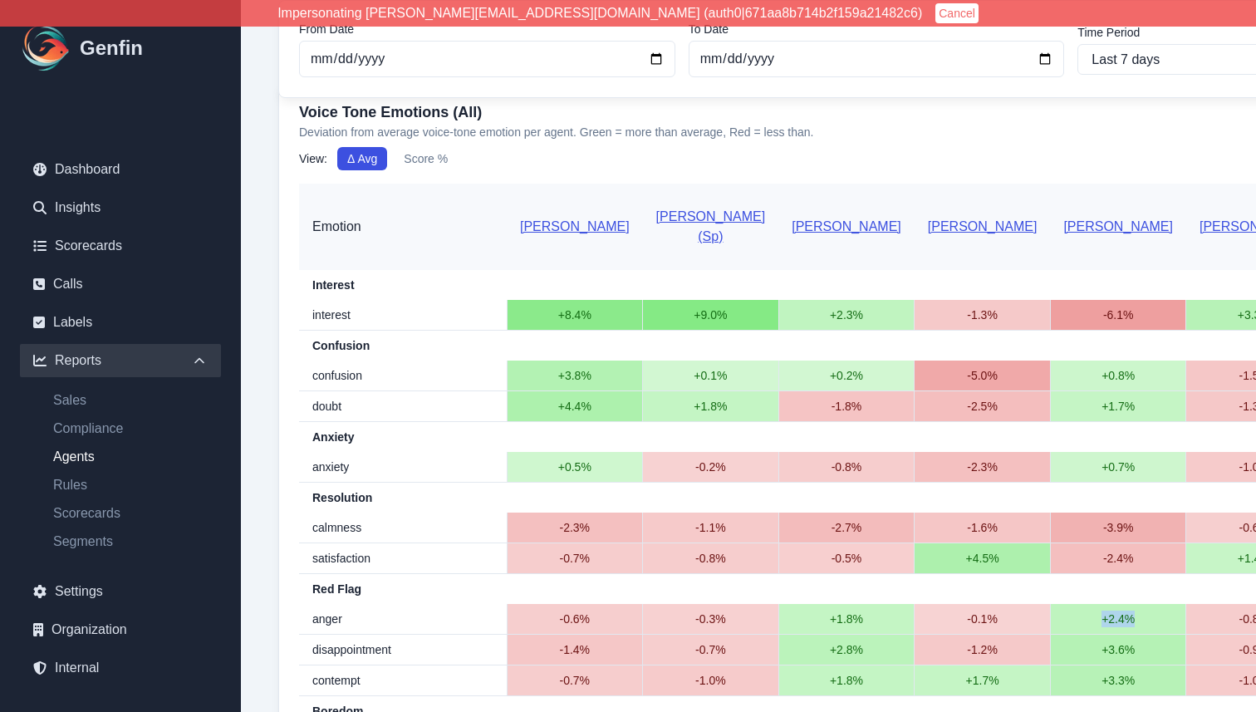
click at [424, 158] on button "Score %" at bounding box center [426, 158] width 64 height 23
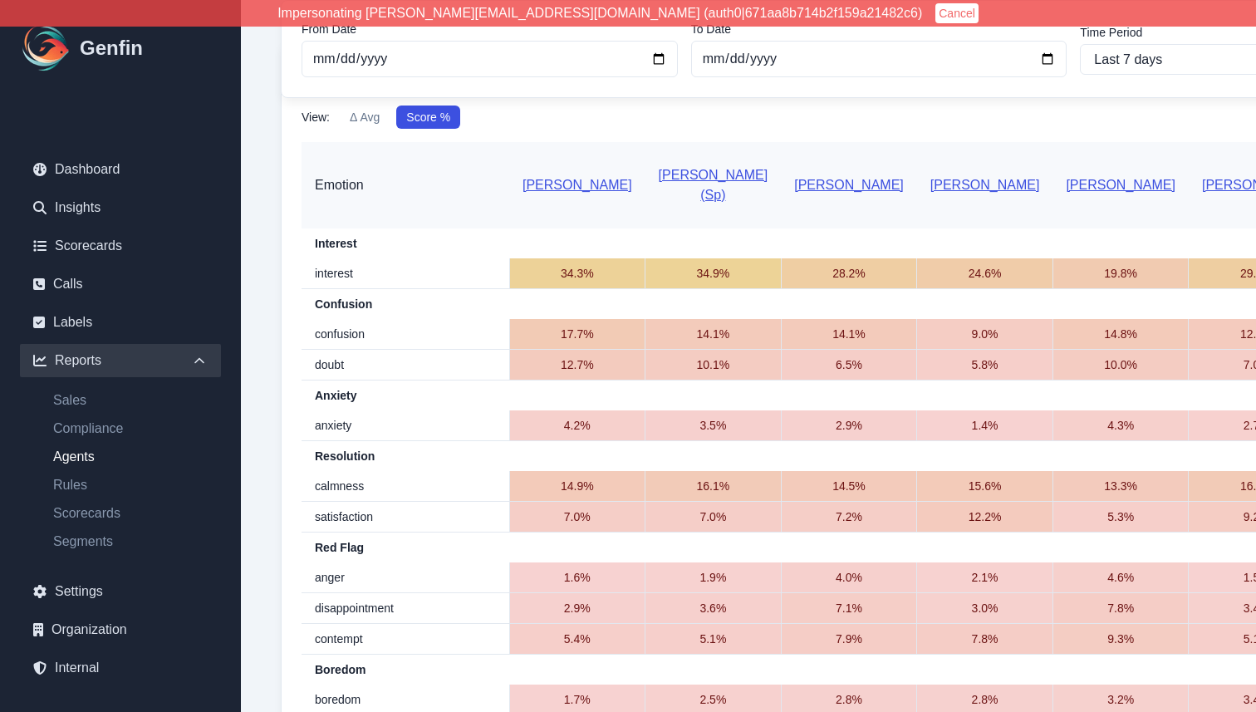
scroll to position [238, 0]
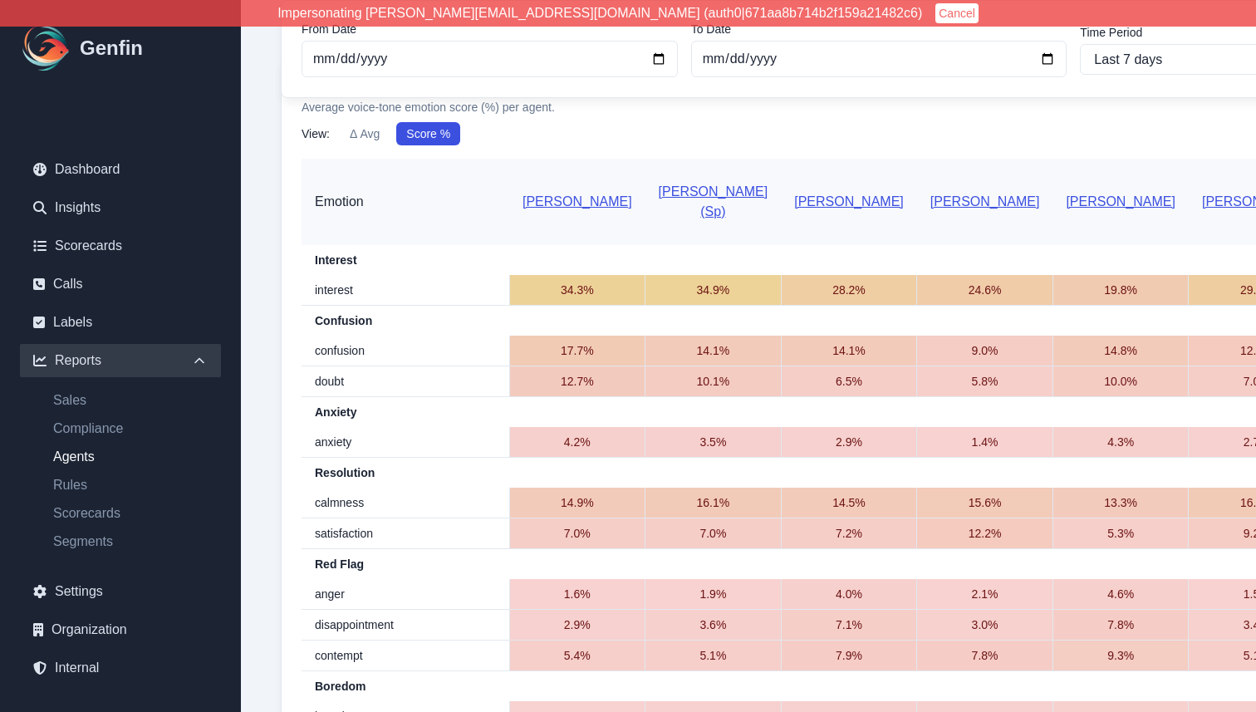
click at [368, 135] on button "Δ Avg" at bounding box center [365, 133] width 50 height 23
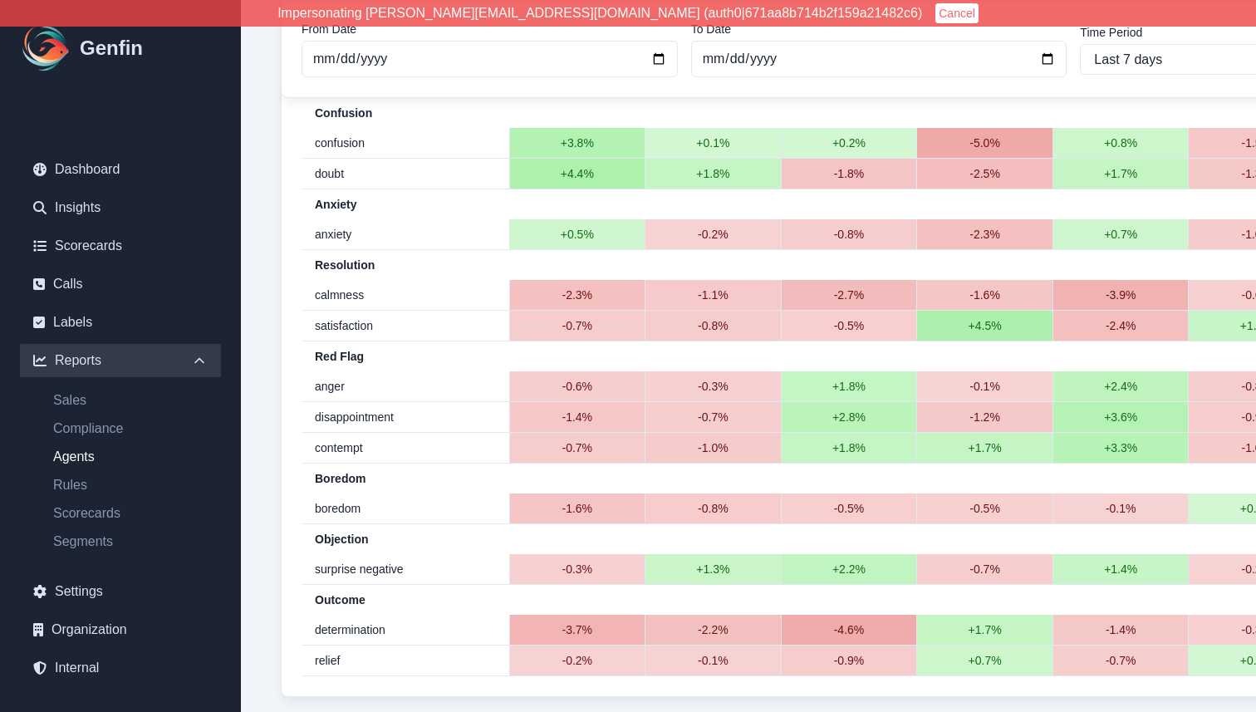
scroll to position [452, 0]
